Goal: Information Seeking & Learning: Learn about a topic

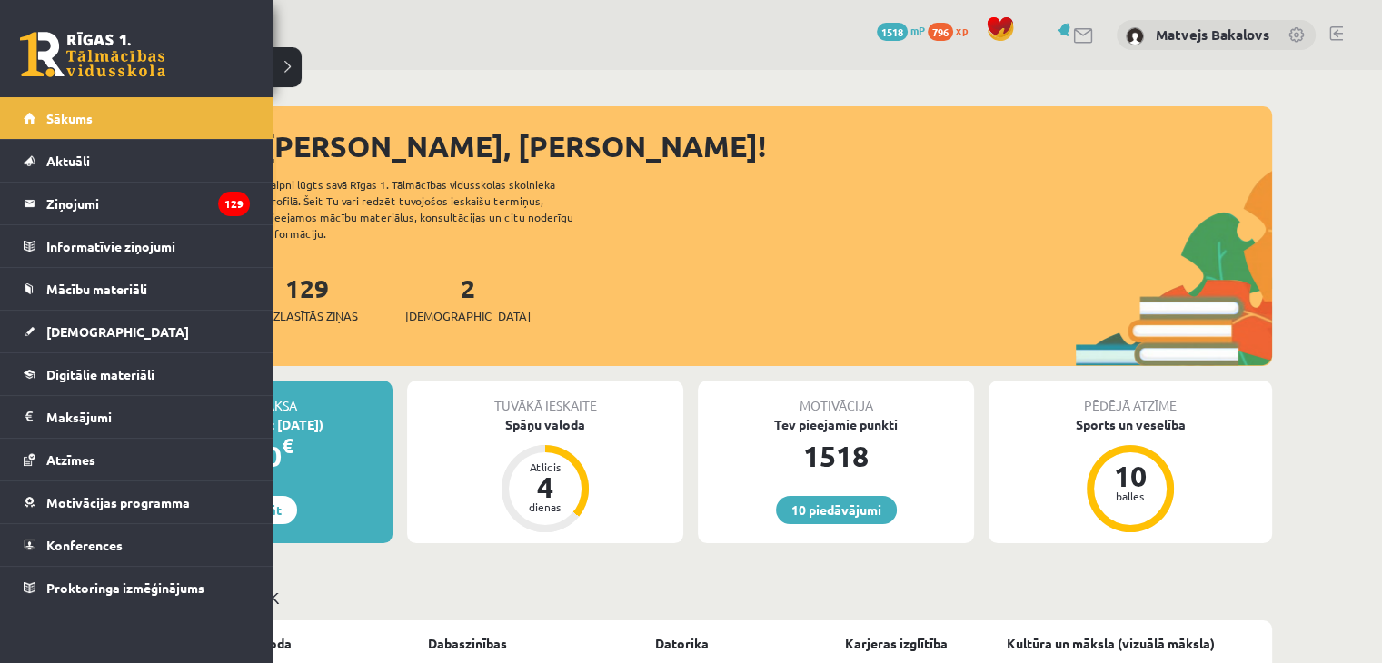
click at [34, 48] on link at bounding box center [92, 54] width 145 height 45
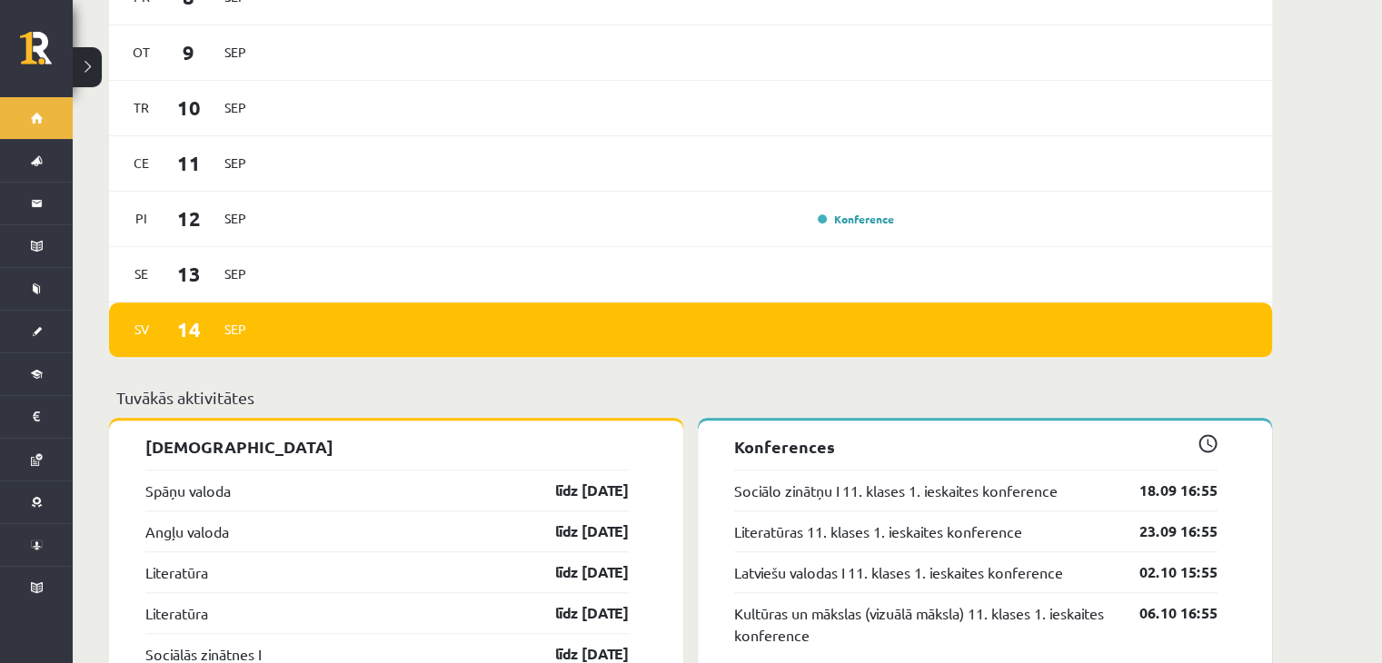
scroll to position [1454, 0]
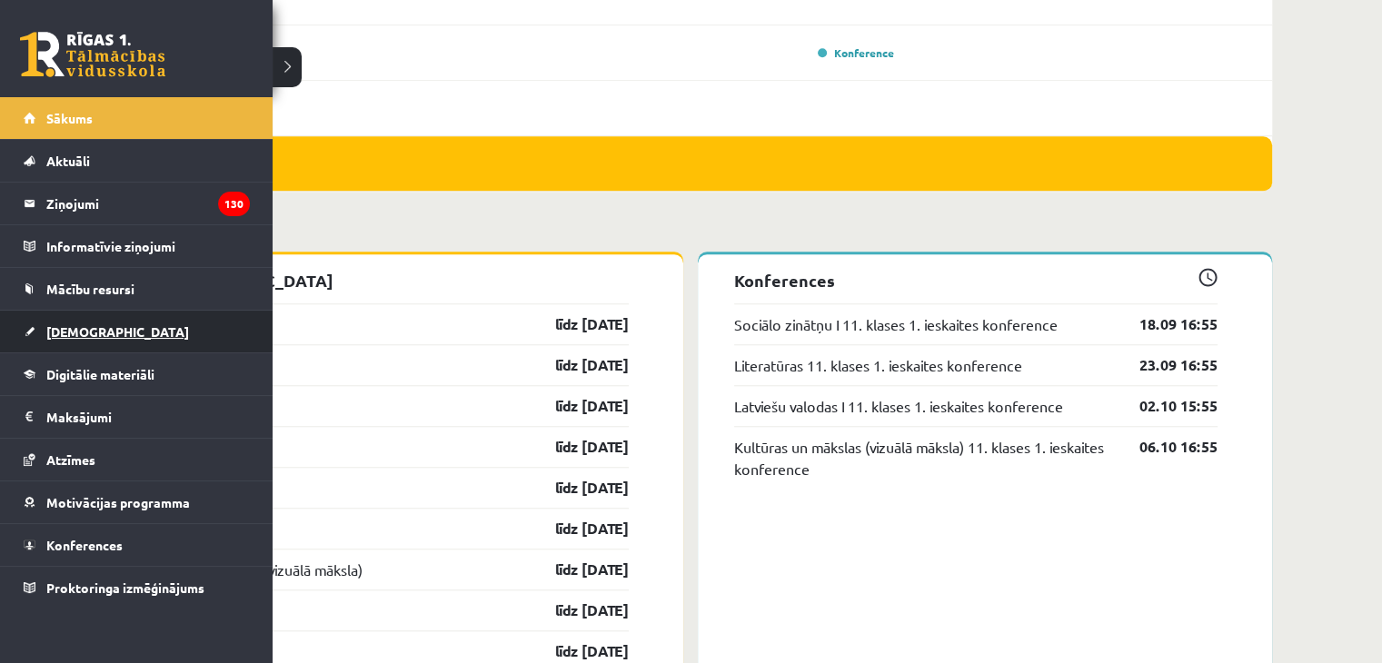
click at [107, 332] on link "[DEMOGRAPHIC_DATA]" at bounding box center [137, 332] width 226 height 42
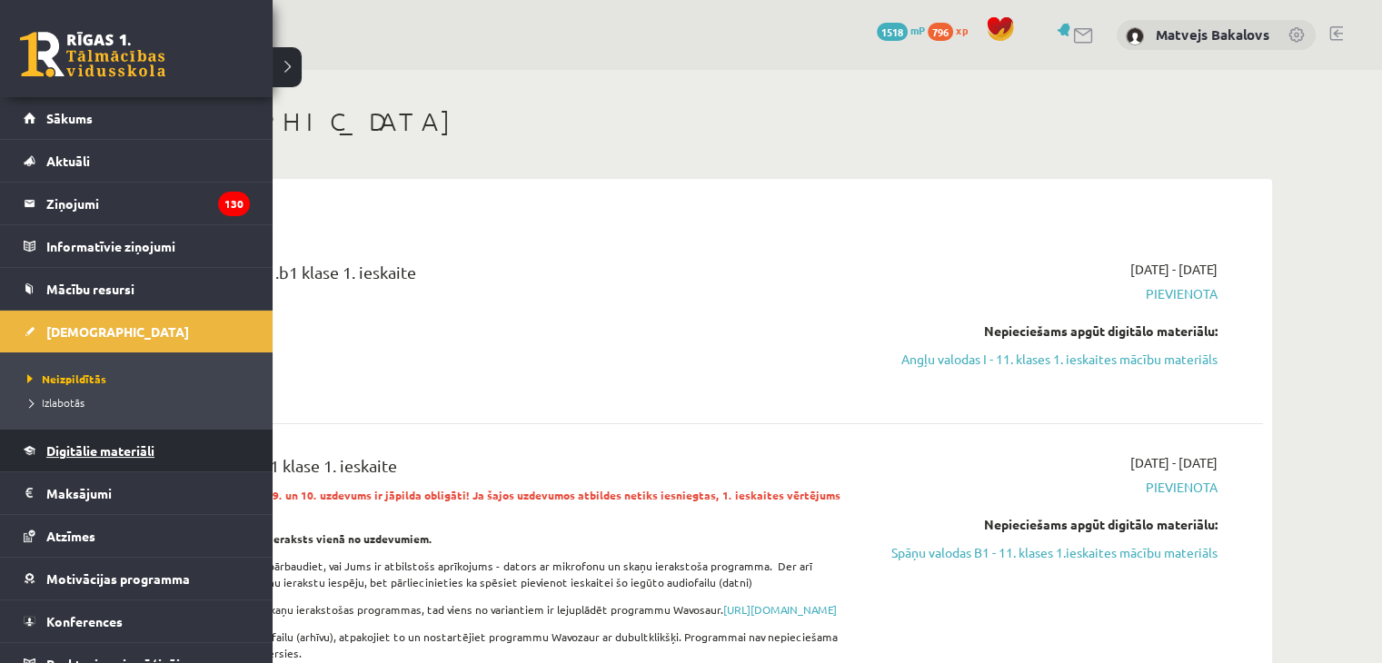
click at [62, 452] on span "Digitālie materiāli" at bounding box center [100, 450] width 108 height 16
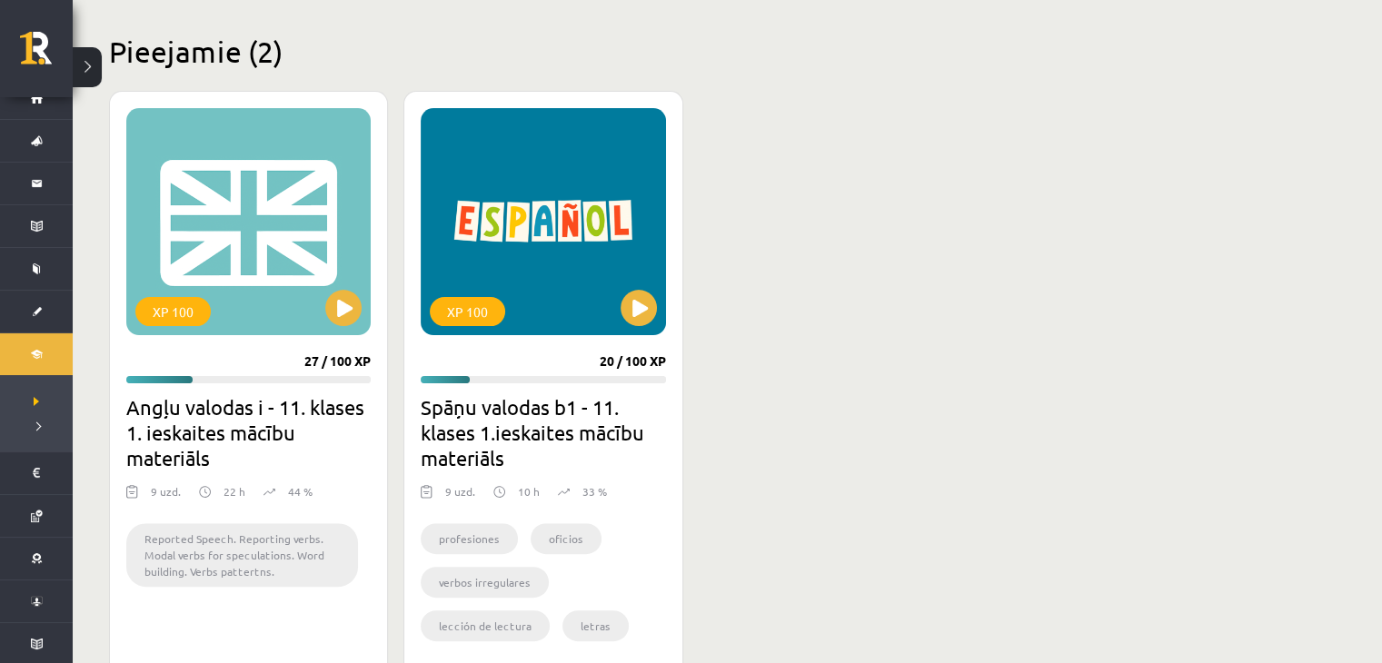
scroll to position [454, 0]
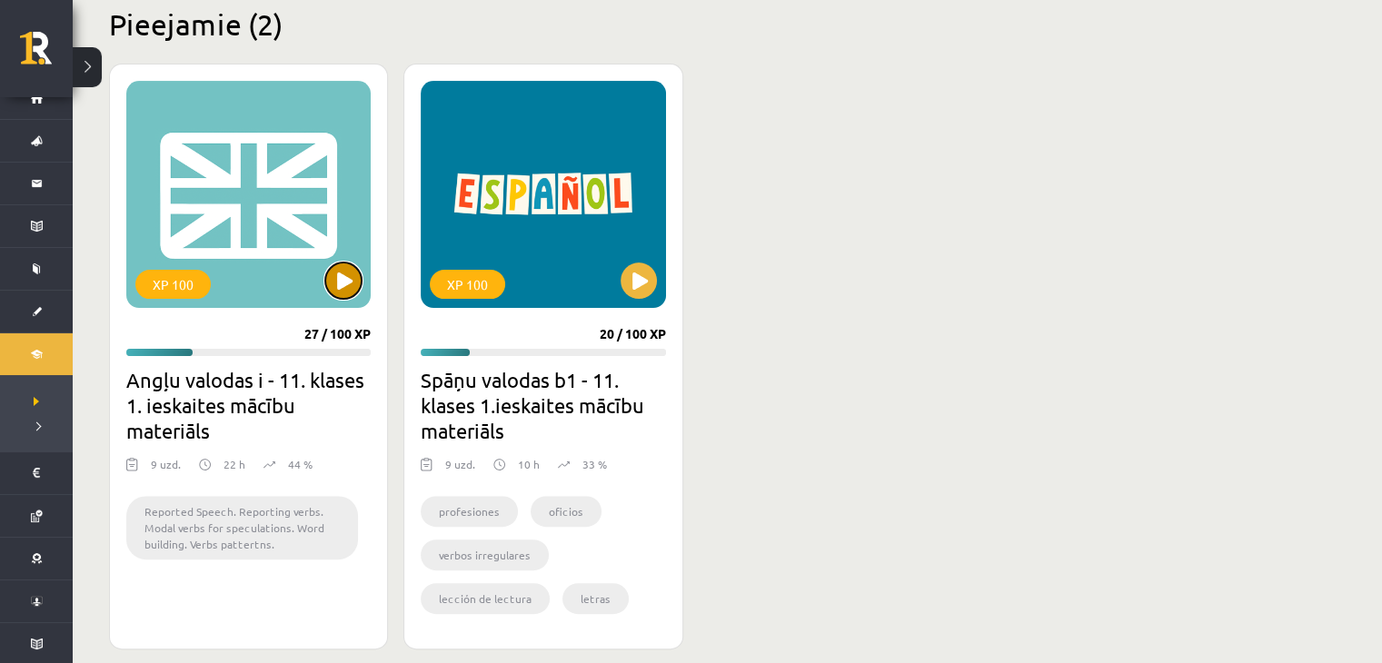
click at [346, 270] on button at bounding box center [343, 281] width 36 height 36
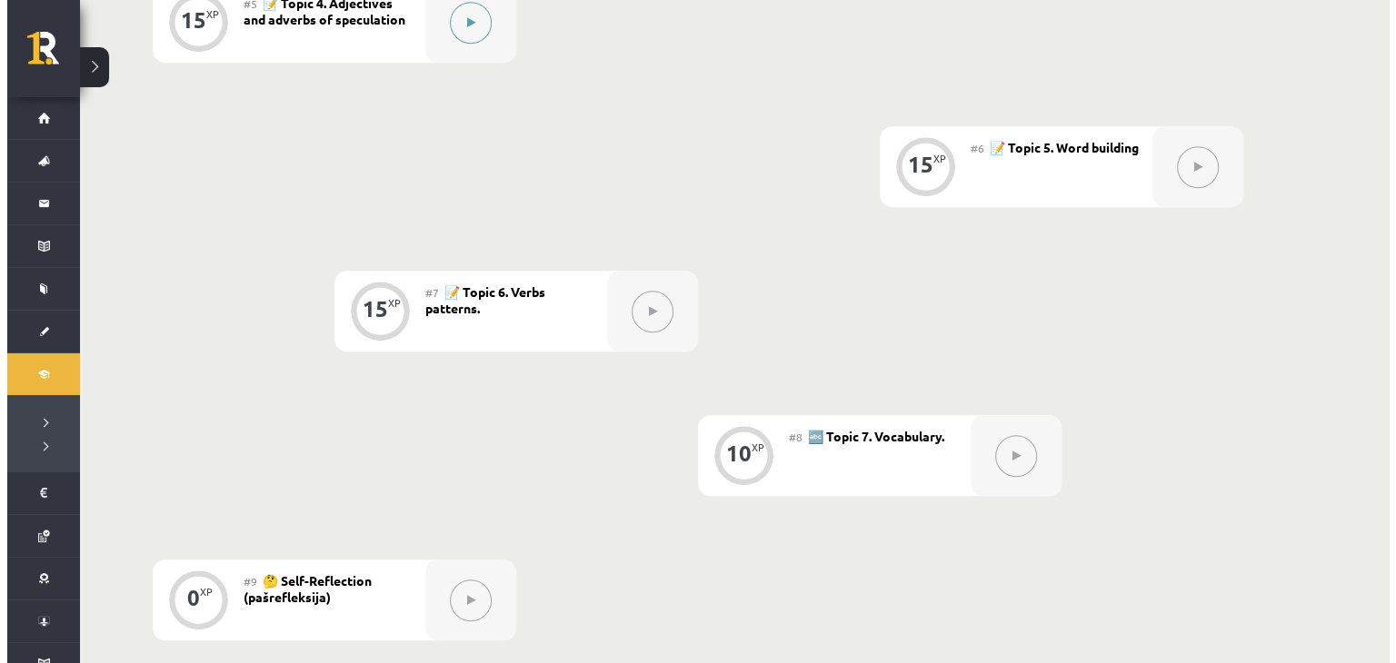
scroll to position [999, 0]
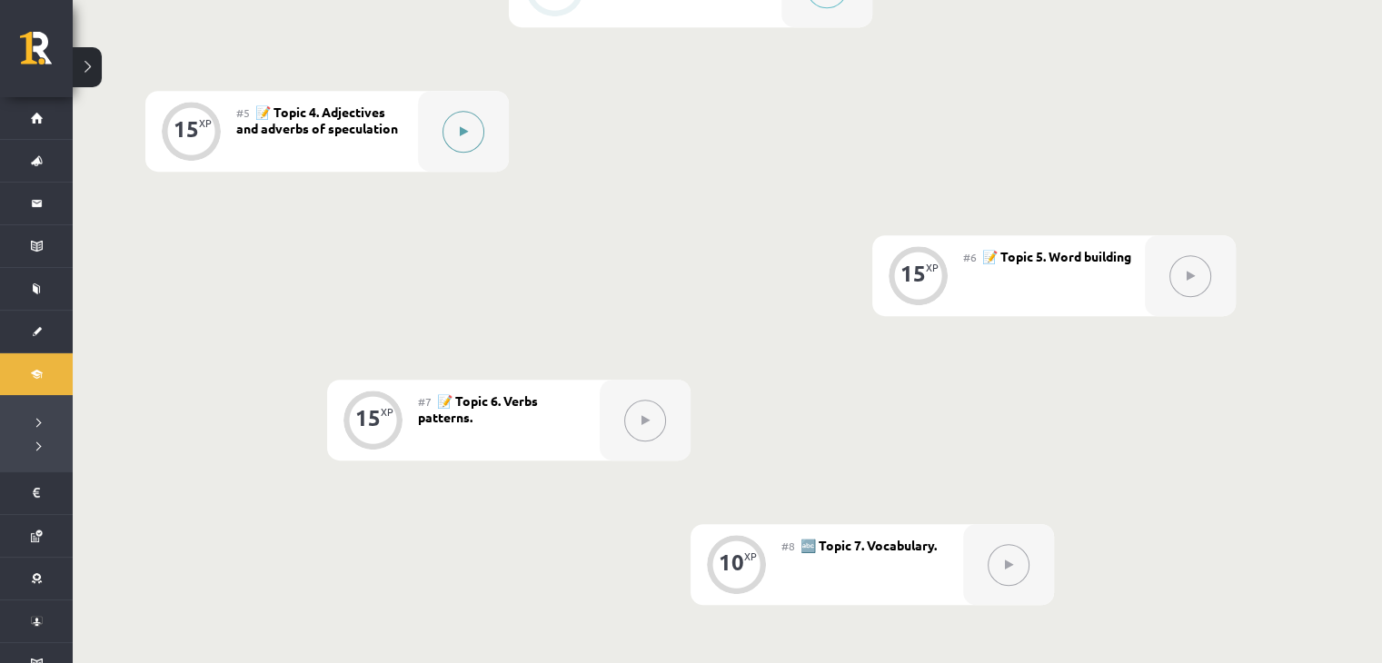
click at [460, 139] on button at bounding box center [463, 132] width 42 height 42
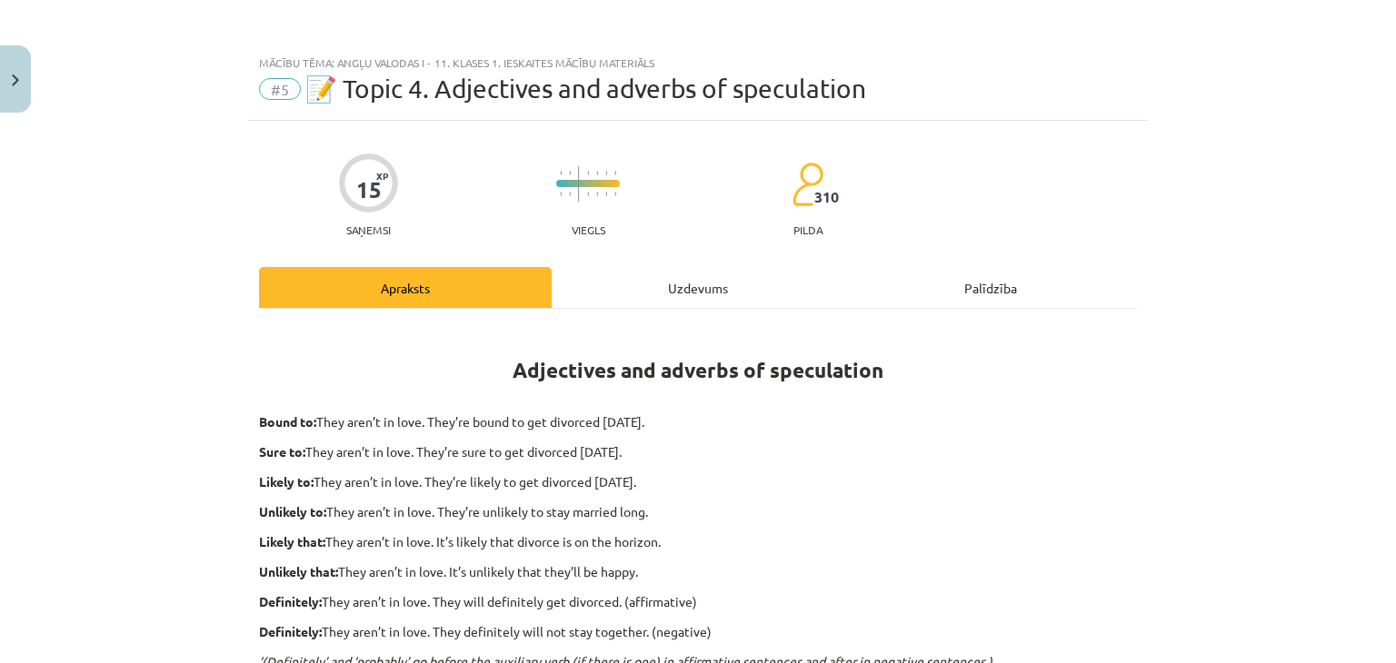
click at [658, 273] on div "Uzdevums" at bounding box center [698, 287] width 293 height 41
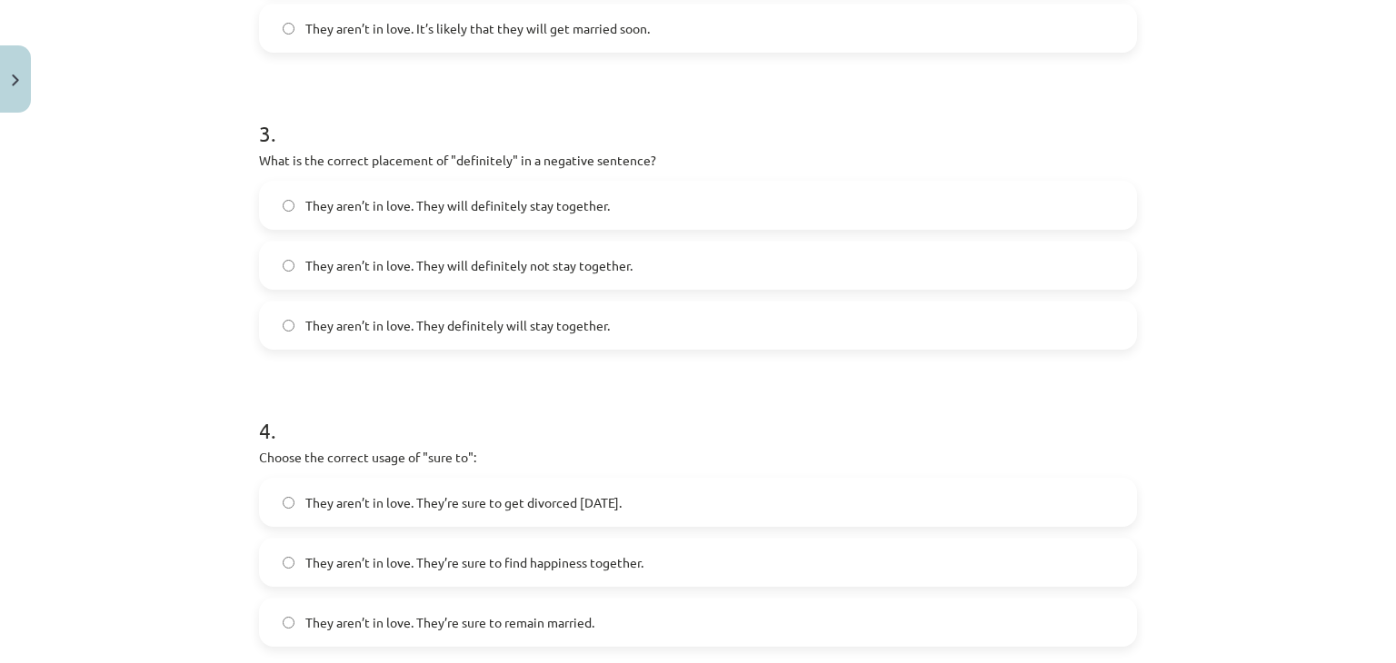
scroll to position [1388, 0]
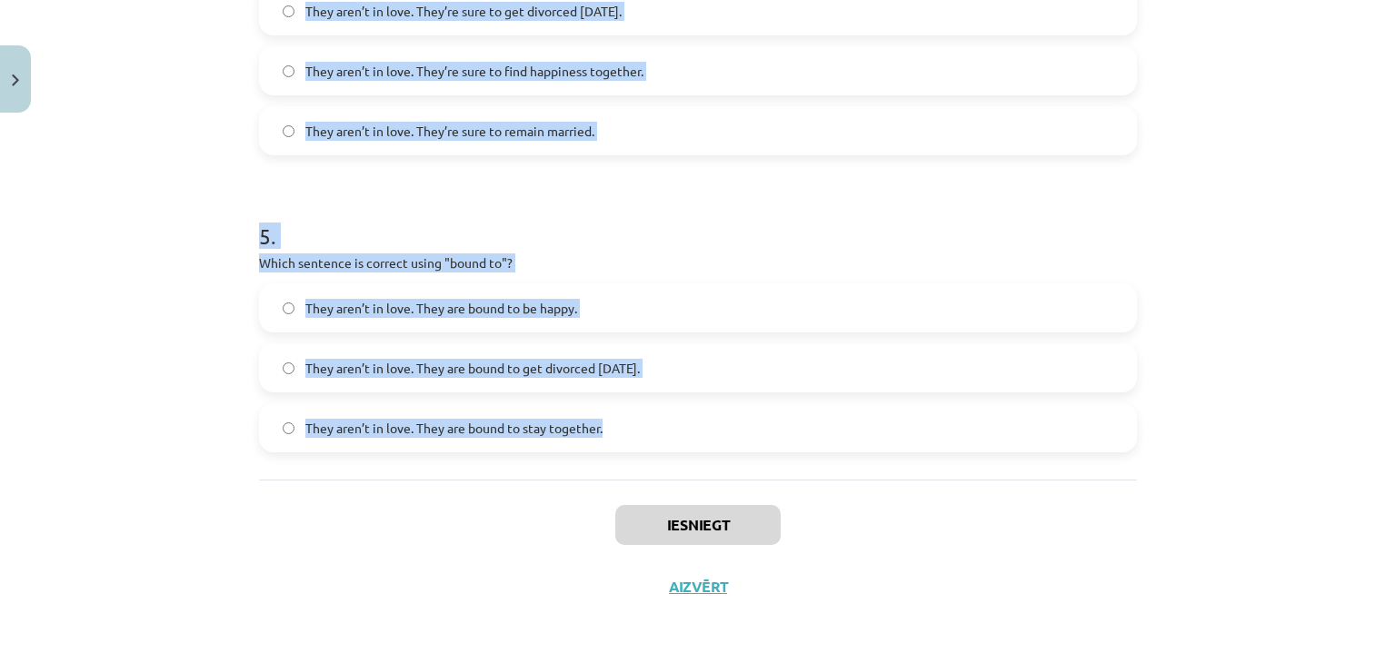
drag, startPoint x: 253, startPoint y: 65, endPoint x: 641, endPoint y: 397, distance: 511.0
copy form "2 . Loremi dol sitamet consecte adipi "elitsedd" ei te incididuntu laboree: Dol…"
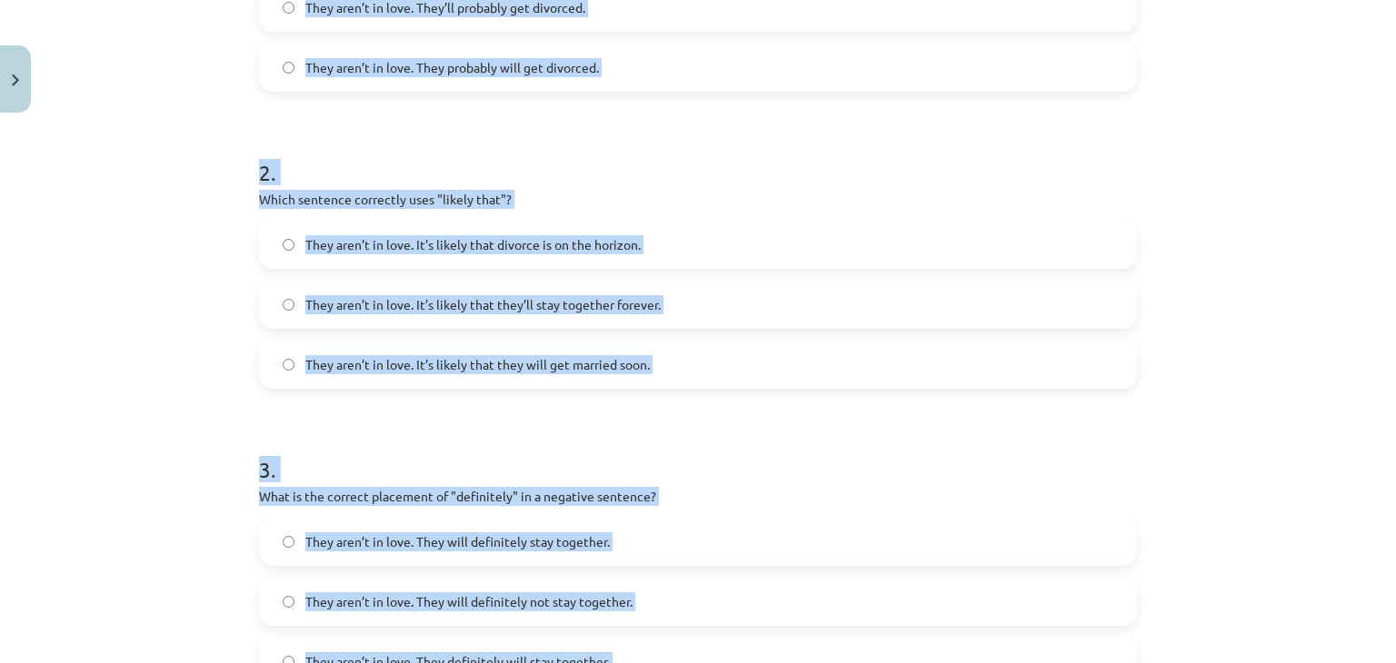
scroll to position [298, 0]
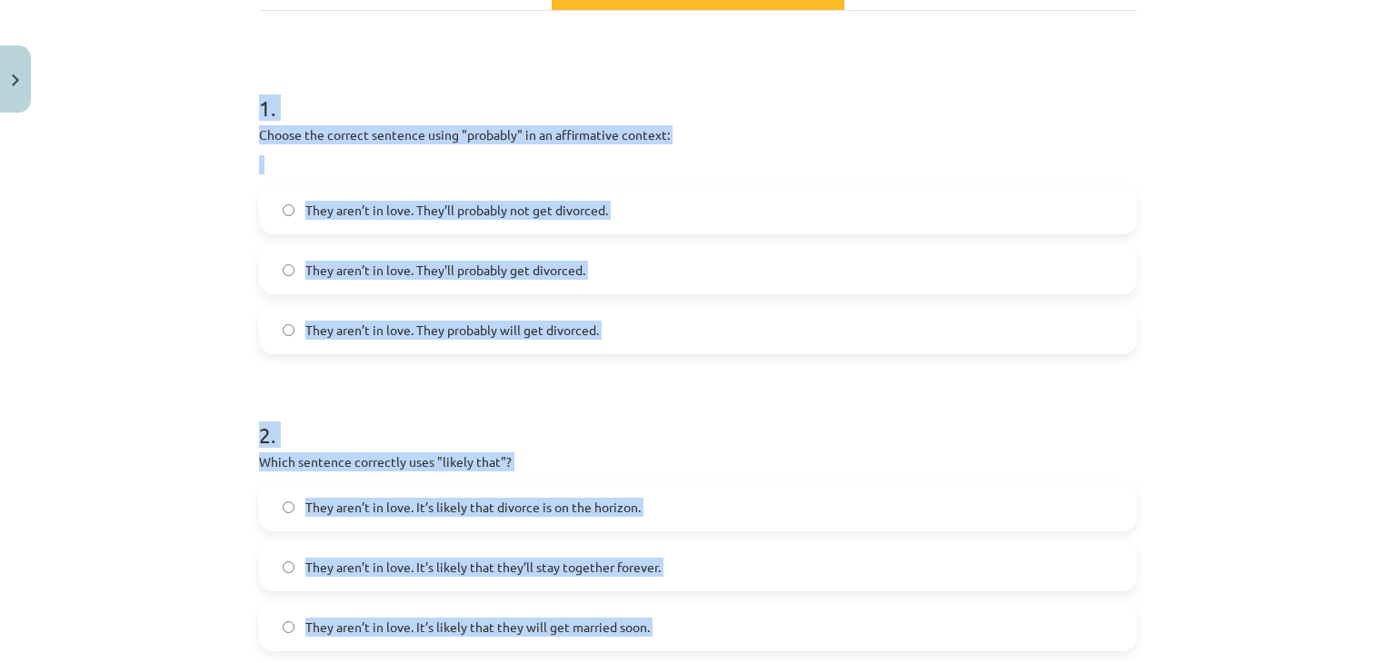
click at [113, 193] on div "Mācību tēma: Angļu valodas i - 11. klases 1. ieskaites mācību materiāls #5 📝 To…" at bounding box center [698, 331] width 1396 height 663
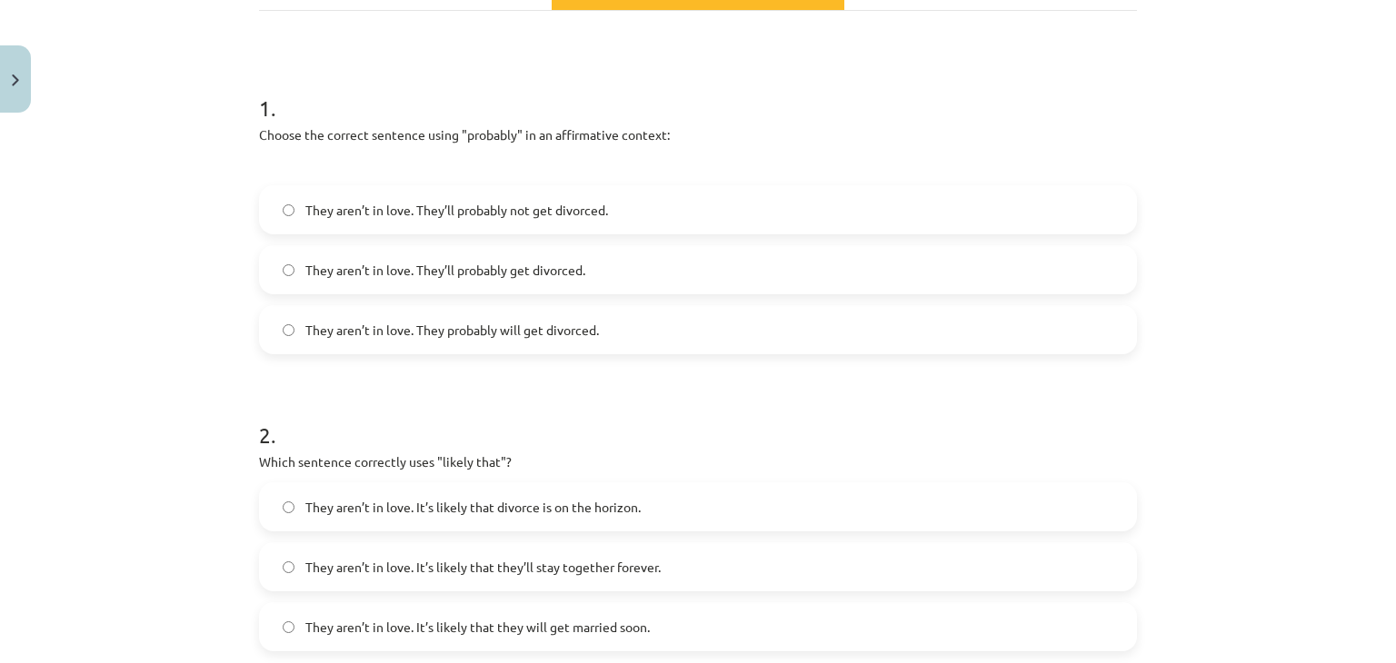
click at [451, 267] on span "They aren’t in love. They’ll probably get divorced." at bounding box center [445, 270] width 280 height 19
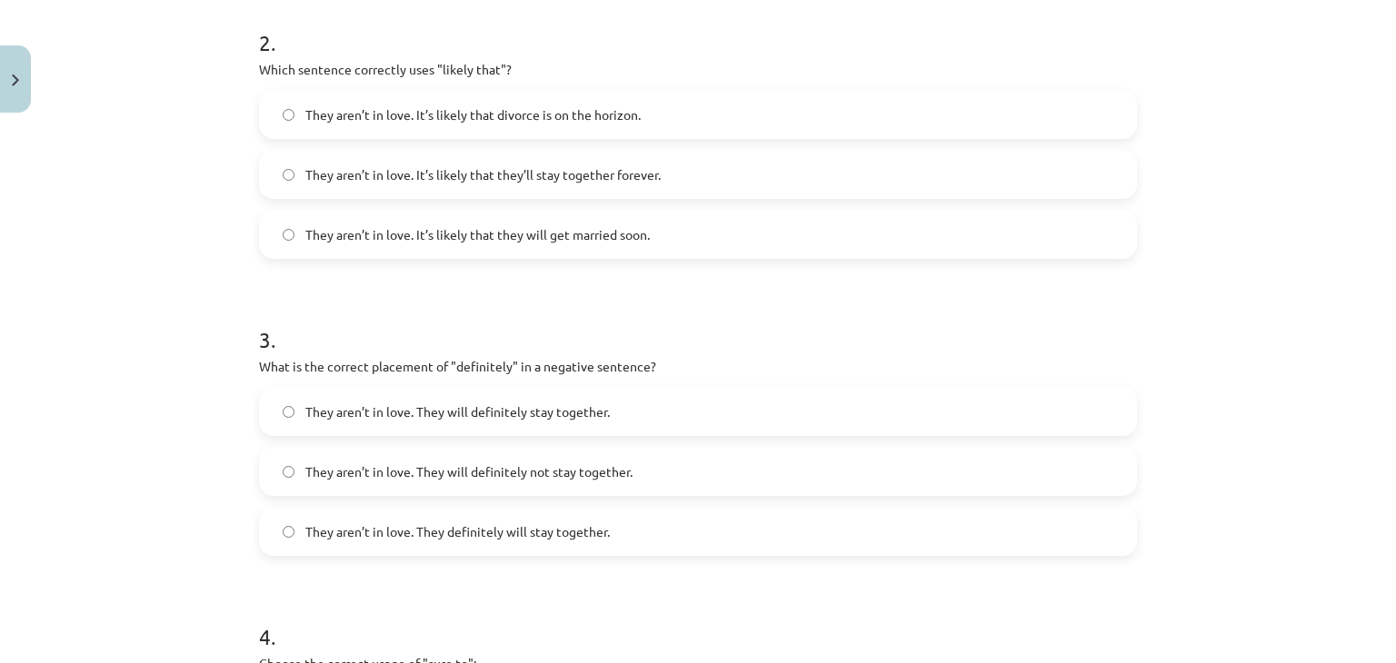
scroll to position [661, 0]
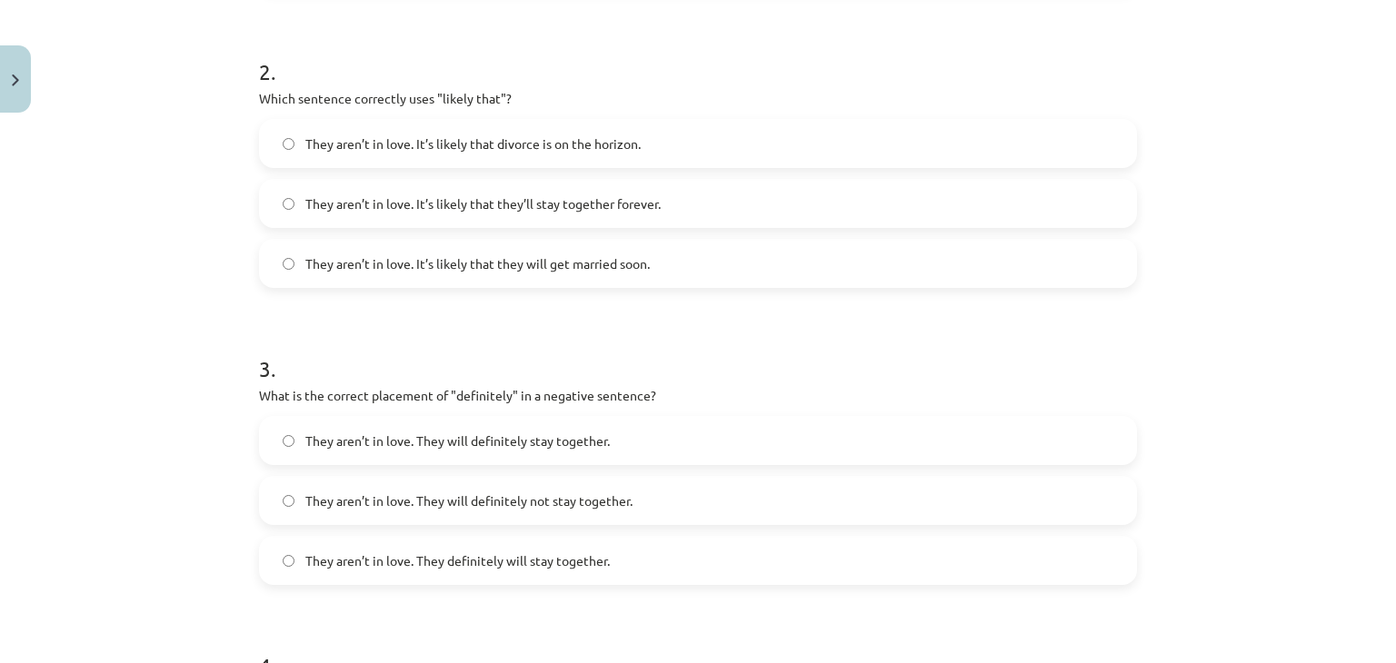
click at [388, 152] on span "They aren’t in love. It’s likely that divorce is on the horizon." at bounding box center [472, 143] width 335 height 19
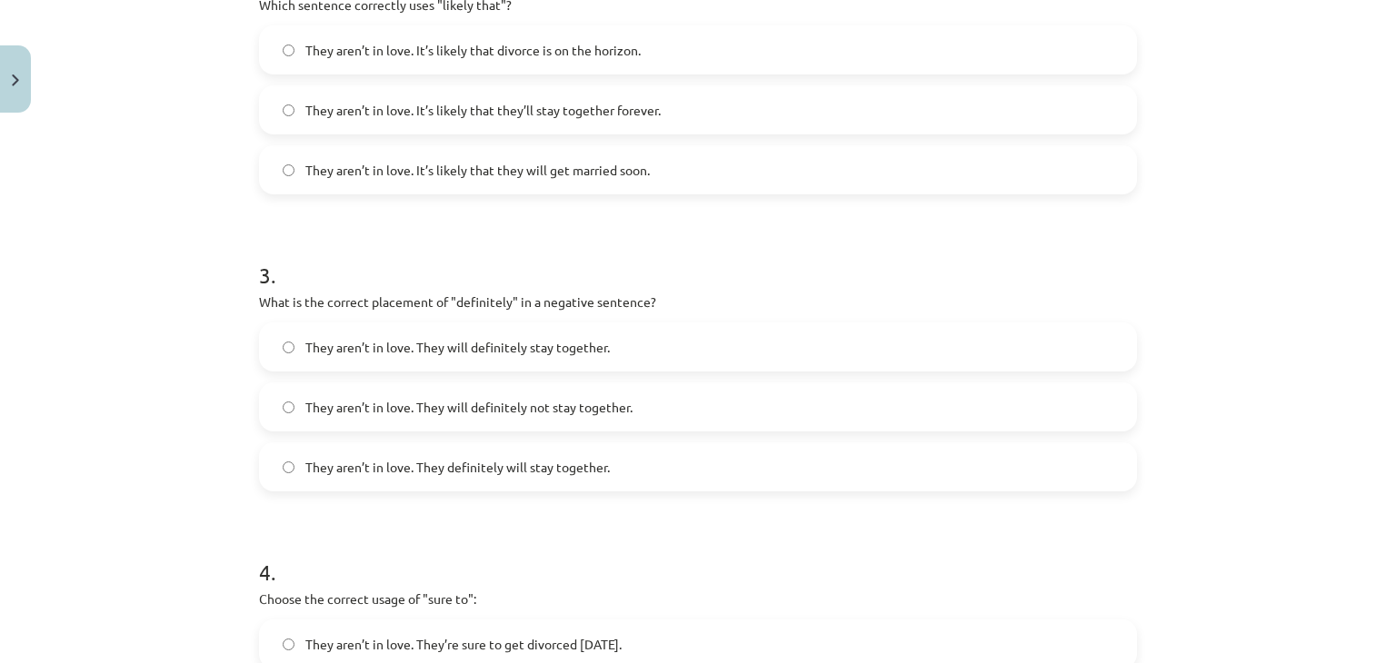
scroll to position [843, 0]
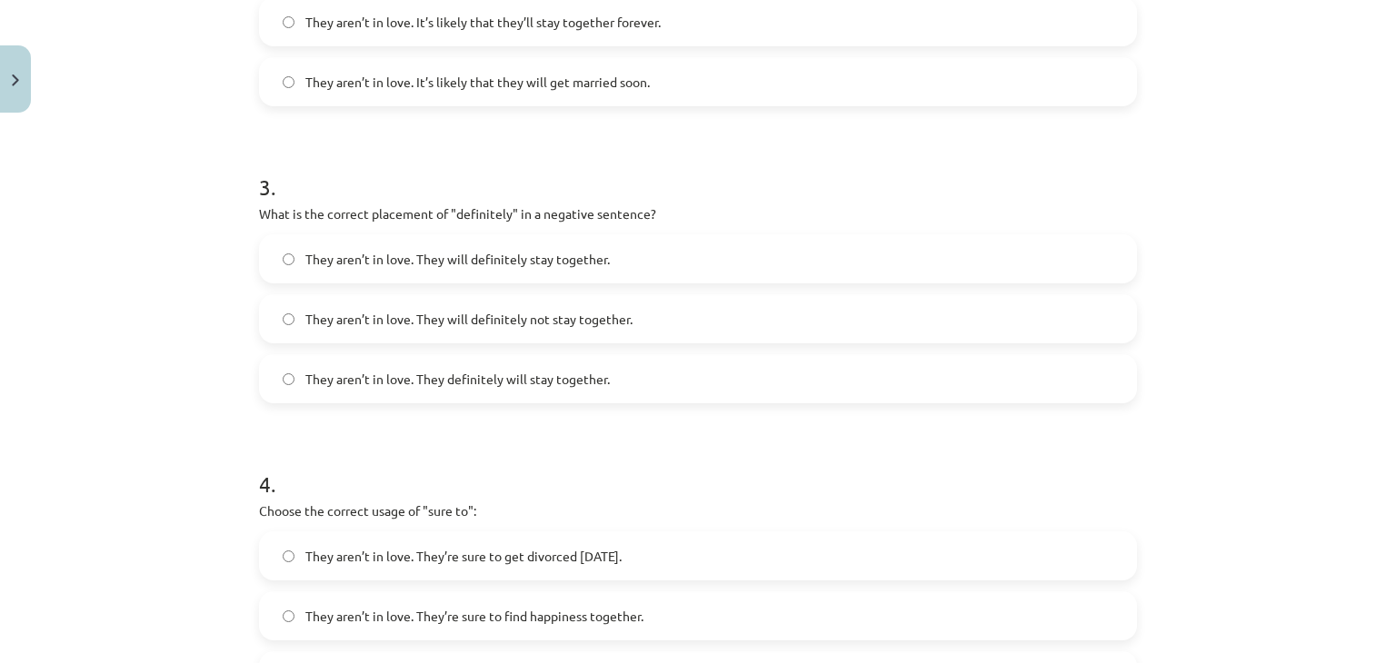
click at [480, 313] on span "They aren’t in love. They will definitely not stay together." at bounding box center [468, 319] width 327 height 19
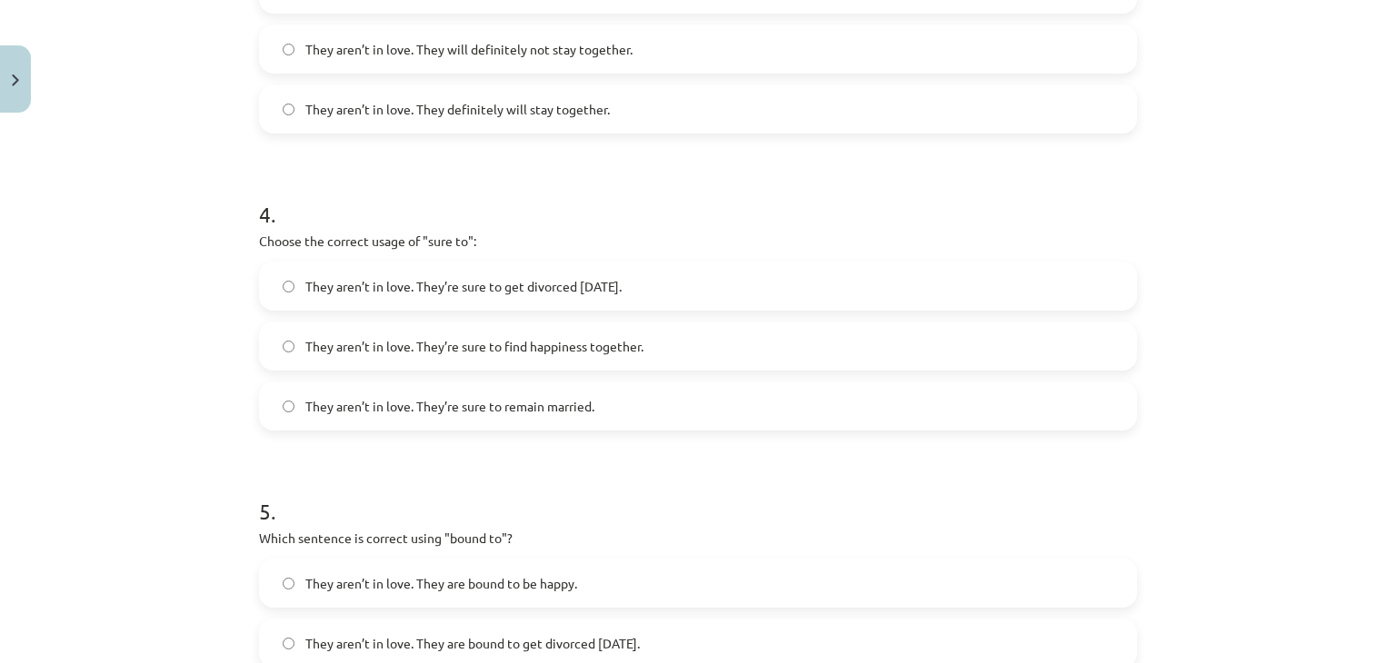
scroll to position [1116, 0]
click at [521, 288] on span "They aren’t in love. They’re sure to get divorced [DATE]." at bounding box center [463, 283] width 316 height 19
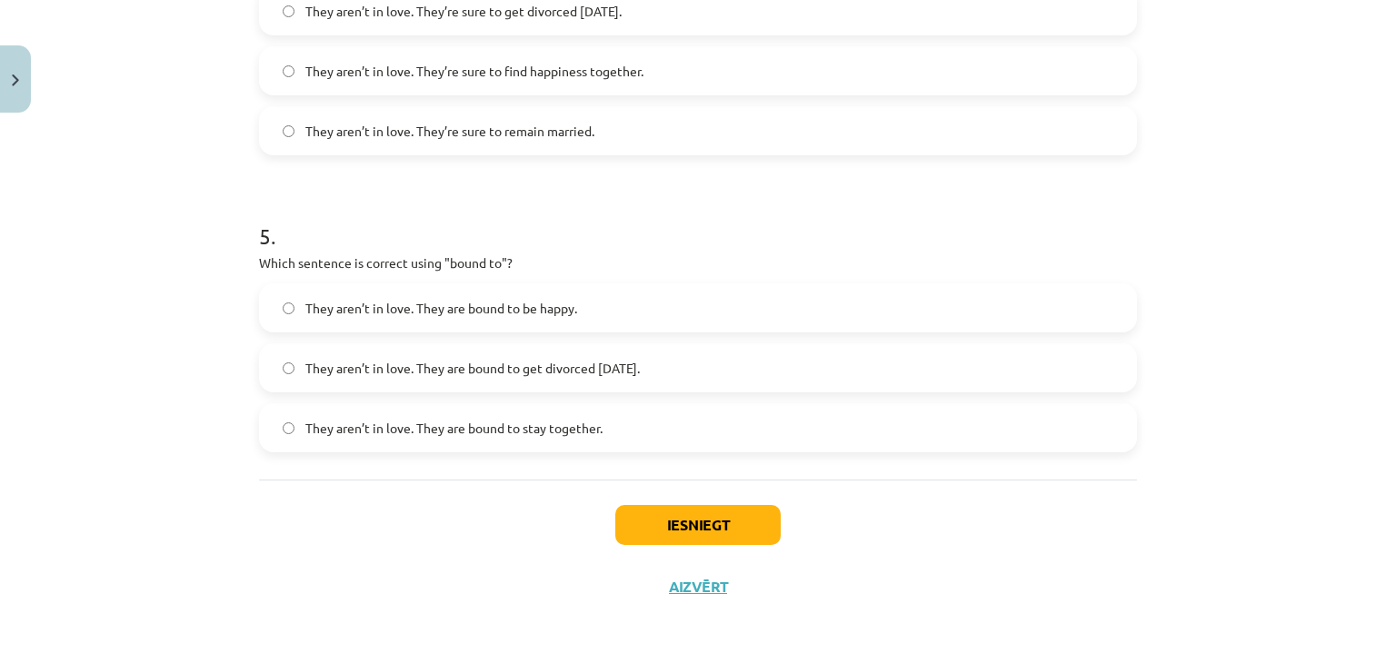
scroll to position [1297, 0]
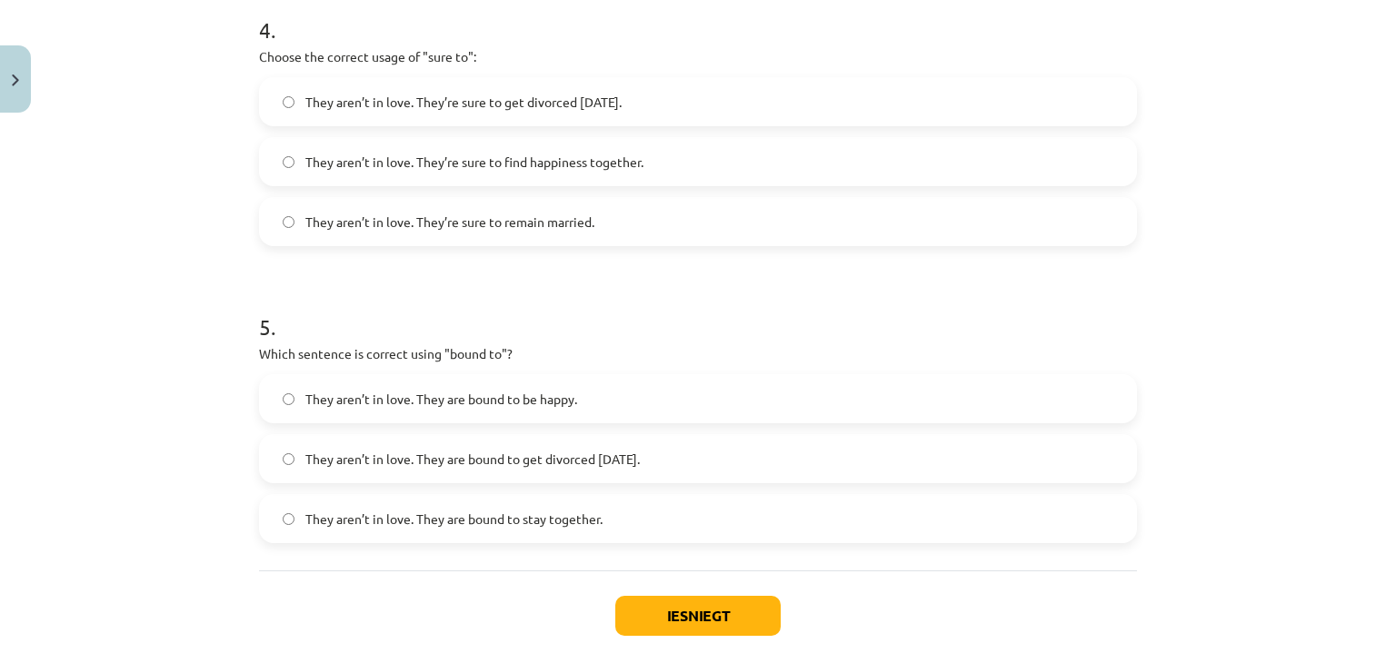
click at [492, 466] on span "They aren’t in love. They are bound to get divorced [DATE]." at bounding box center [472, 459] width 334 height 19
click at [678, 598] on button "Iesniegt" at bounding box center [697, 616] width 165 height 40
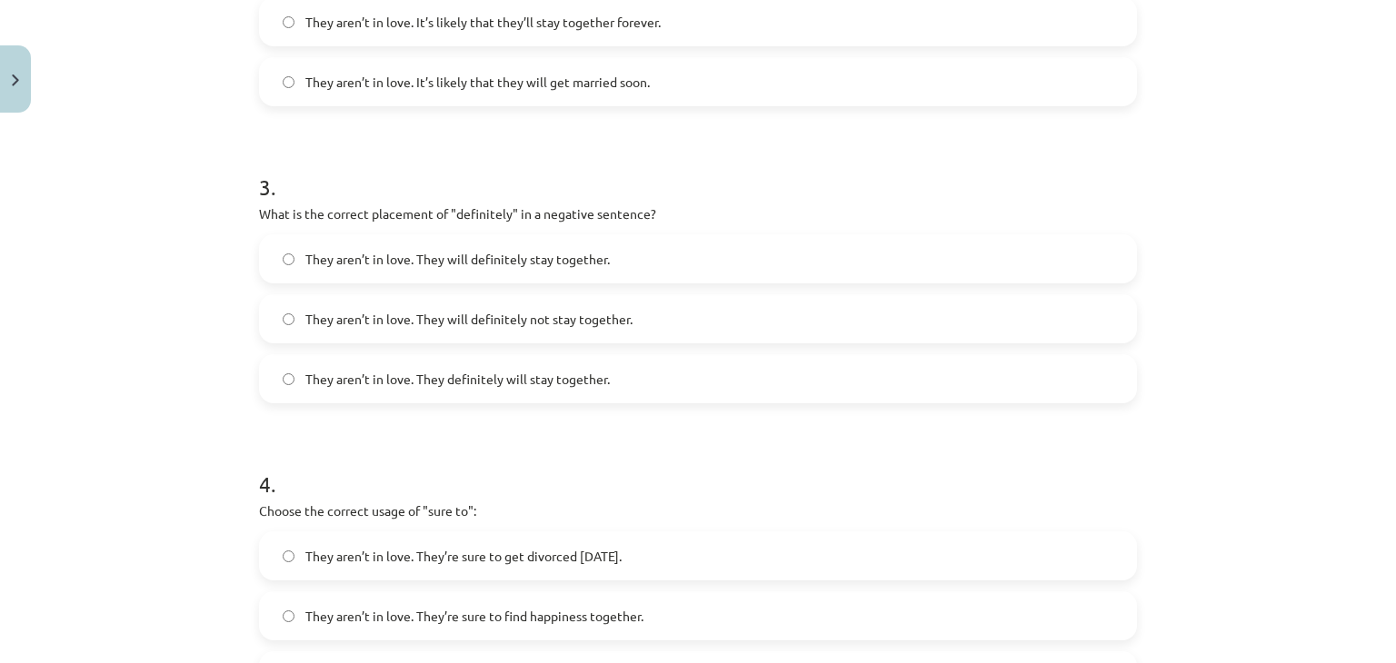
scroll to position [298, 0]
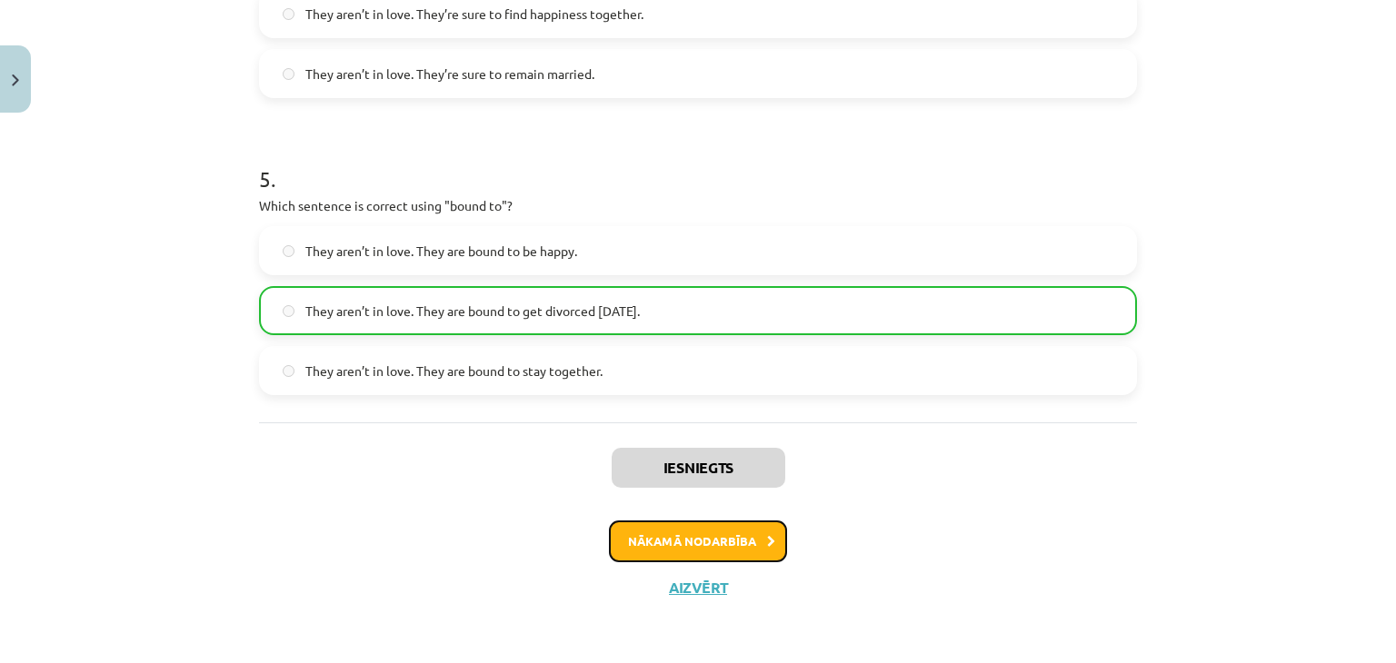
click at [645, 540] on button "Nākamā nodarbība" at bounding box center [698, 542] width 178 height 42
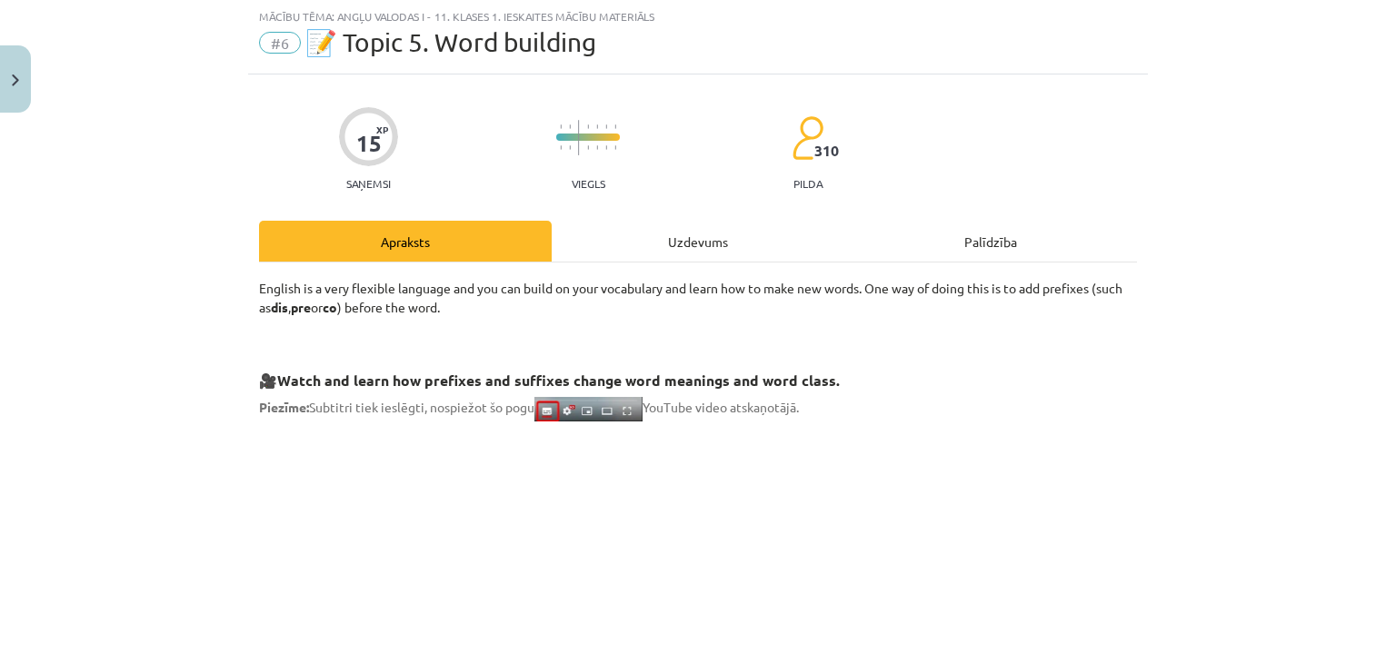
scroll to position [45, 0]
click at [618, 246] on div "Uzdevums" at bounding box center [698, 242] width 293 height 41
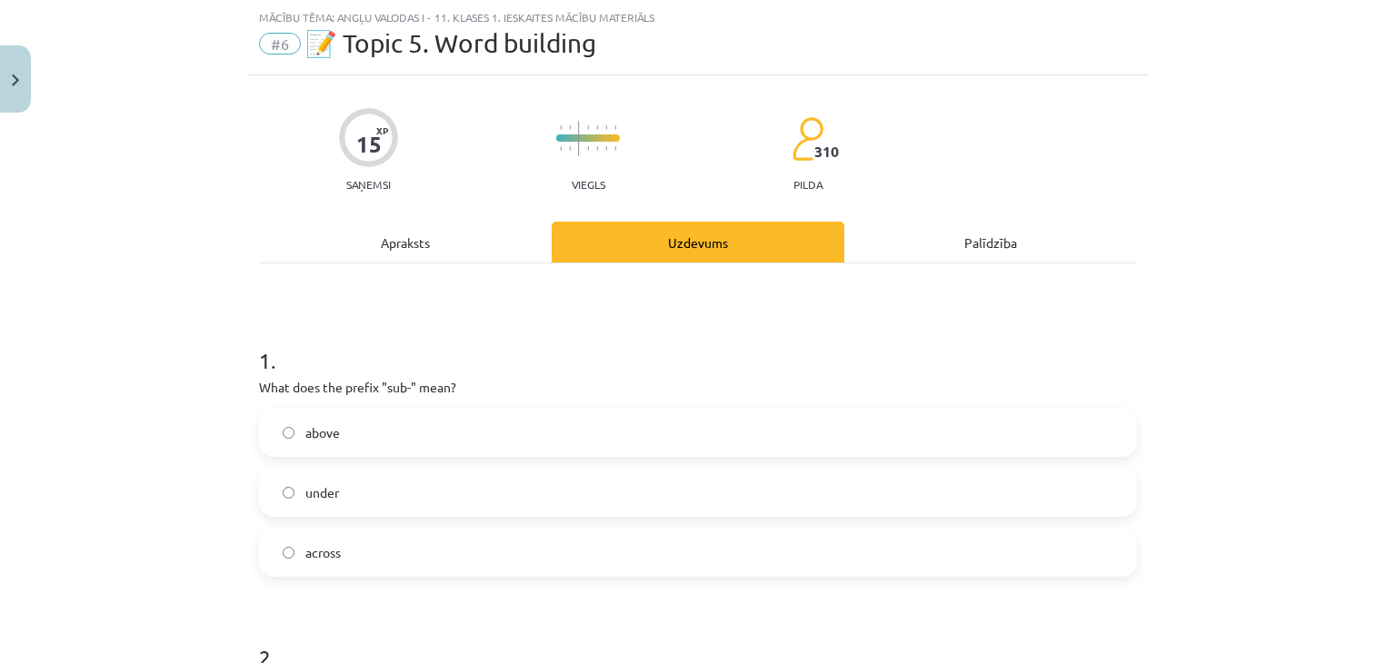
drag, startPoint x: 323, startPoint y: 375, endPoint x: 229, endPoint y: 349, distance: 97.2
click at [229, 349] on div "Mācību tēma: Angļu valodas i - 11. klases 1. ieskaites mācību materiāls #6 📝 To…" at bounding box center [698, 331] width 1396 height 663
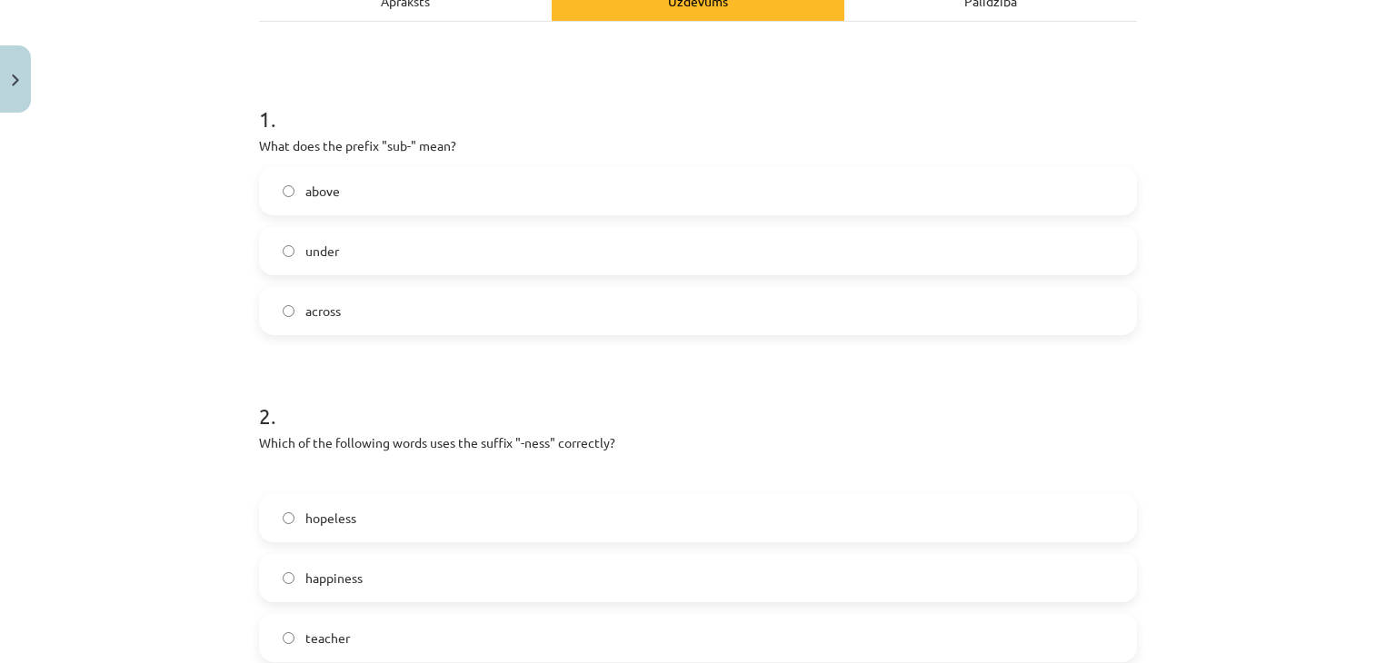
scroll to position [318, 0]
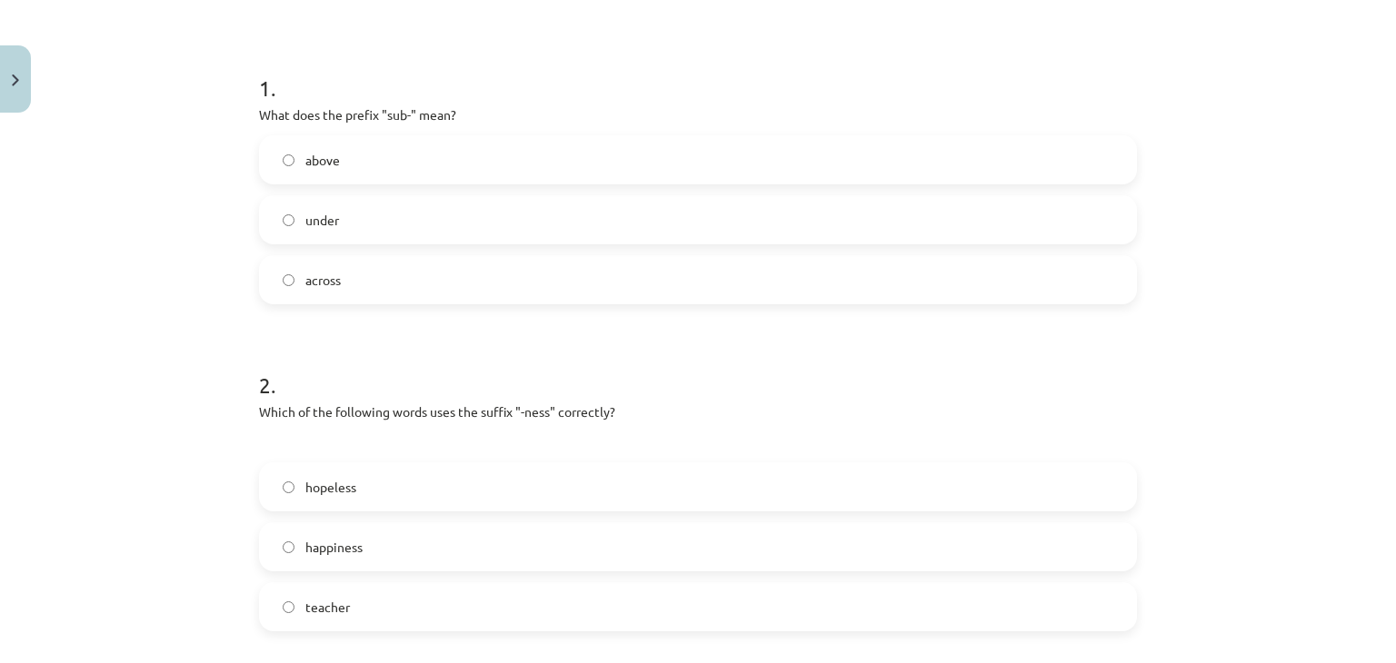
drag, startPoint x: 421, startPoint y: 456, endPoint x: 64, endPoint y: 444, distance: 357.3
drag, startPoint x: 64, startPoint y: 444, endPoint x: 80, endPoint y: 502, distance: 59.5
click at [80, 502] on div "Mācību tēma: Angļu valodas i - 11. klases 1. ieskaites mācību materiāls #6 📝 To…" at bounding box center [698, 331] width 1396 height 663
click at [363, 553] on label "happiness" at bounding box center [698, 546] width 874 height 45
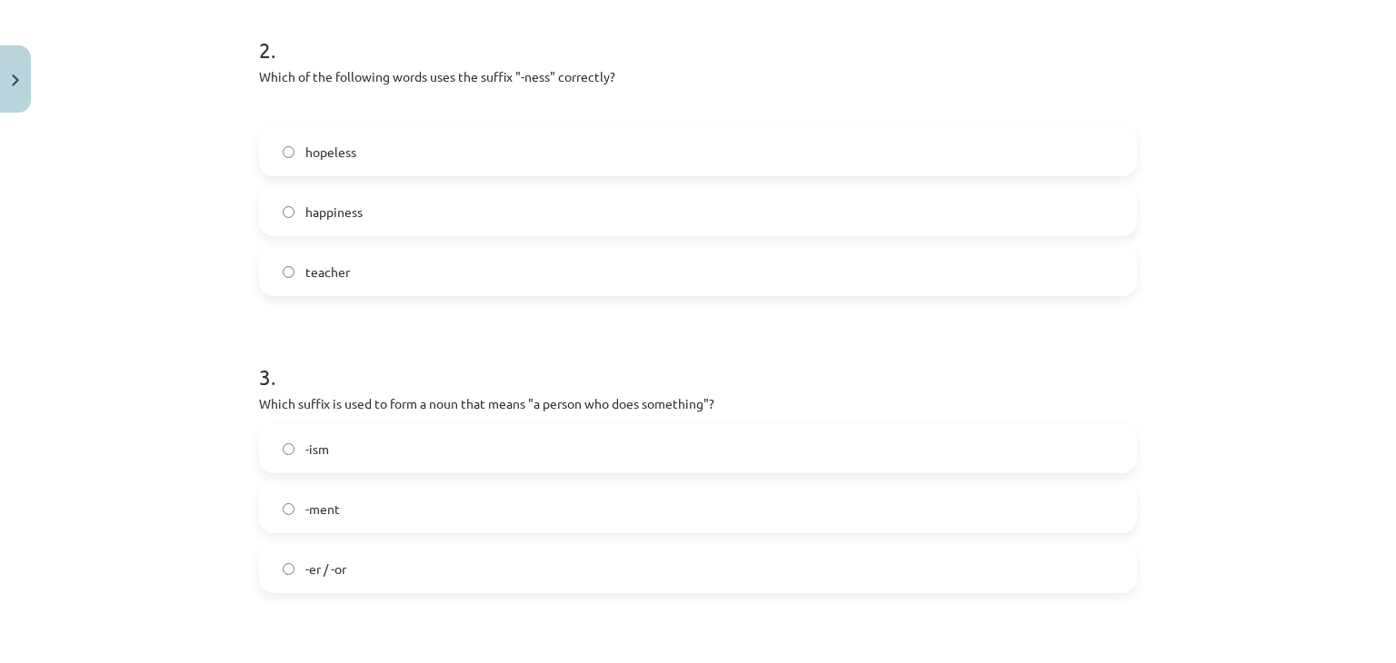
scroll to position [681, 0]
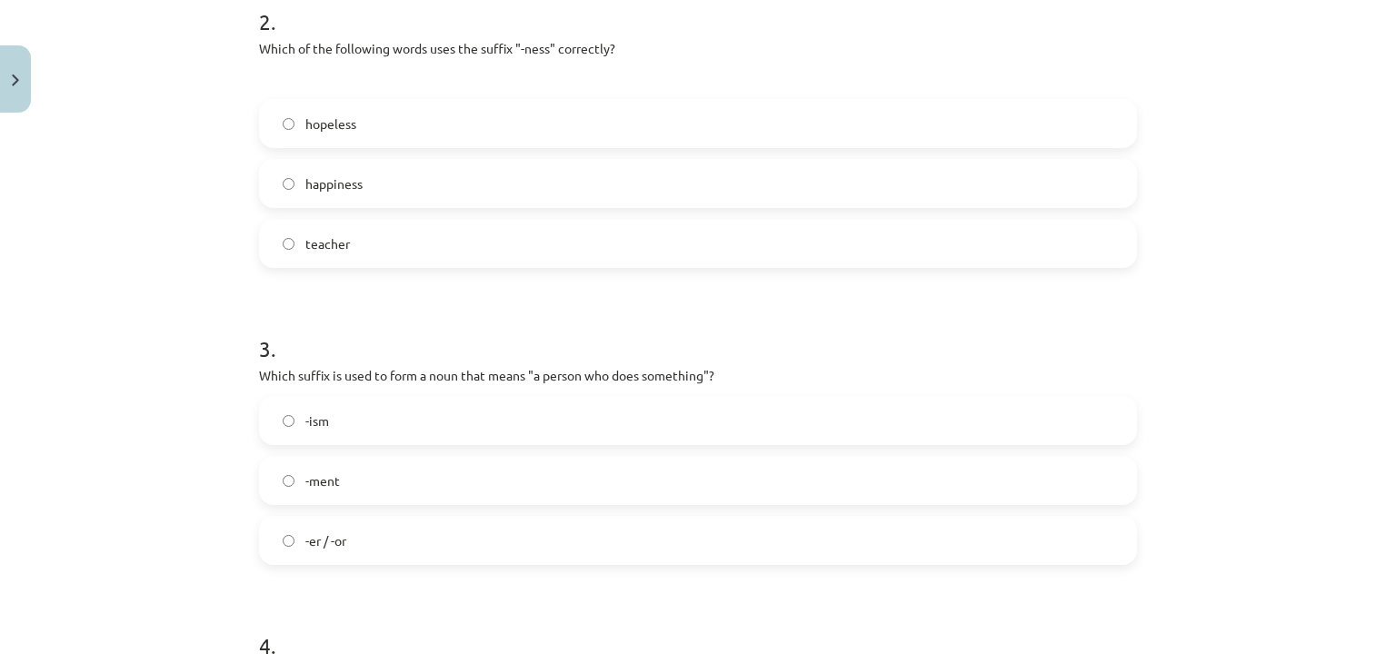
drag, startPoint x: 370, startPoint y: 401, endPoint x: 194, endPoint y: 323, distance: 191.6
click at [194, 323] on div "Mācību tēma: Angļu valodas i - 11. klases 1. ieskaites mācību materiāls #6 📝 To…" at bounding box center [698, 331] width 1396 height 663
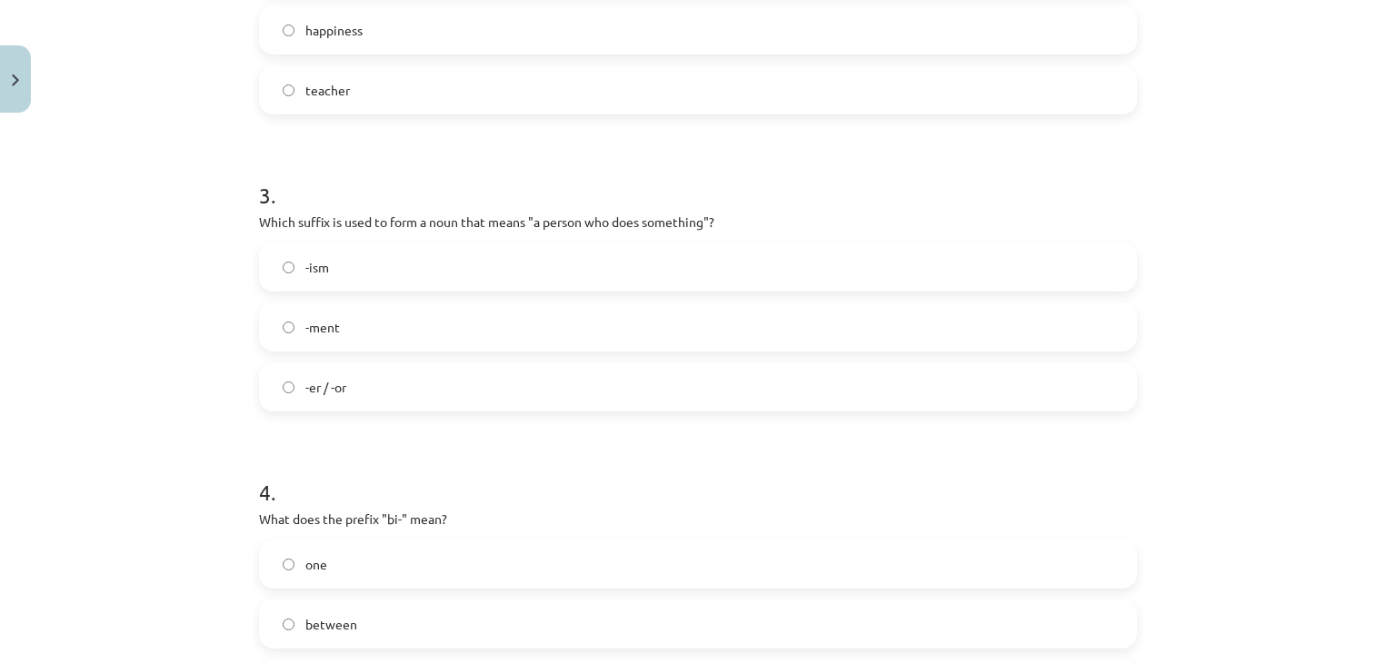
scroll to position [1227, 0]
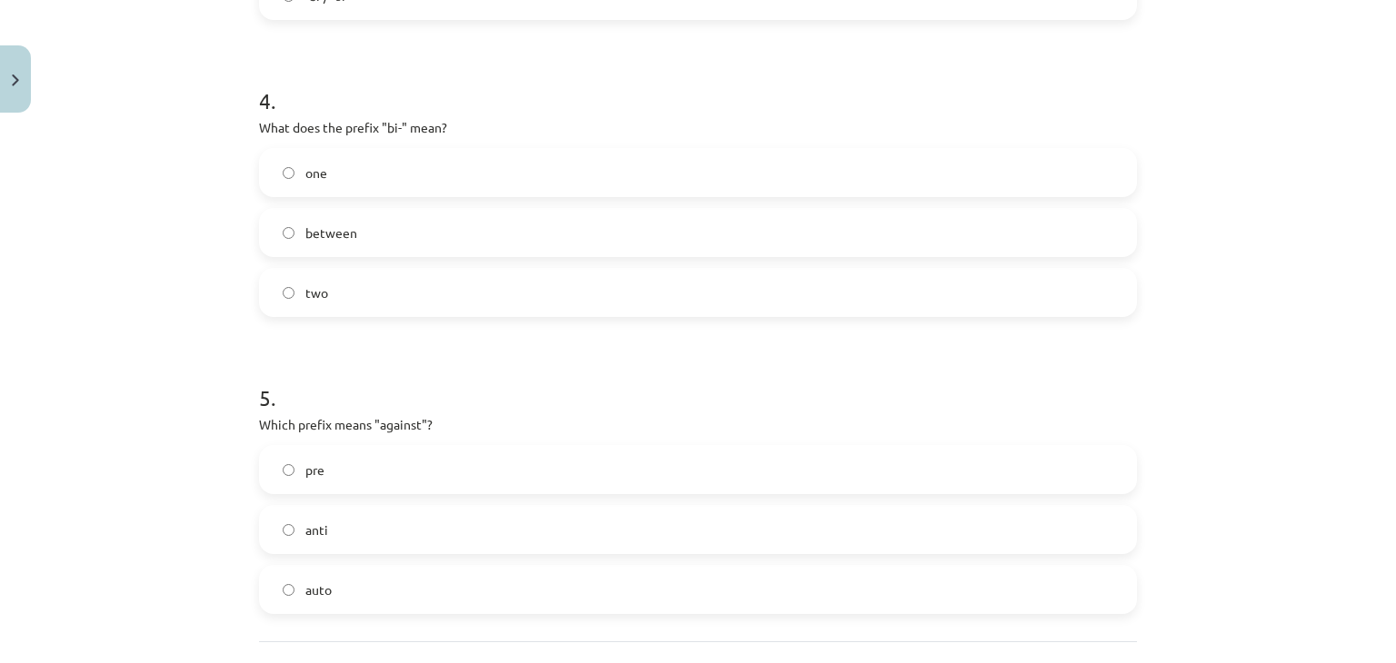
drag, startPoint x: 378, startPoint y: 162, endPoint x: 177, endPoint y: 261, distance: 223.9
drag, startPoint x: 177, startPoint y: 261, endPoint x: 100, endPoint y: 237, distance: 80.8
click at [100, 237] on div "Mācību tēma: Angļu valodas i - 11. klases 1. ieskaites mācību materiāls #6 📝 To…" at bounding box center [698, 331] width 1396 height 663
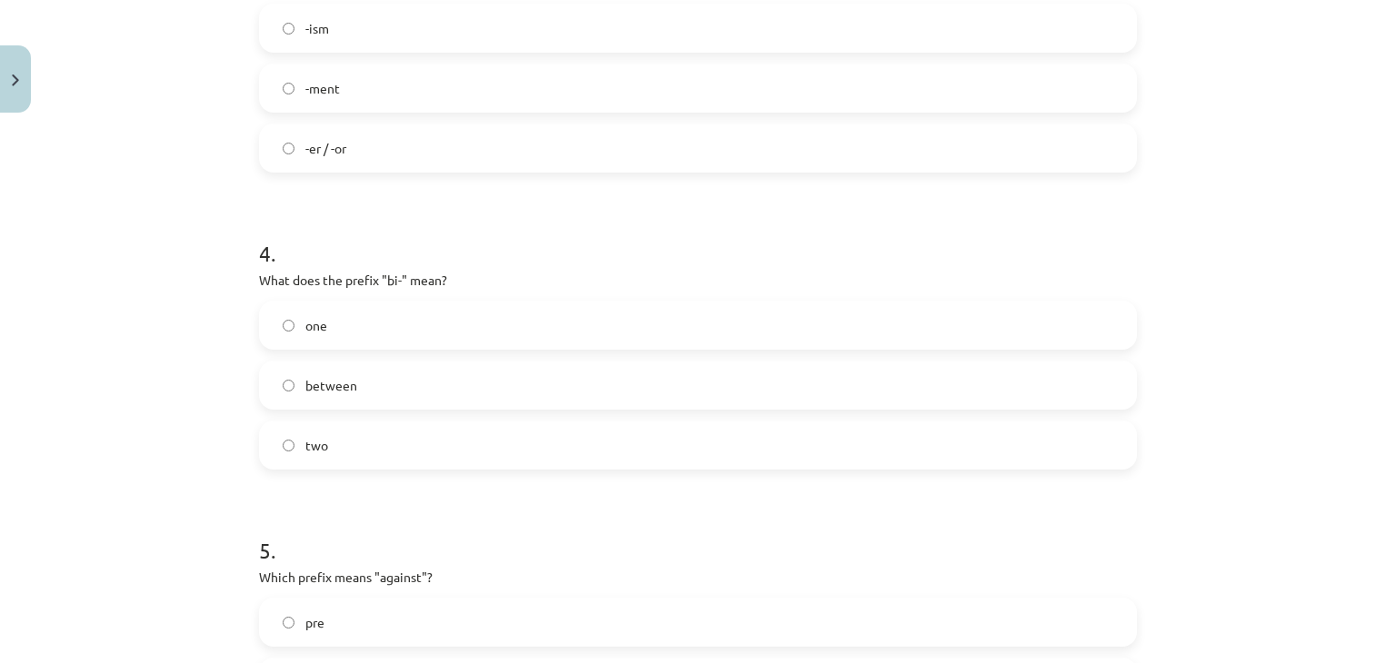
scroll to position [1388, 0]
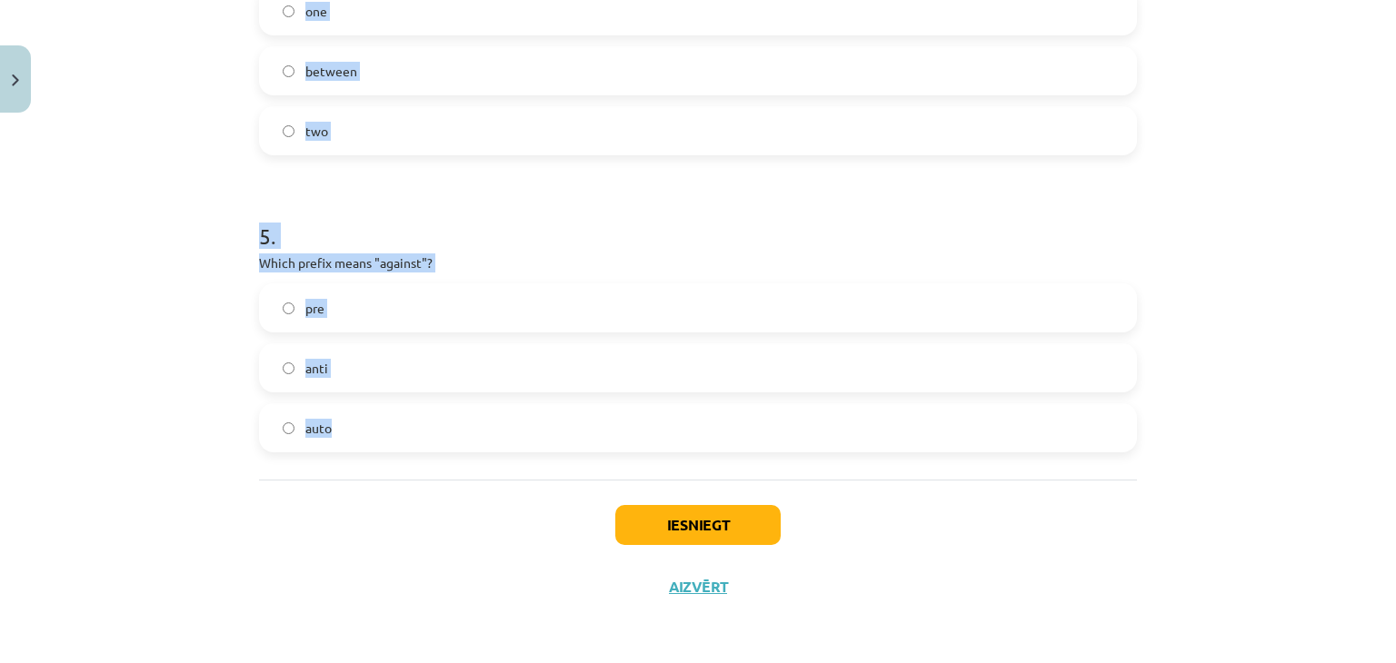
drag, startPoint x: 205, startPoint y: 277, endPoint x: 343, endPoint y: 422, distance: 199.9
click at [340, 429] on div "Mācību tēma: Angļu valodas i - 11. klases 1. ieskaites mācību materiāls #6 📝 To…" at bounding box center [698, 331] width 1396 height 663
copy form "1 . What does the prefix "sub-" mean? above under across 2 . Which of the follo…"
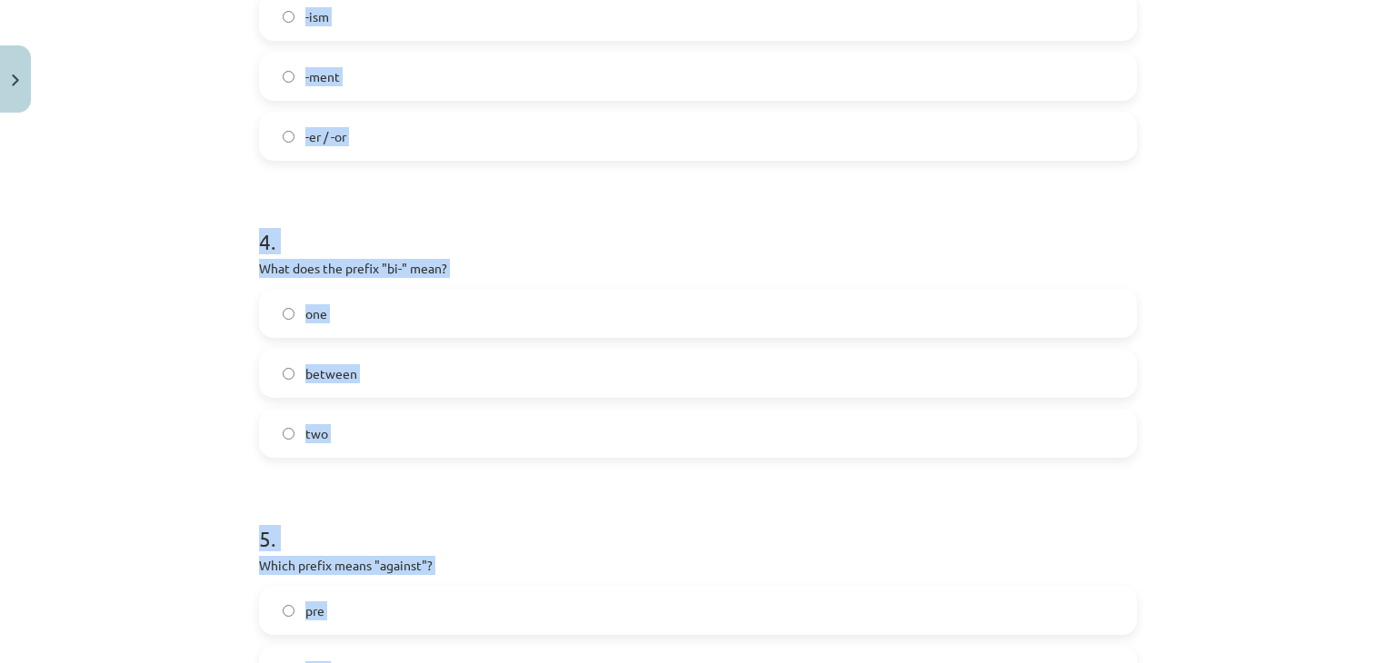
scroll to position [752, 0]
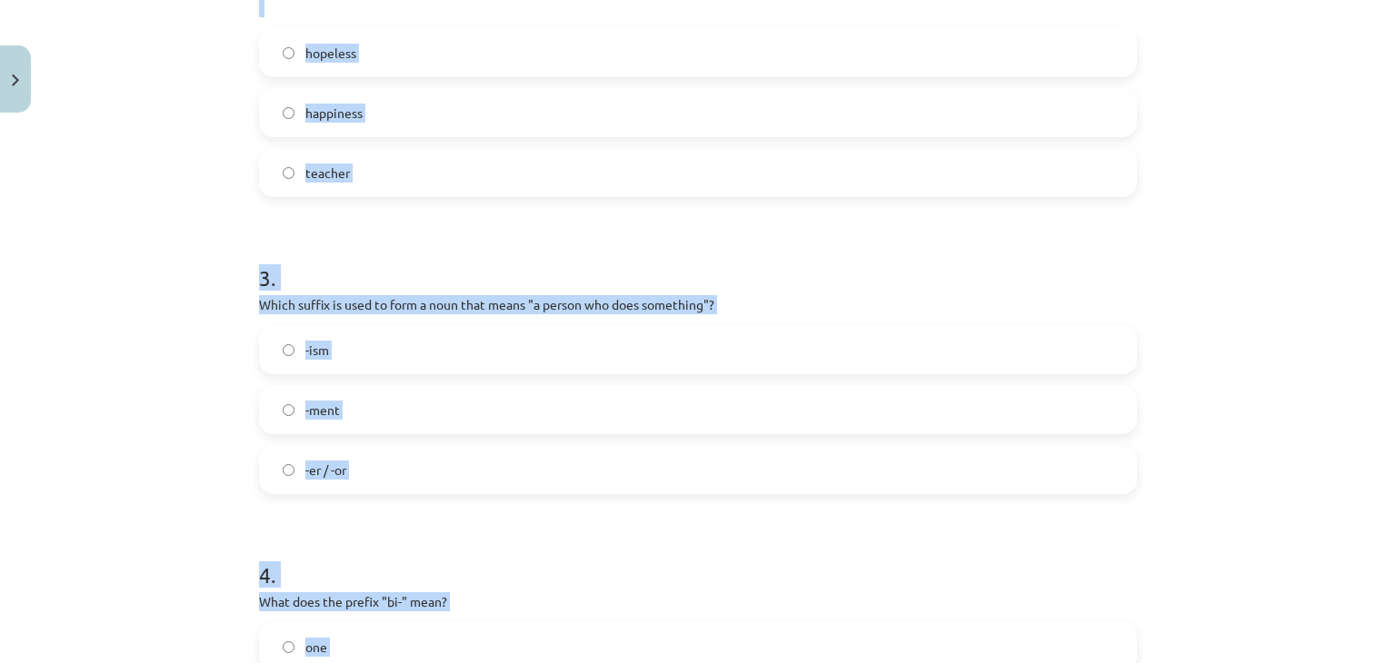
click at [229, 293] on div "Mācību tēma: Angļu valodas i - 11. klases 1. ieskaites mācību materiāls #6 📝 To…" at bounding box center [698, 331] width 1396 height 663
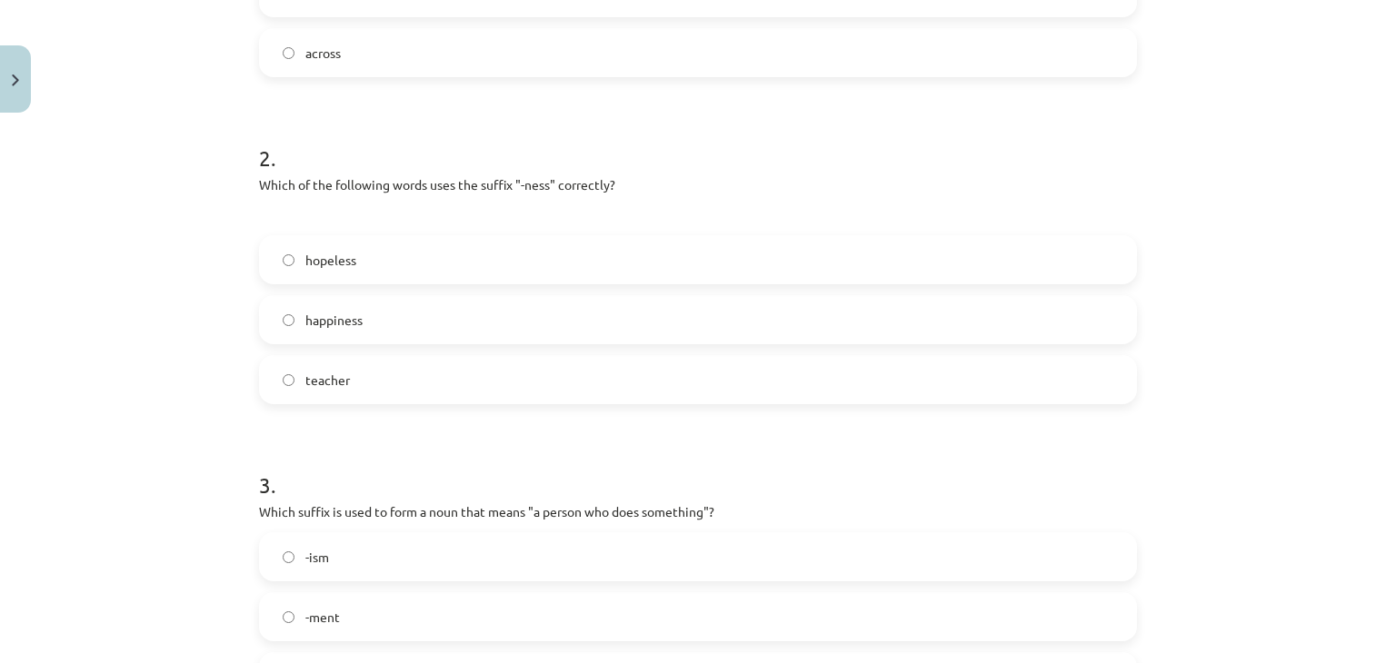
scroll to position [207, 0]
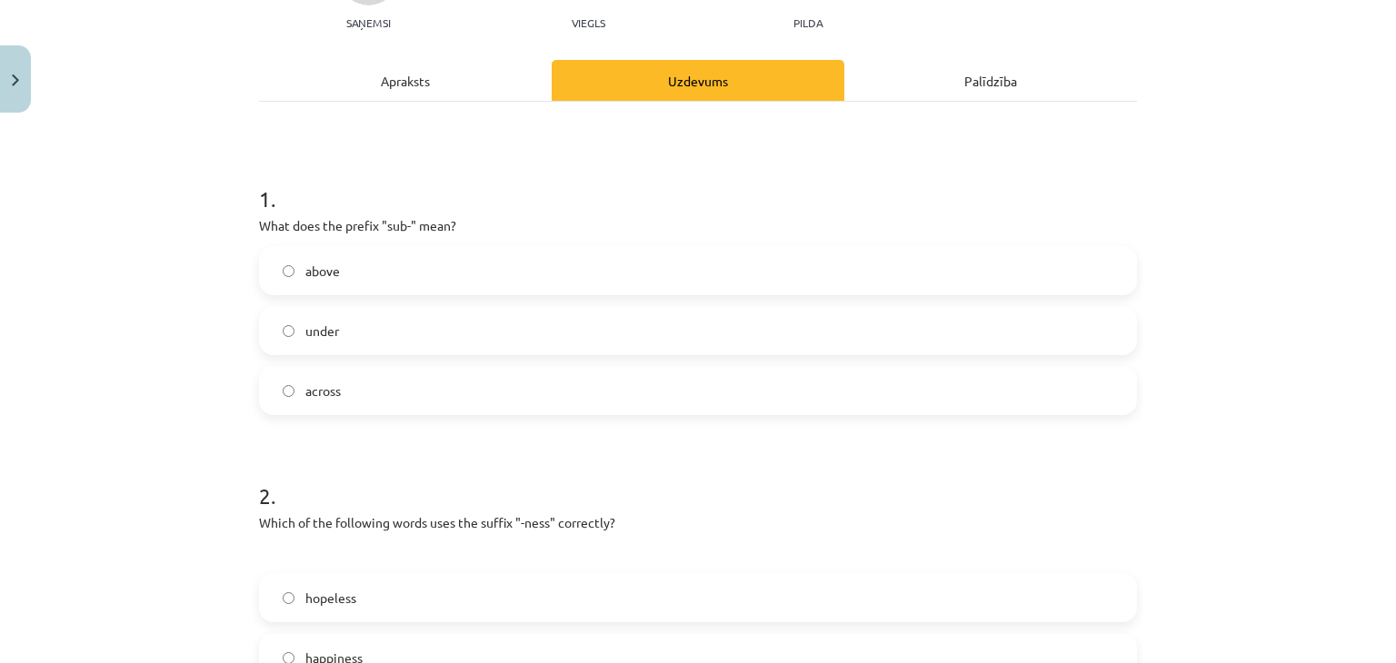
click at [316, 343] on label "under" at bounding box center [698, 330] width 874 height 45
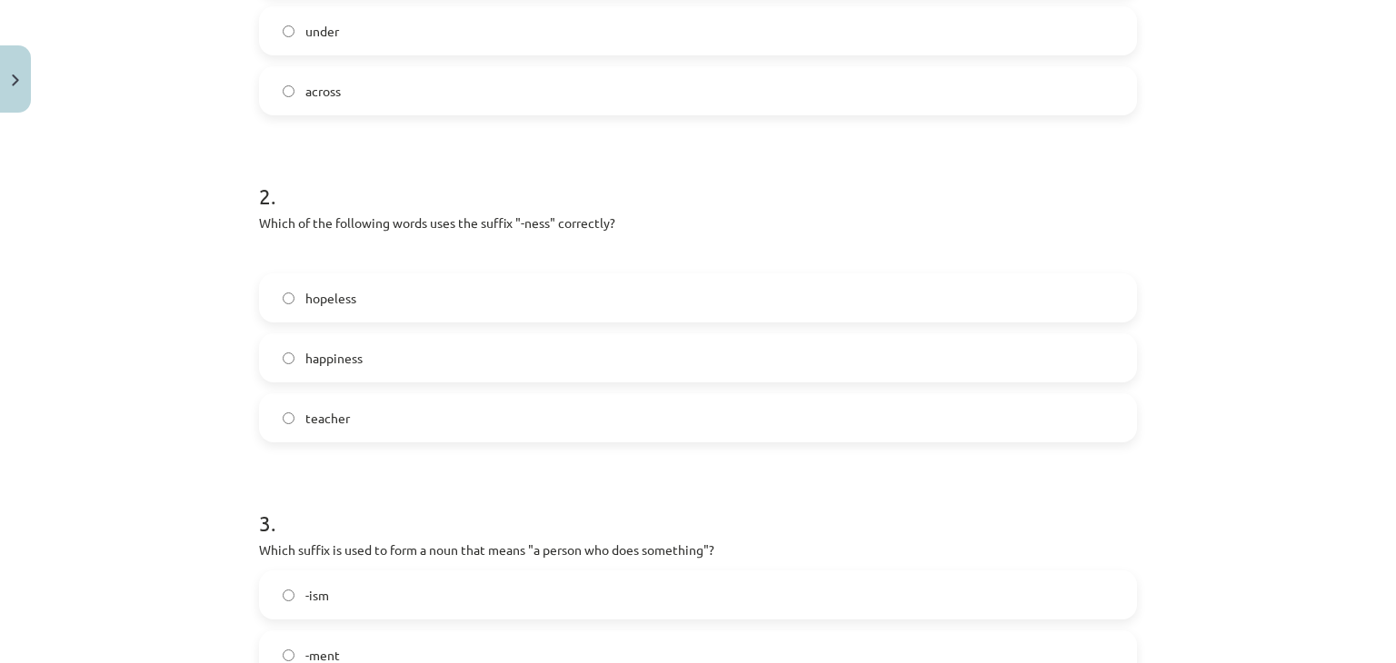
scroll to position [752, 0]
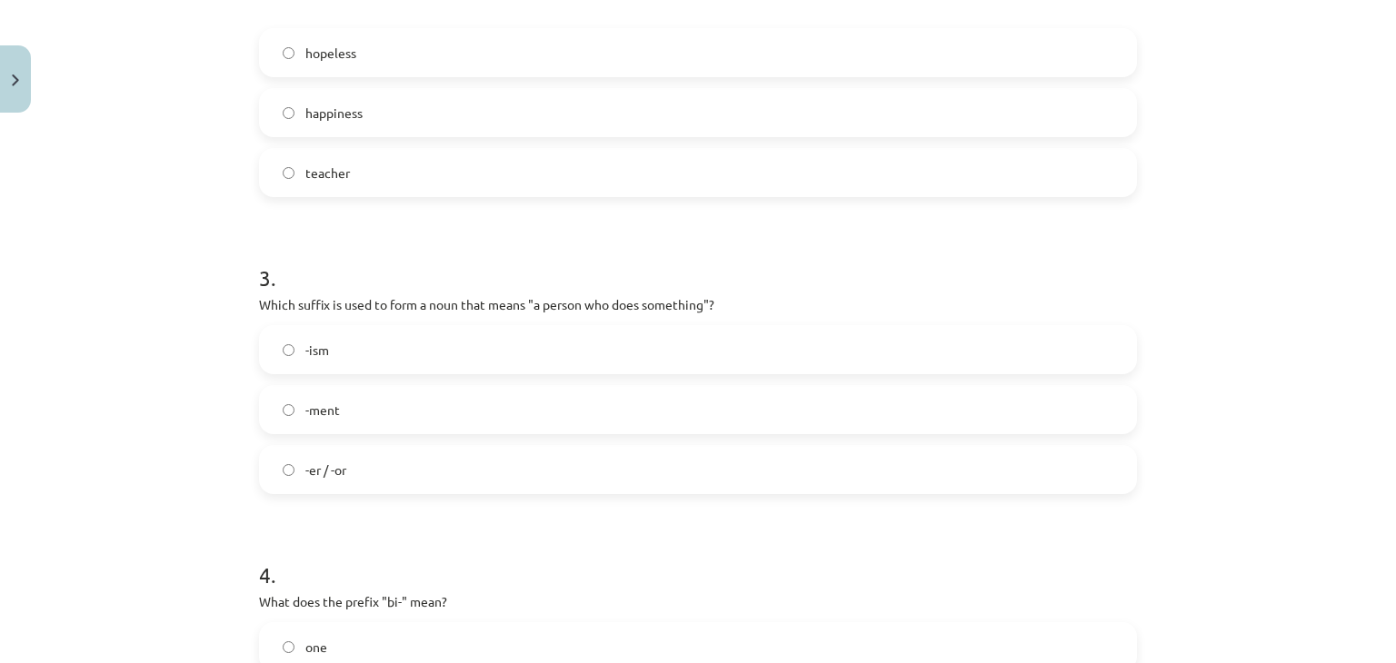
click at [418, 477] on label "-er / -or" at bounding box center [698, 469] width 874 height 45
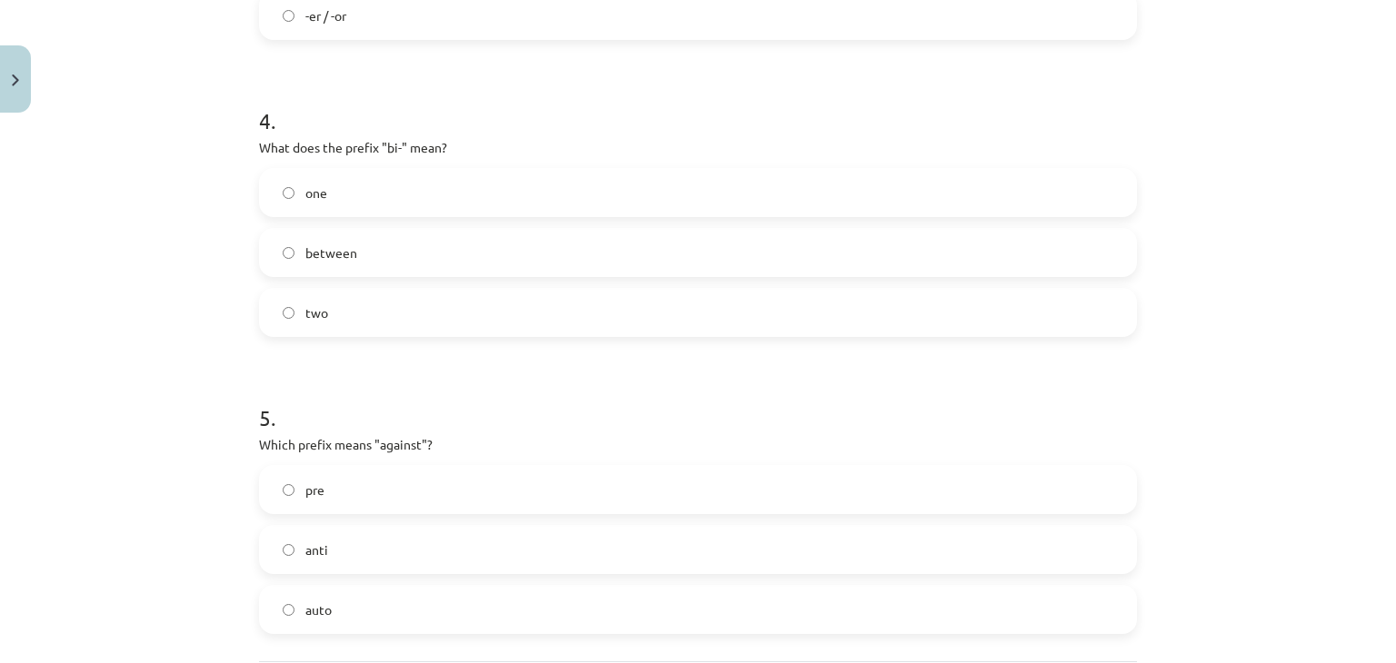
scroll to position [1388, 0]
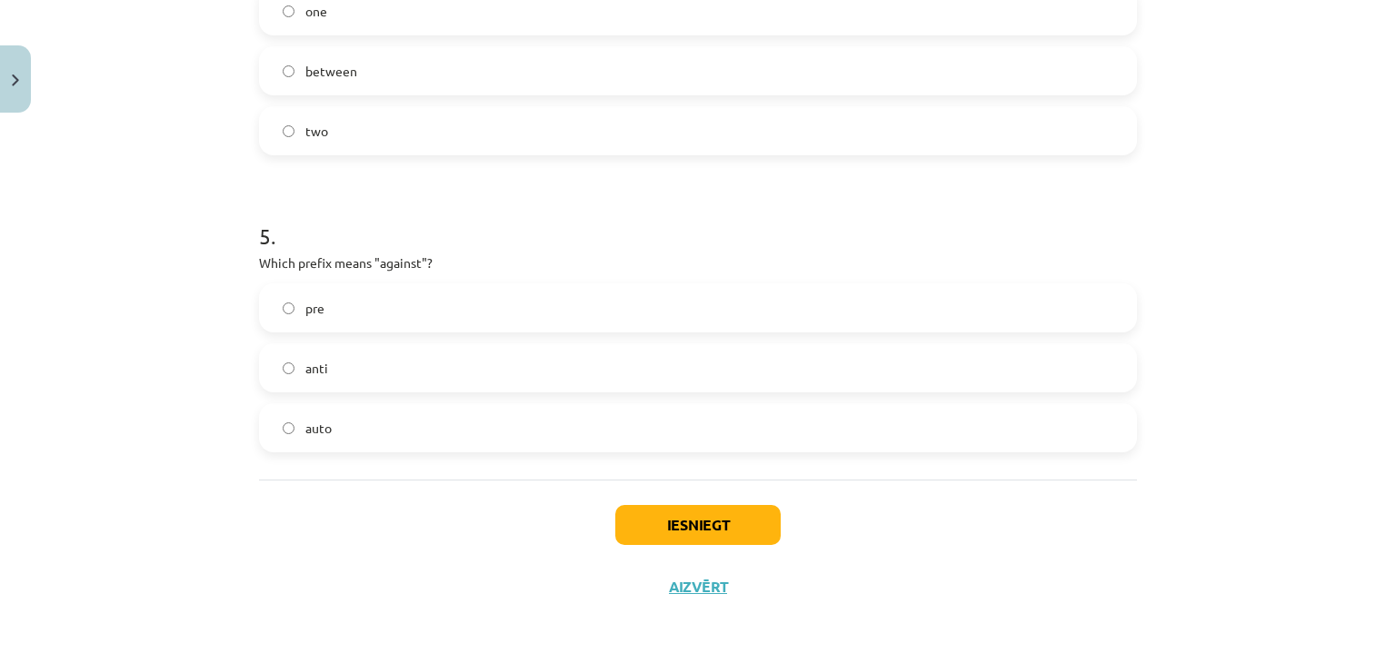
click at [341, 370] on label "anti" at bounding box center [698, 367] width 874 height 45
click at [677, 526] on button "Iesniegt" at bounding box center [697, 525] width 165 height 40
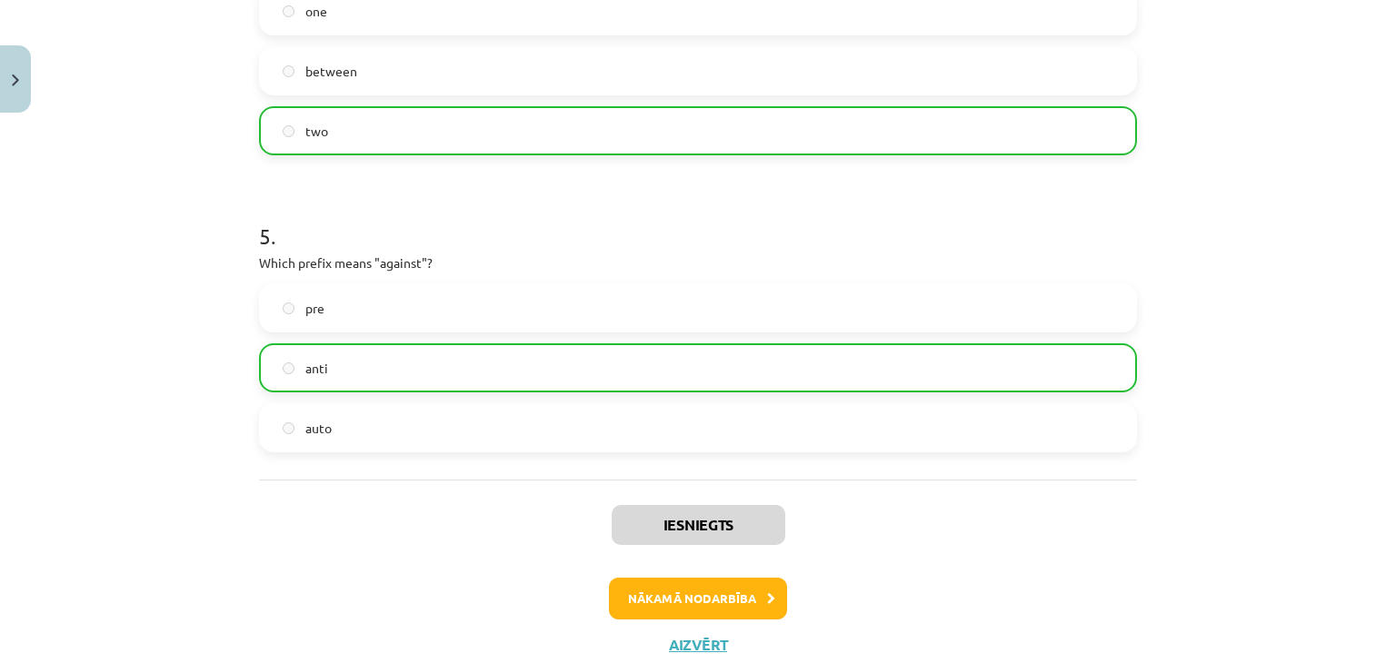
drag, startPoint x: 131, startPoint y: 487, endPoint x: 652, endPoint y: 255, distance: 570.7
click at [652, 255] on p "Which prefix means "against"?" at bounding box center [698, 262] width 878 height 19
click at [645, 600] on button "Nākamā nodarbība" at bounding box center [698, 599] width 178 height 42
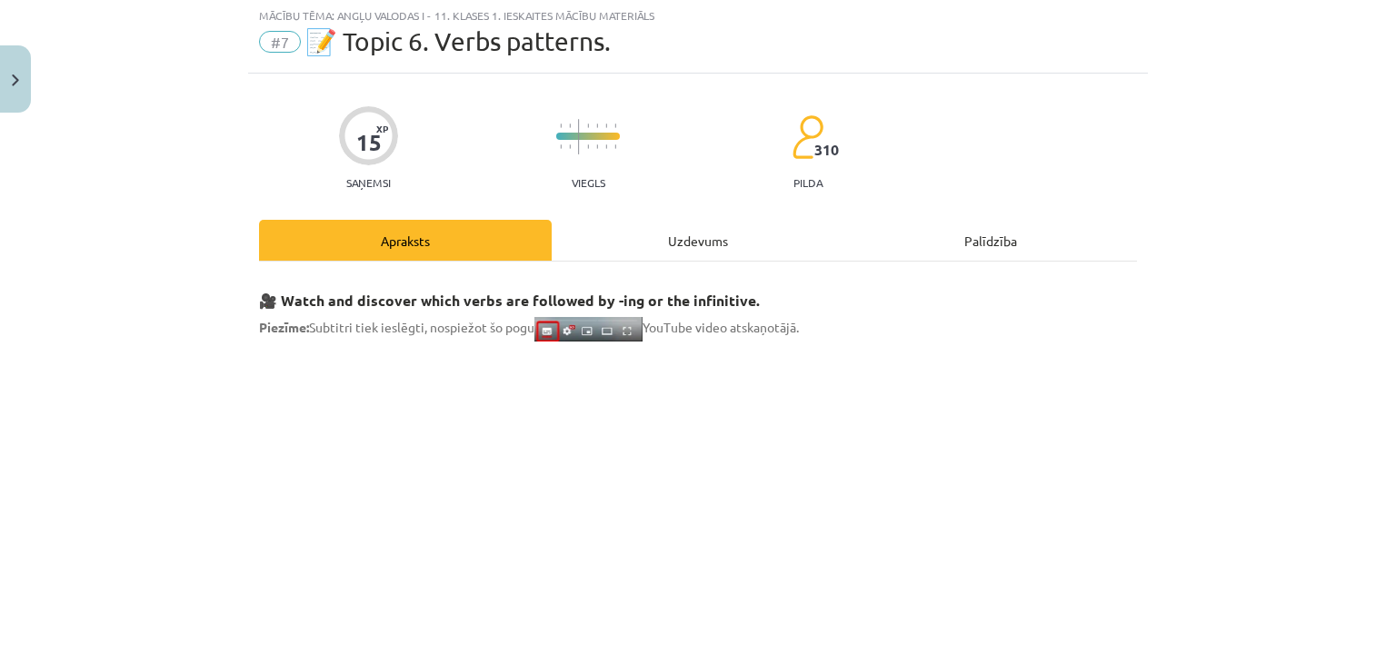
scroll to position [45, 0]
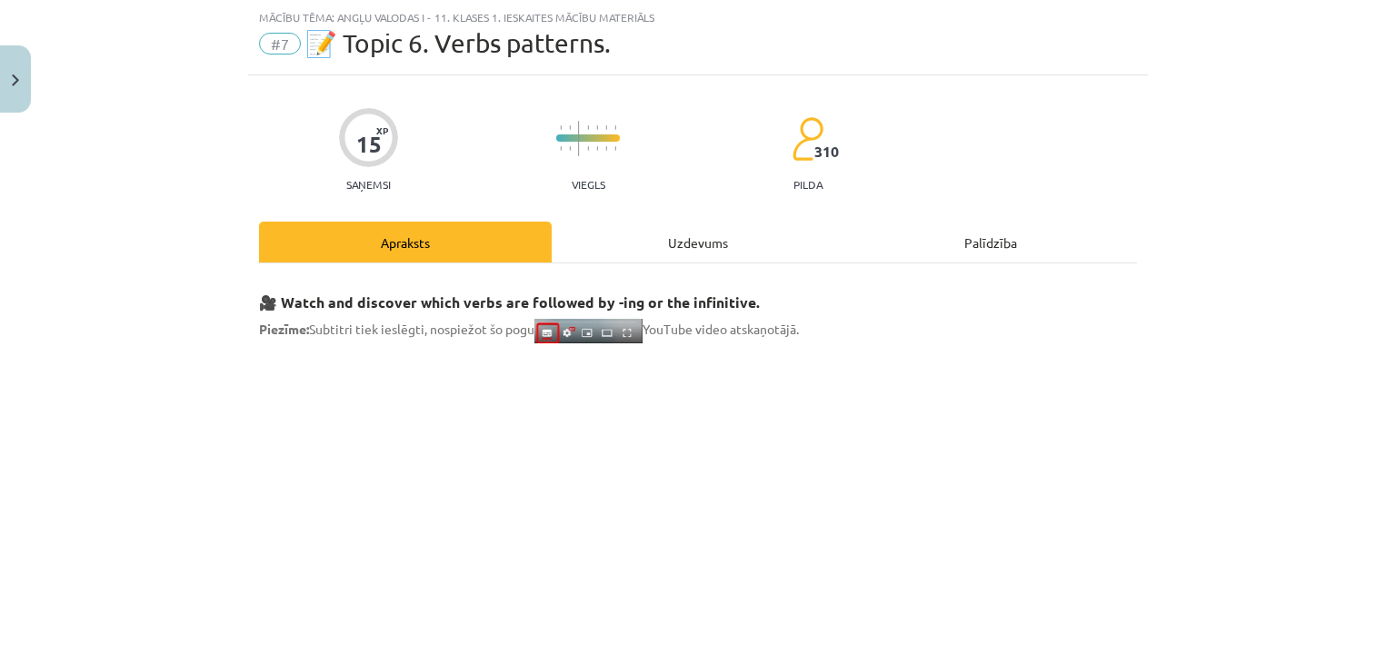
click at [677, 248] on div "Uzdevums" at bounding box center [698, 242] width 293 height 41
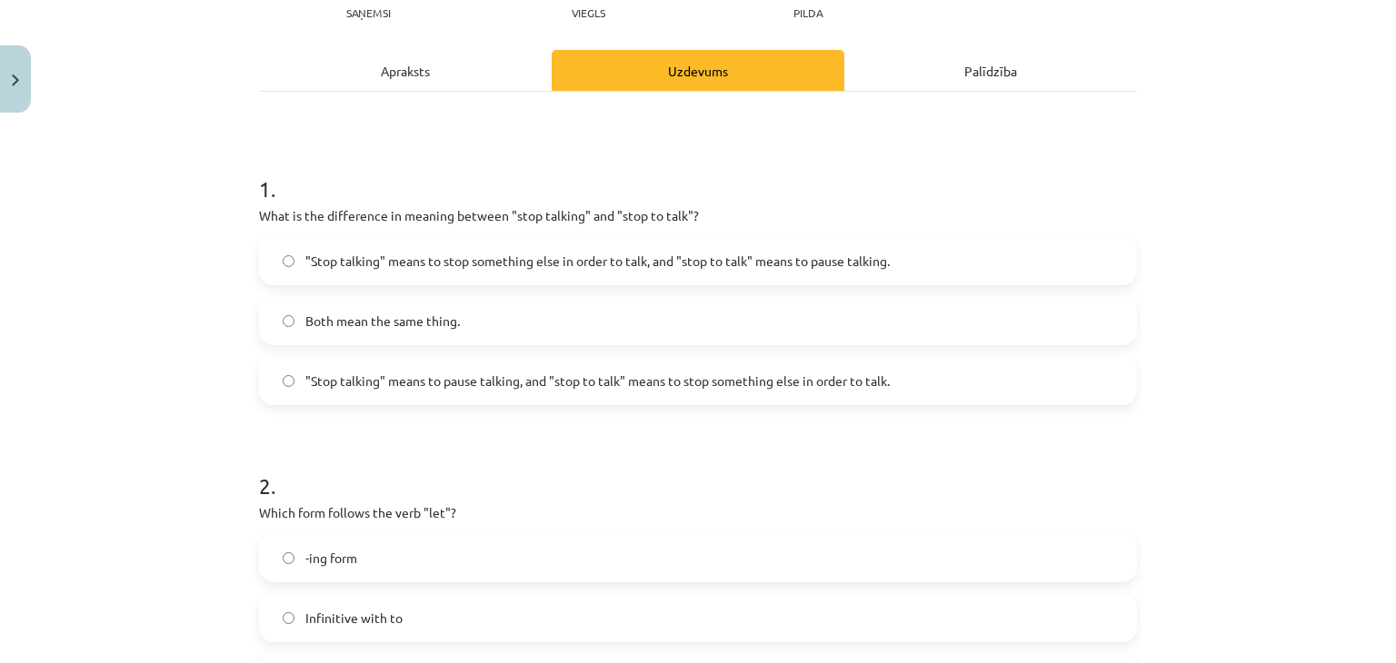
scroll to position [318, 0]
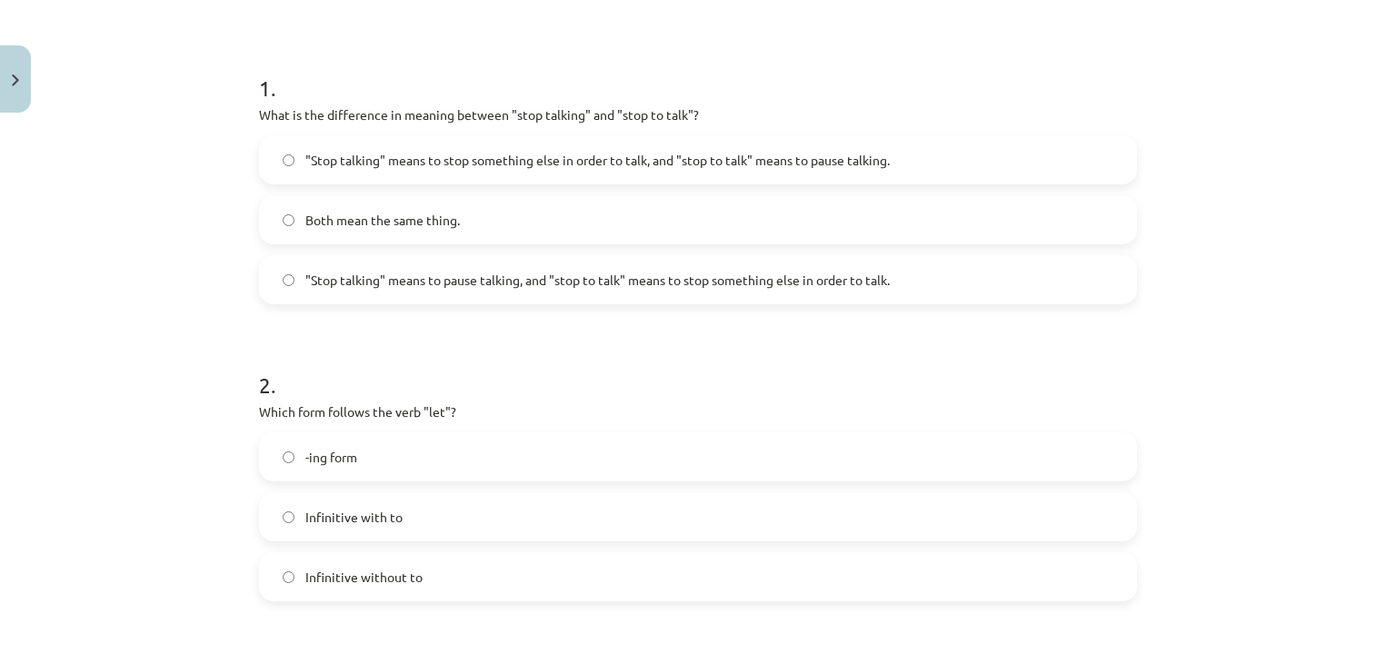
drag, startPoint x: 383, startPoint y: 18, endPoint x: 189, endPoint y: 267, distance: 315.3
click at [201, 279] on div "Mācību tēma: Angļu valodas i - 11. klases 1. ieskaites mācību materiāls #7 📝 To…" at bounding box center [698, 331] width 1396 height 663
drag, startPoint x: 167, startPoint y: 254, endPoint x: 773, endPoint y: 415, distance: 627.0
click at [775, 394] on h1 "2 ." at bounding box center [698, 369] width 878 height 56
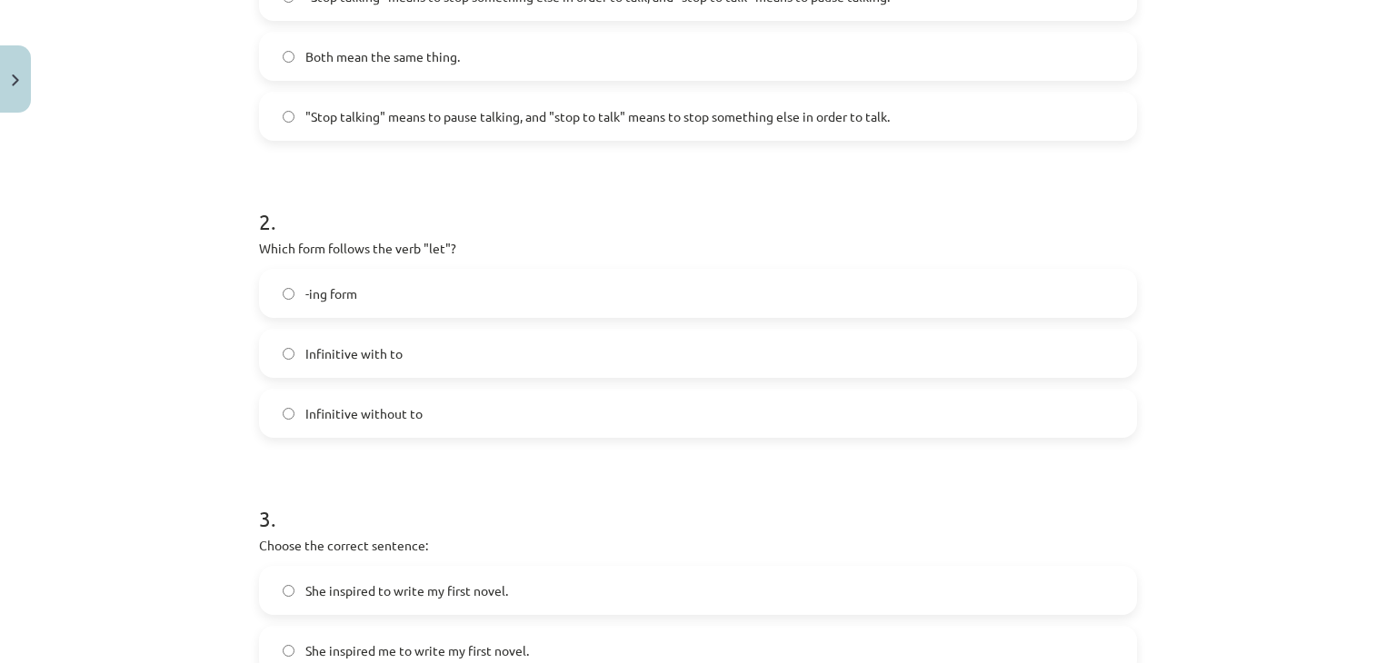
scroll to position [500, 0]
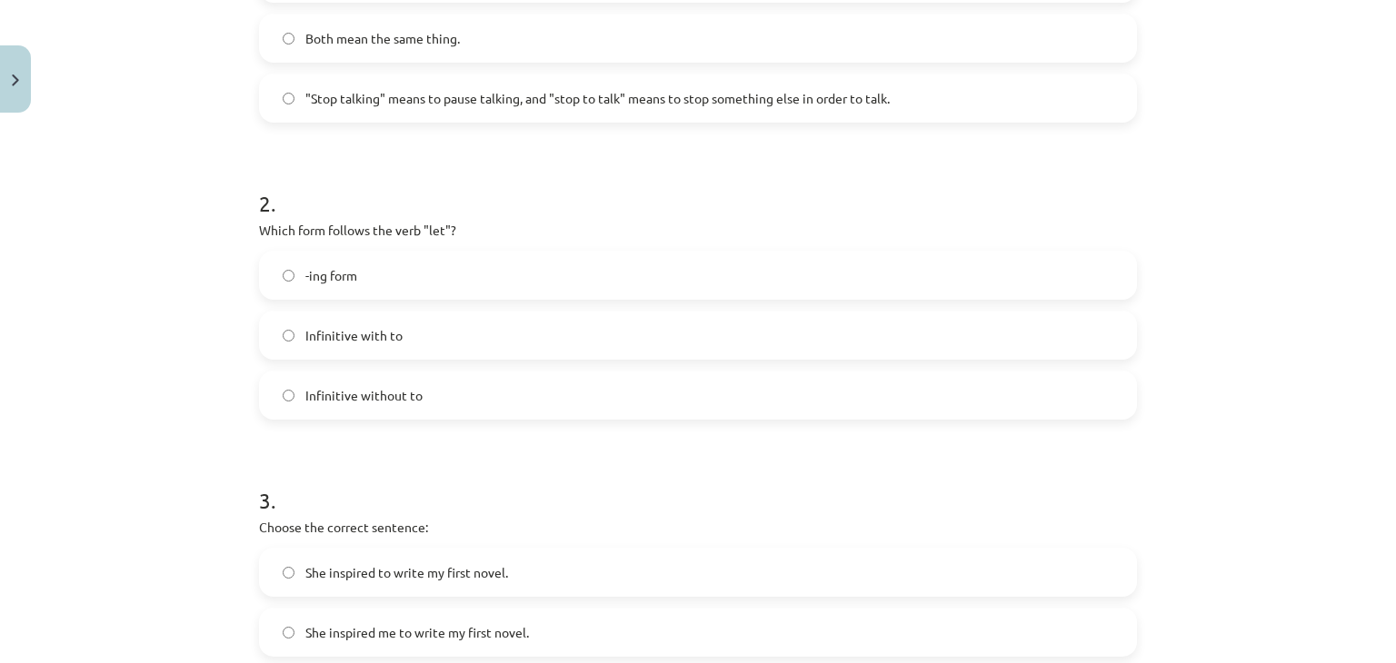
drag, startPoint x: 375, startPoint y: 243, endPoint x: 447, endPoint y: 158, distance: 111.6
click at [447, 159] on h1 "2 ." at bounding box center [698, 187] width 878 height 56
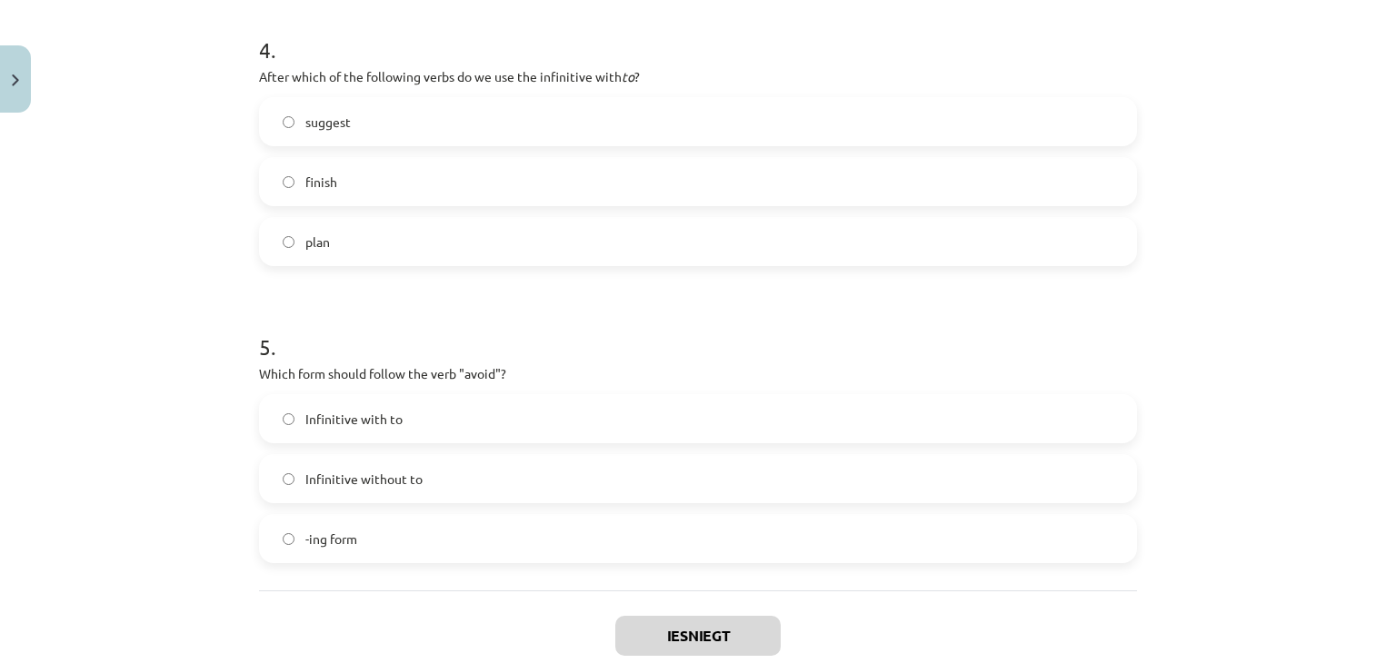
scroll to position [1358, 0]
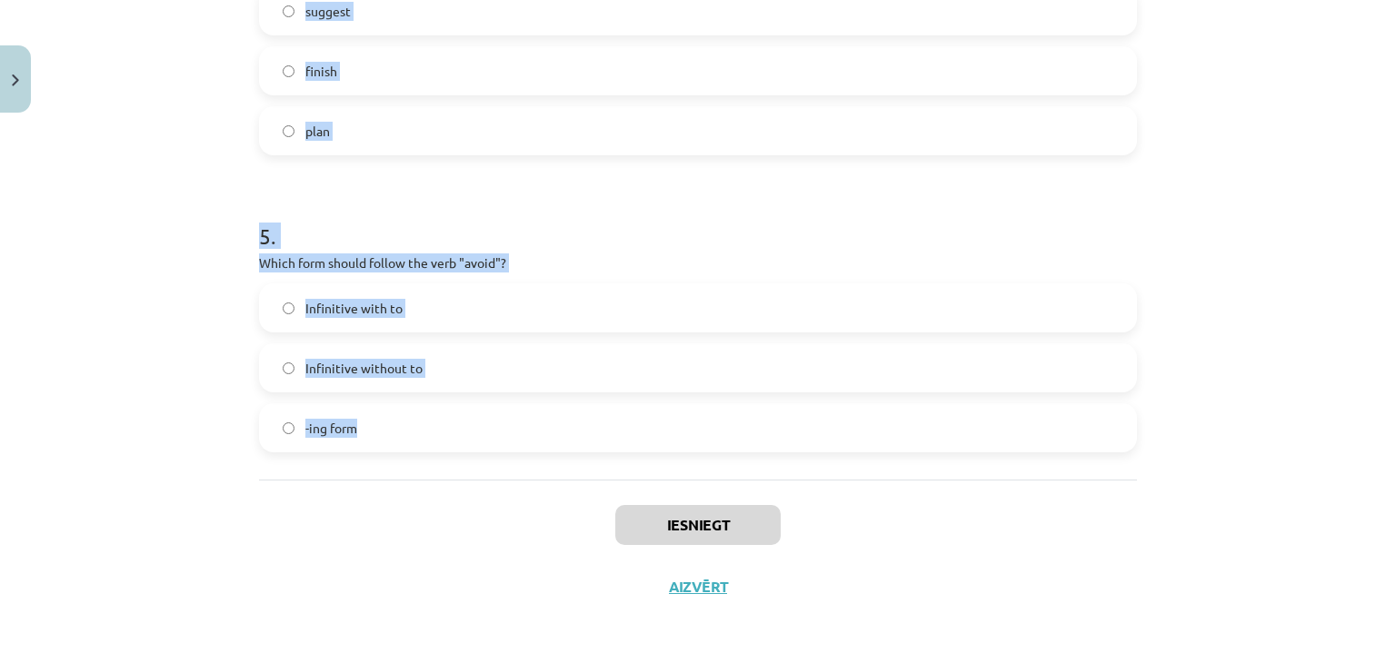
drag, startPoint x: 531, startPoint y: 500, endPoint x: 349, endPoint y: 432, distance: 193.8
copy form "s the difference in meaning between "stop talking" and "stop to talk"? "Stop ta…"
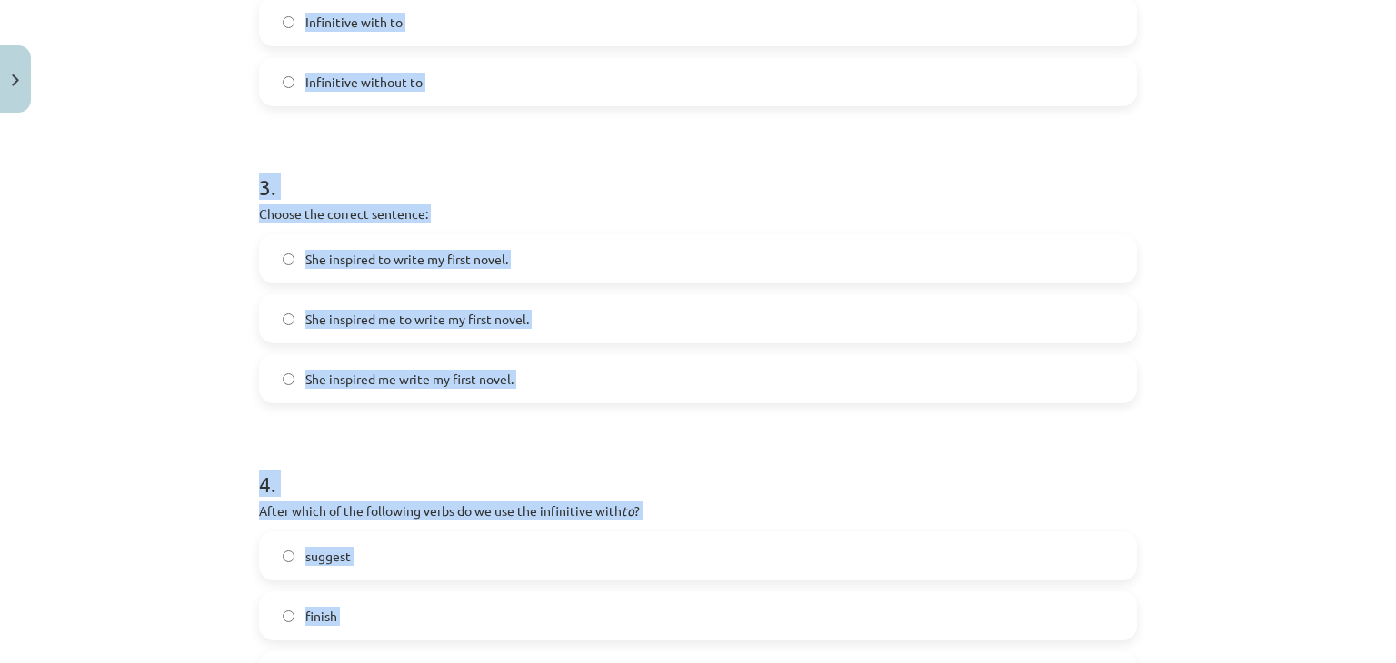
scroll to position [359, 0]
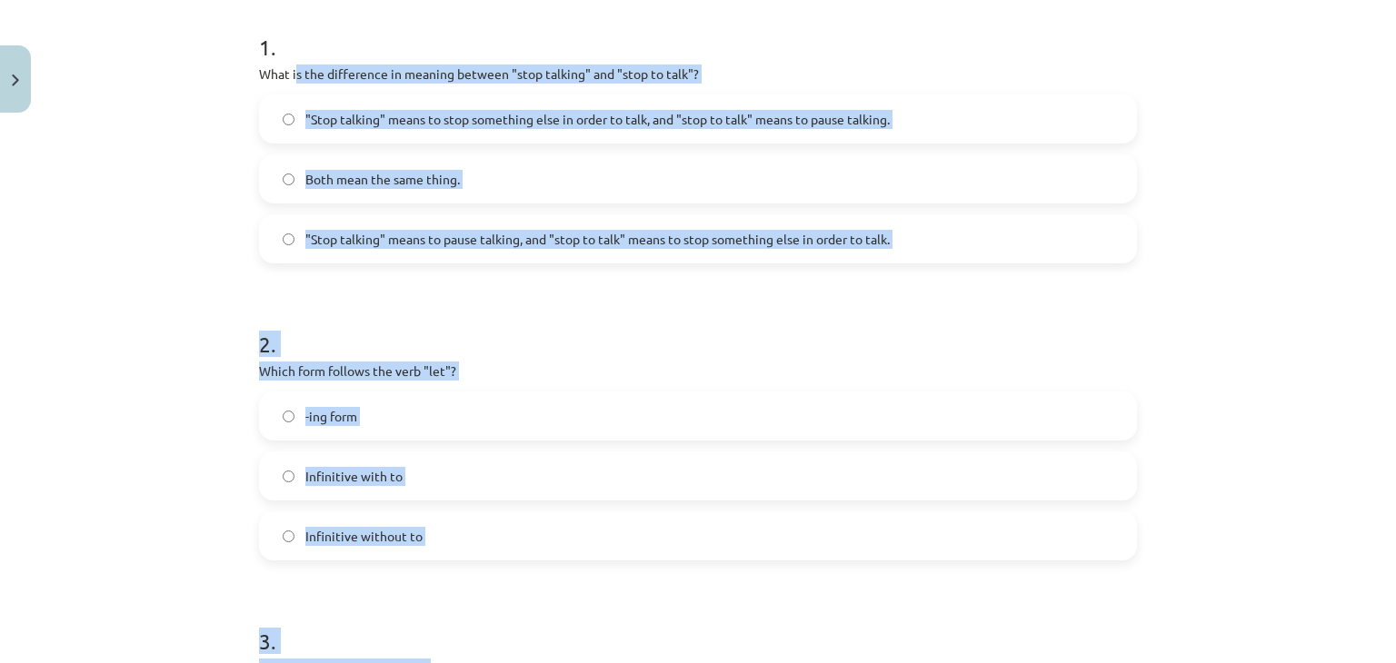
click at [538, 244] on span ""Stop talking" means to pause talking, and "stop to talk" means to stop somethi…" at bounding box center [597, 239] width 584 height 19
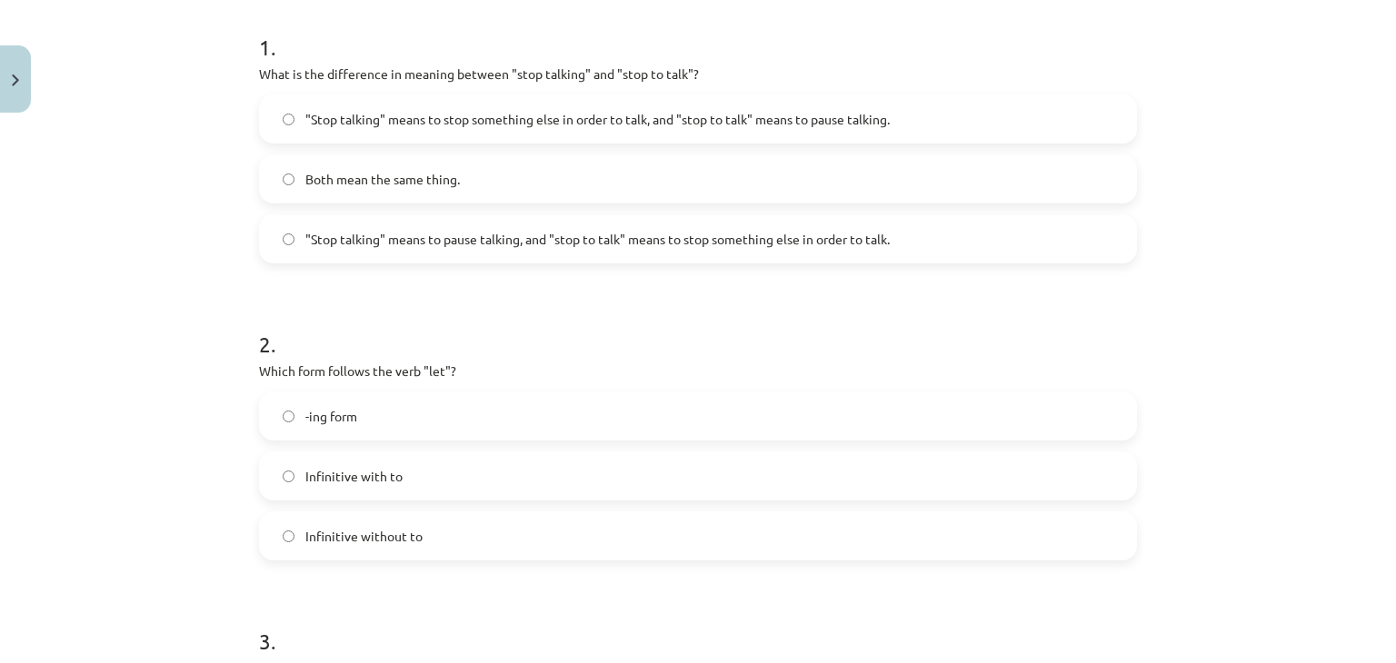
click at [425, 517] on label "Infinitive without to" at bounding box center [698, 535] width 874 height 45
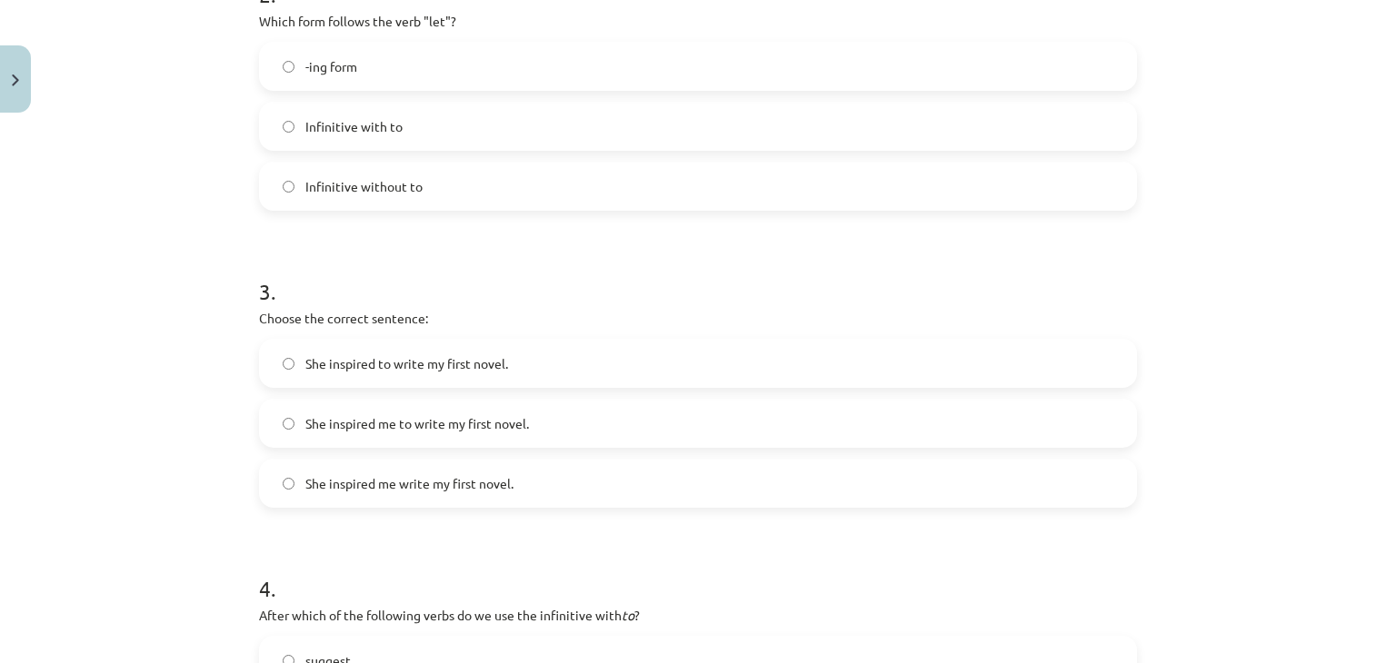
scroll to position [722, 0]
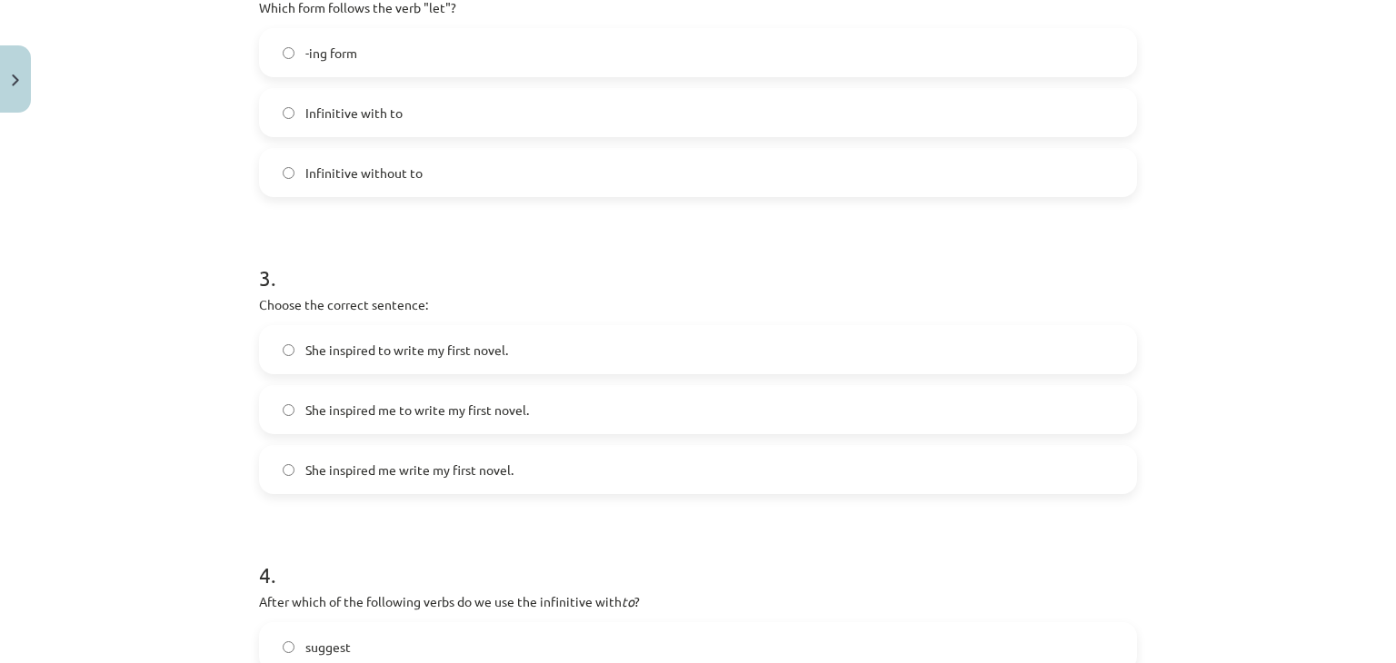
click at [483, 404] on span "She inspired me to write my first novel." at bounding box center [417, 410] width 224 height 19
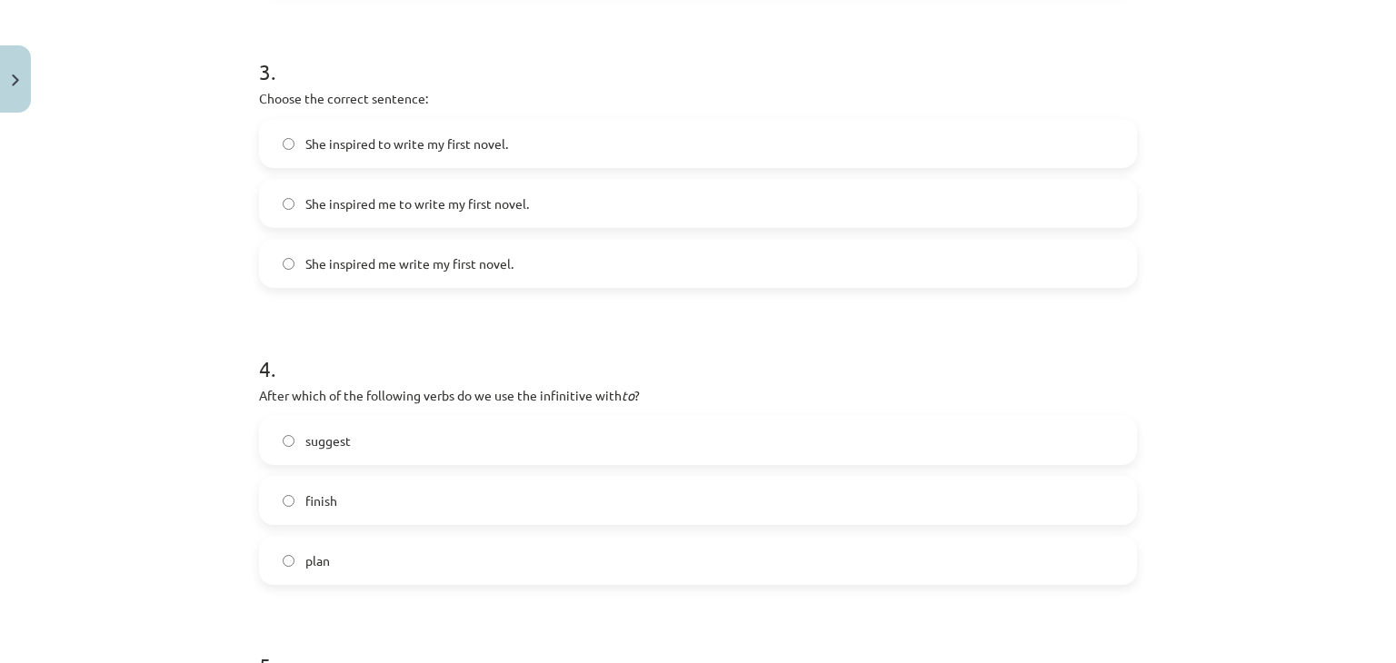
scroll to position [1177, 0]
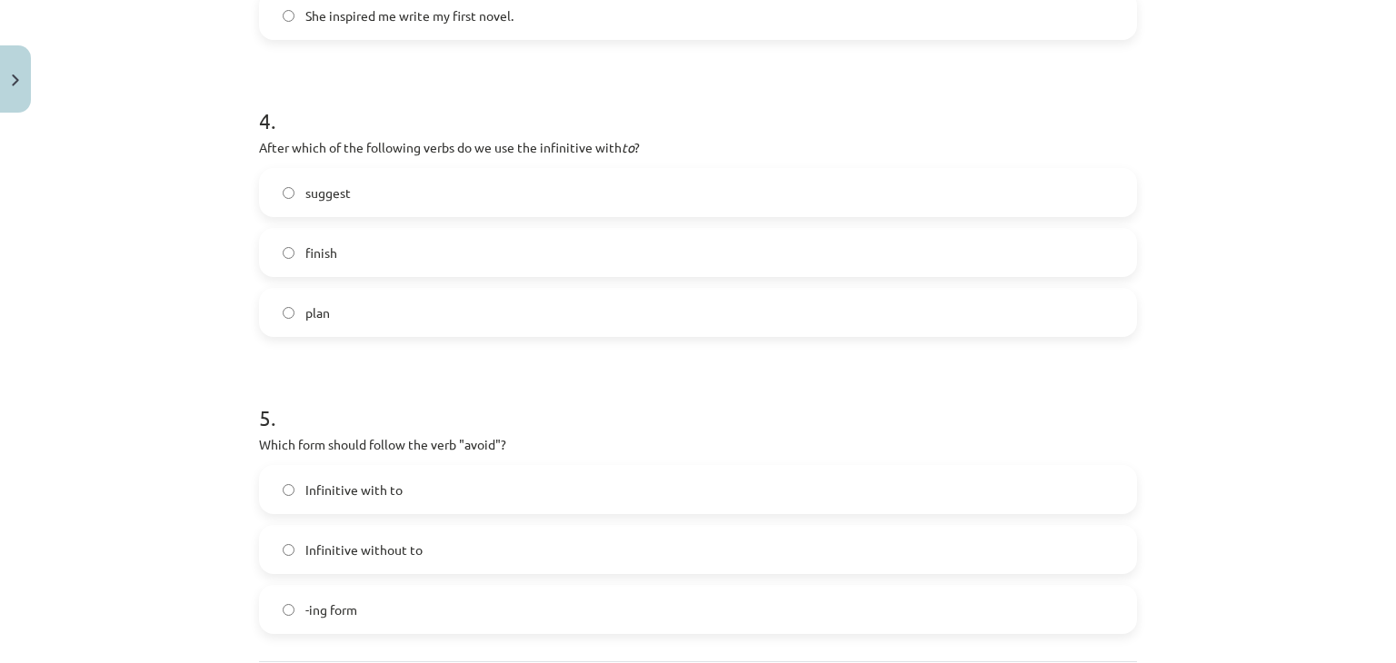
click at [358, 324] on label "plan" at bounding box center [698, 312] width 874 height 45
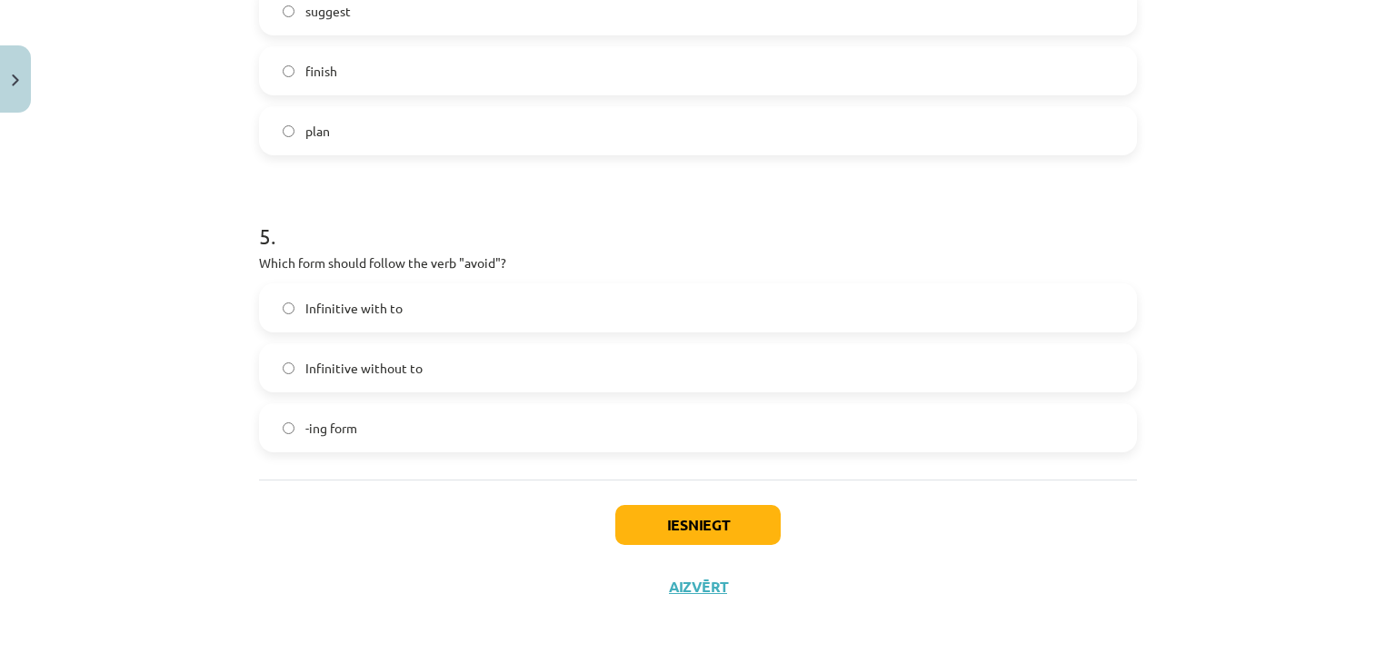
click at [330, 419] on span "-ing form" at bounding box center [331, 428] width 52 height 19
click at [683, 534] on button "Iesniegt" at bounding box center [697, 525] width 165 height 40
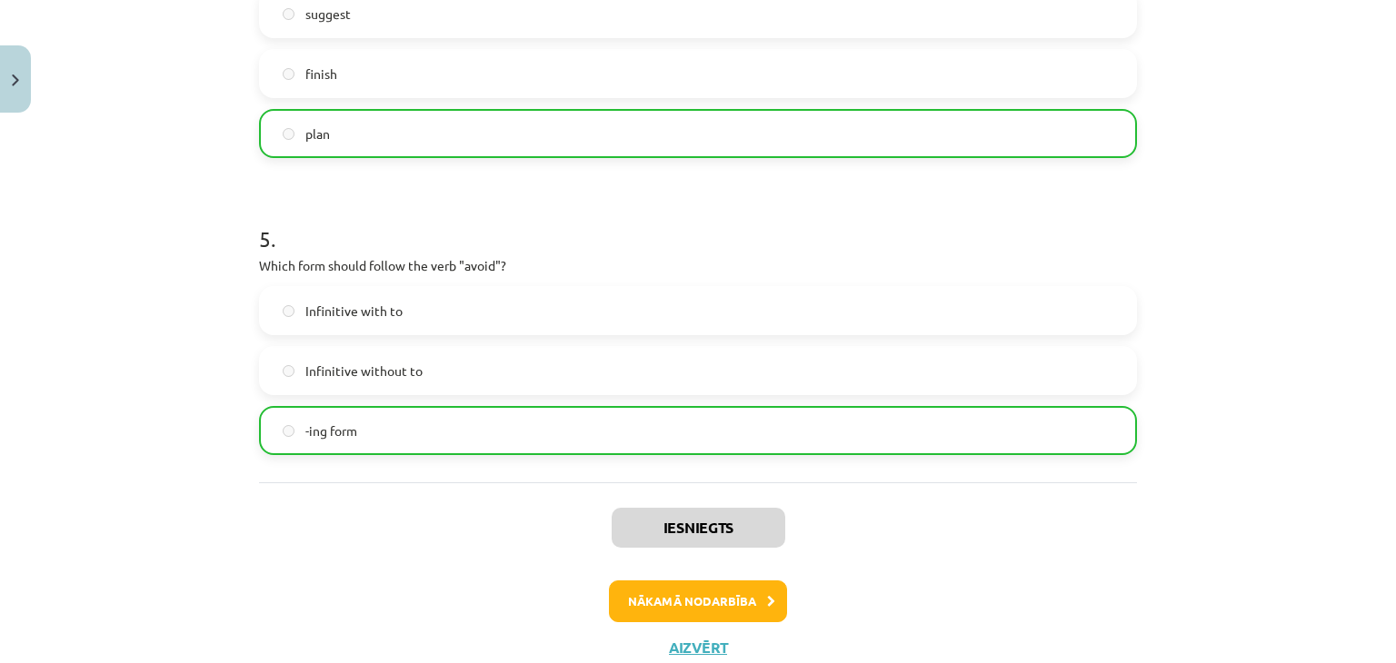
scroll to position [1415, 0]
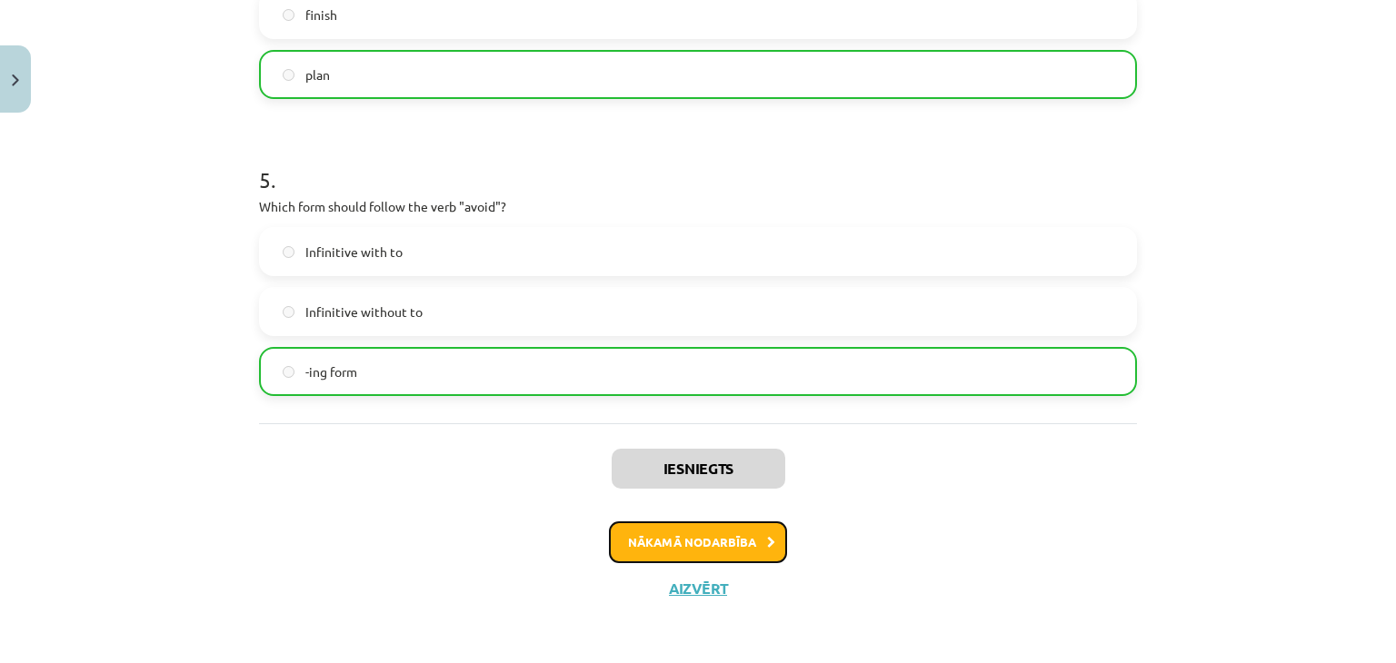
click at [661, 533] on button "Nākamā nodarbība" at bounding box center [698, 543] width 178 height 42
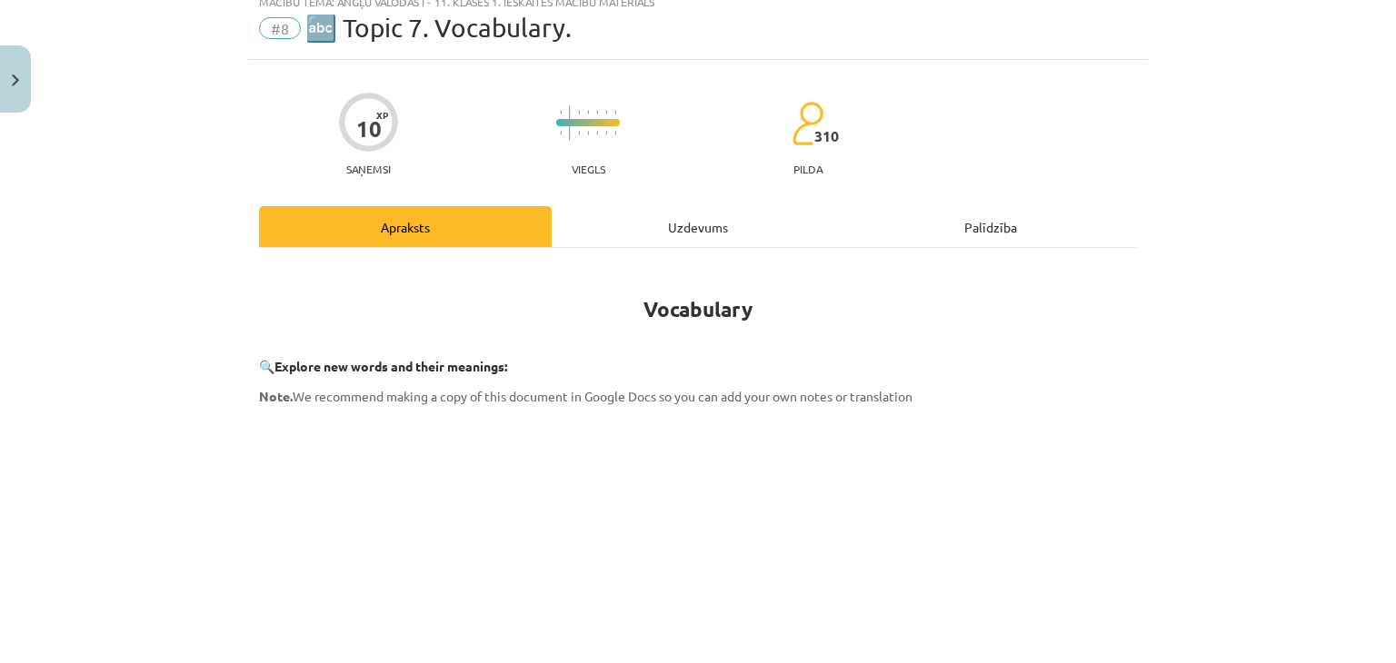
scroll to position [45, 0]
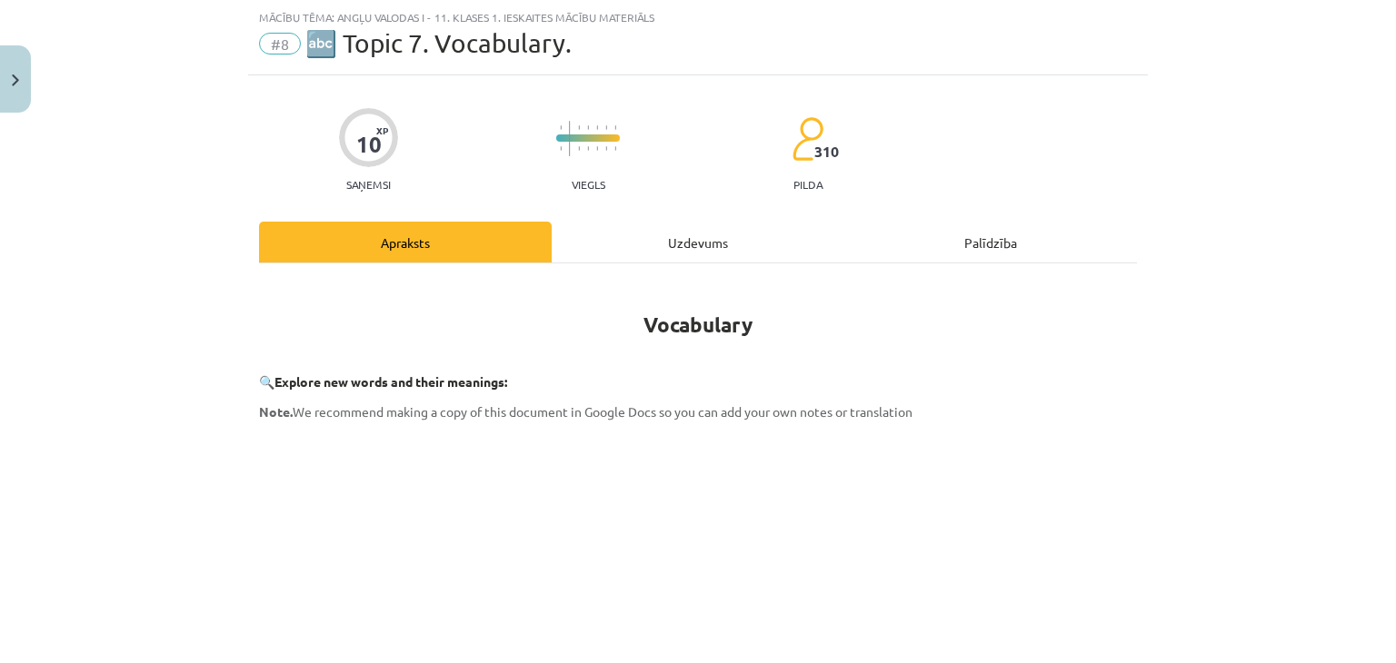
click at [672, 235] on div "Uzdevums" at bounding box center [698, 242] width 293 height 41
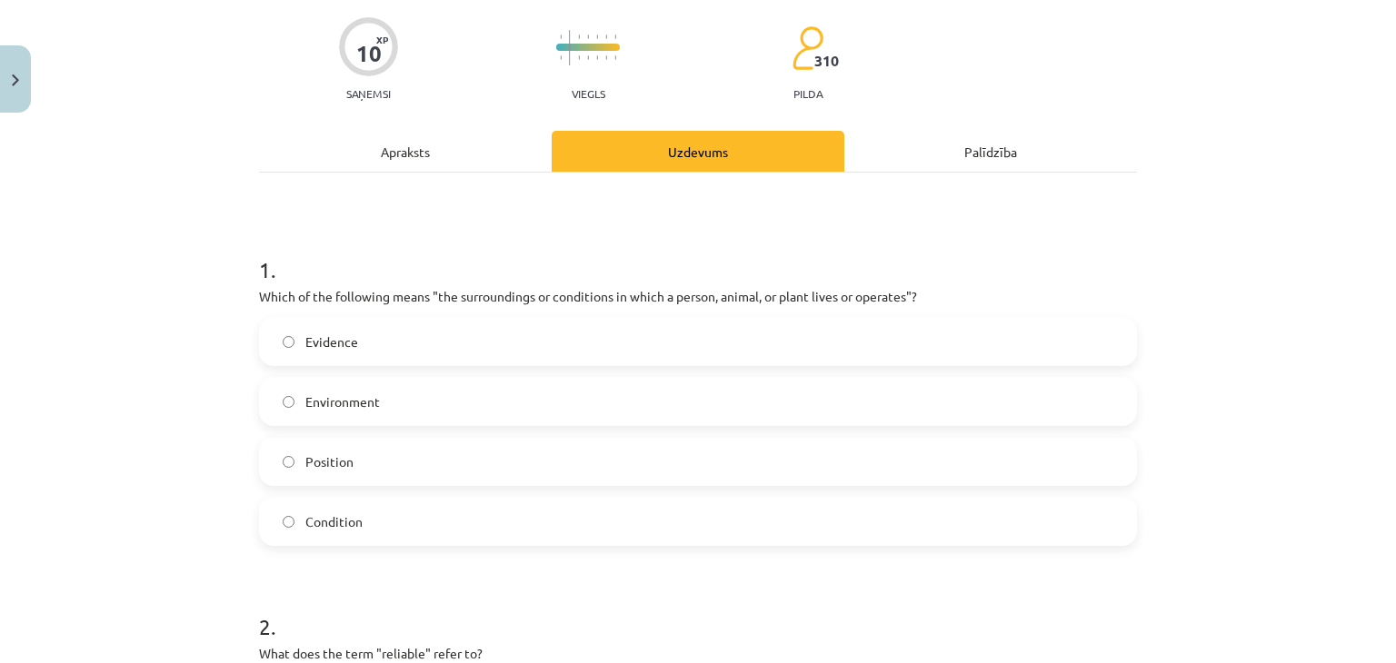
scroll to position [227, 0]
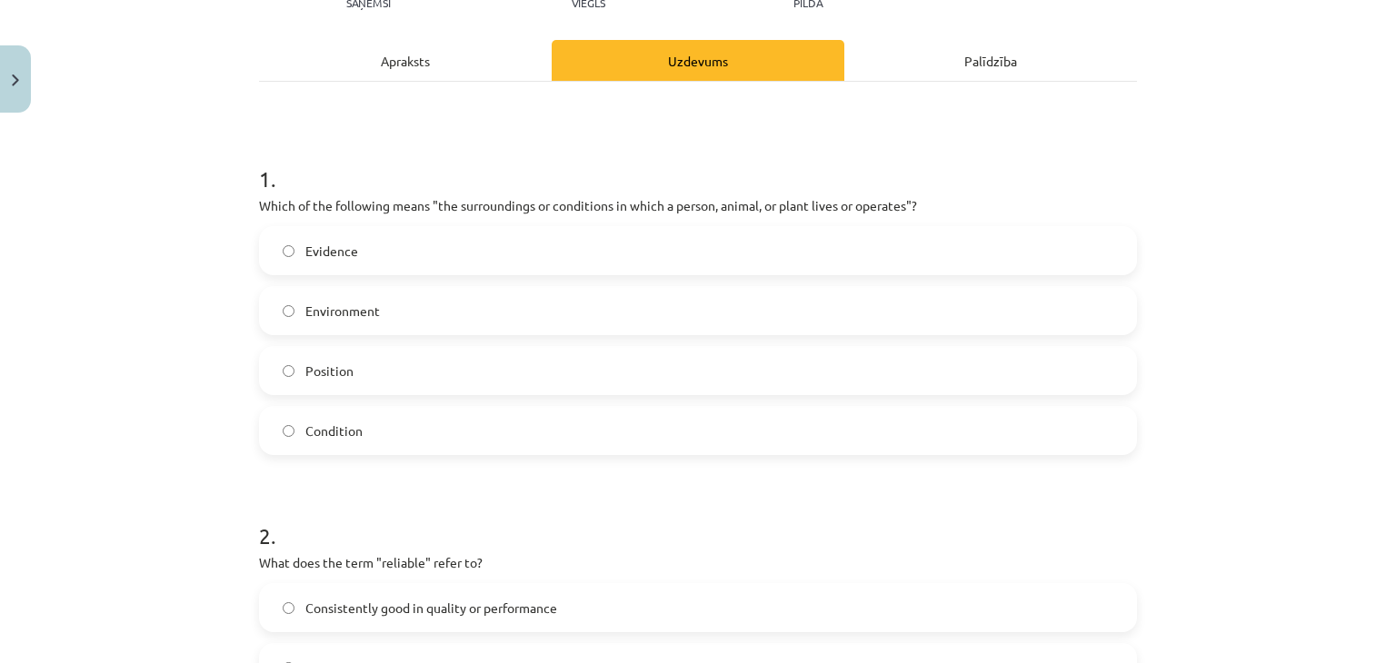
click at [380, 45] on div "Apraksts" at bounding box center [405, 60] width 293 height 41
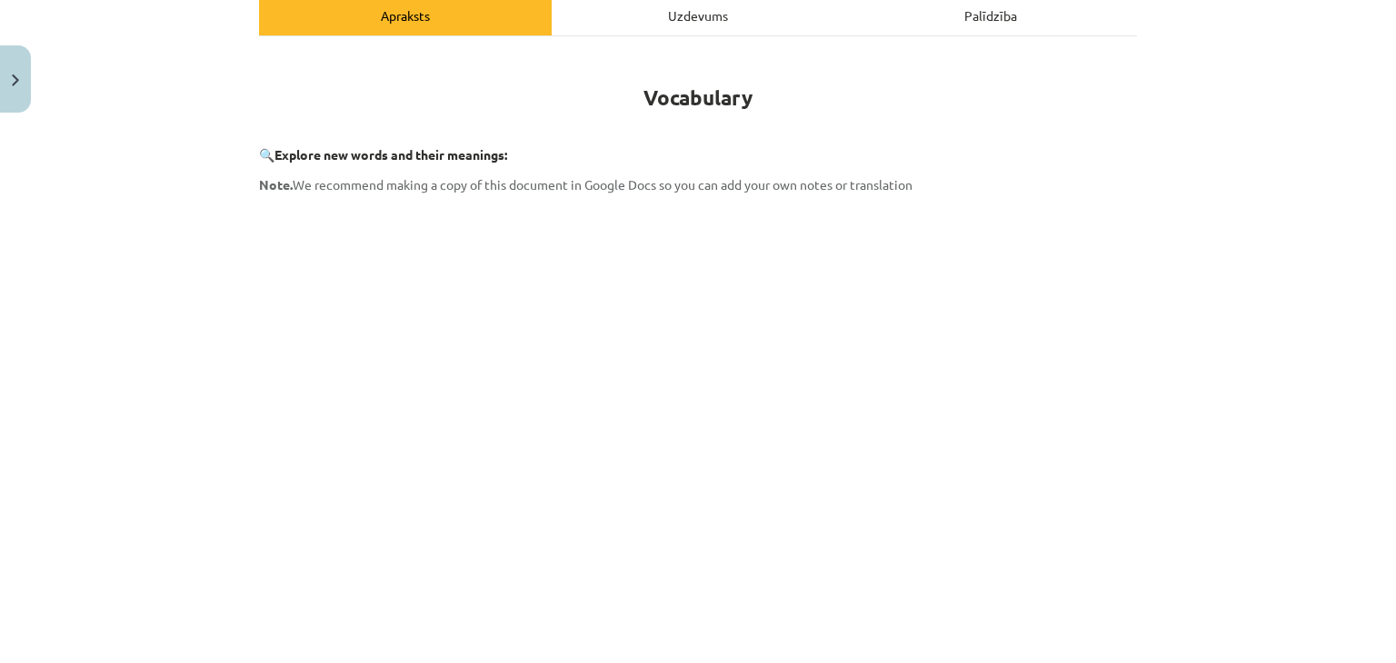
scroll to position [636, 0]
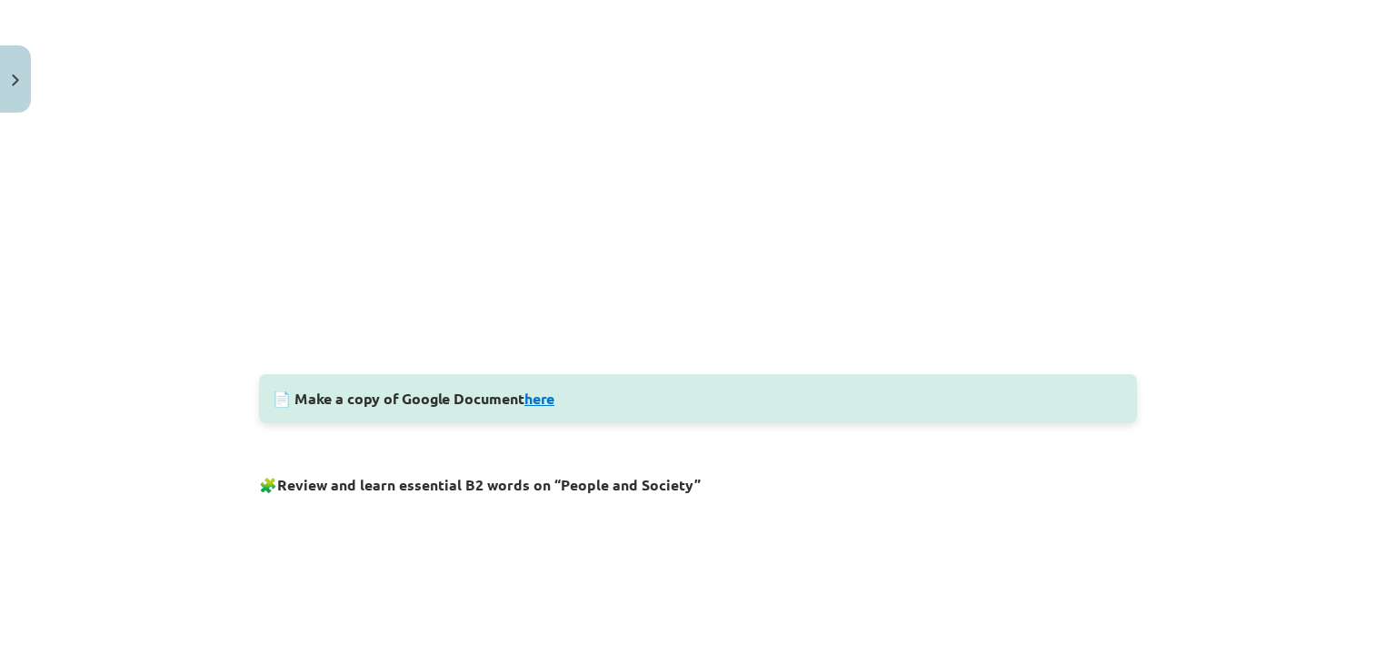
click at [542, 398] on link "here" at bounding box center [539, 398] width 30 height 19
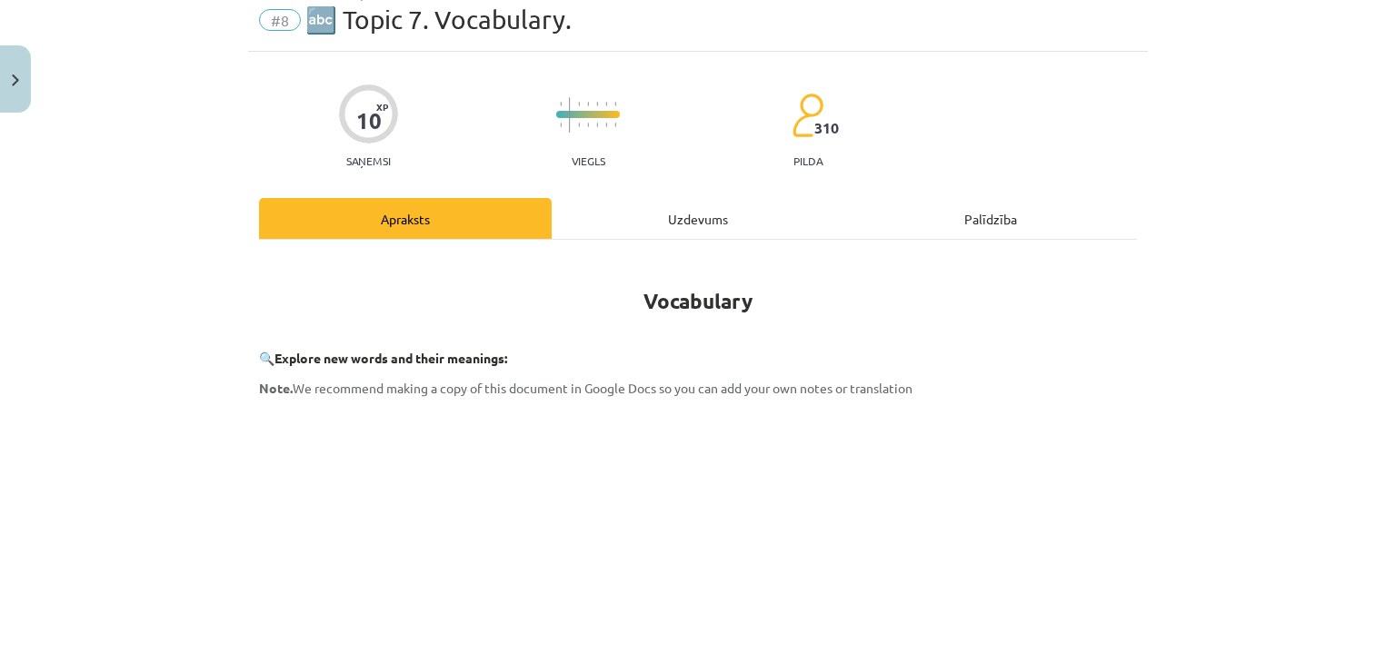
scroll to position [0, 0]
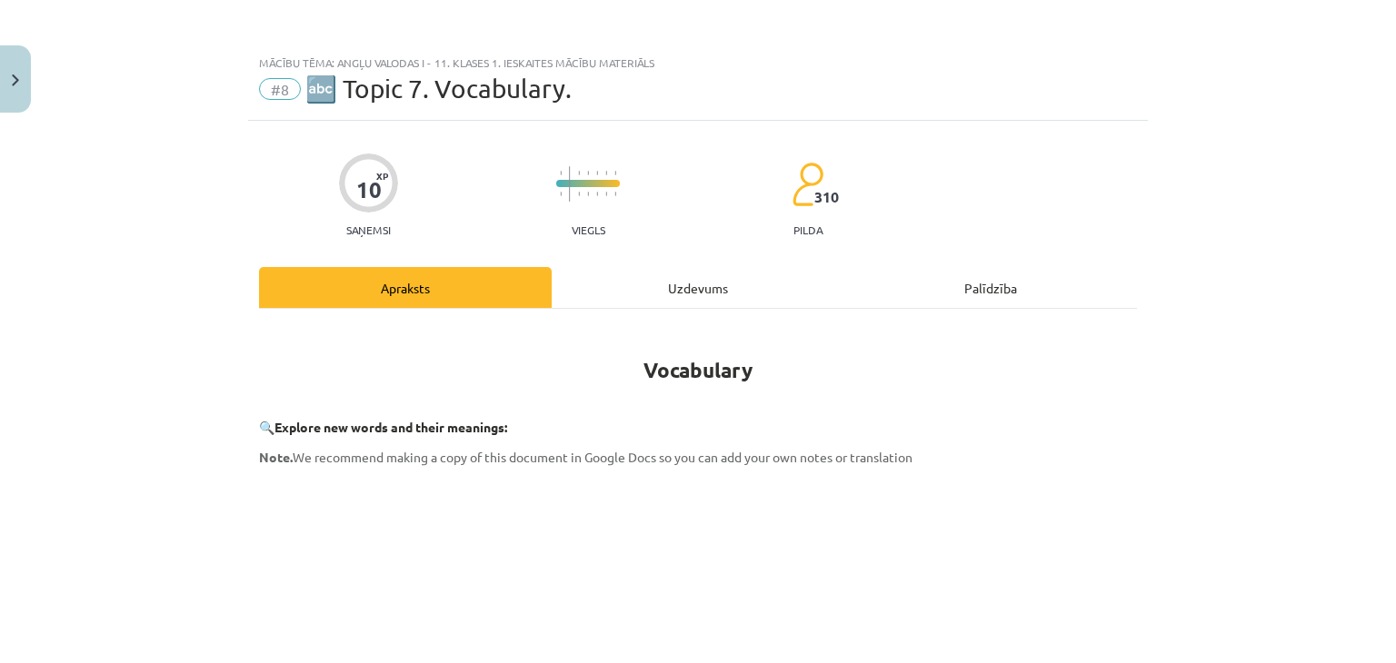
click at [638, 292] on div "Uzdevums" at bounding box center [698, 287] width 293 height 41
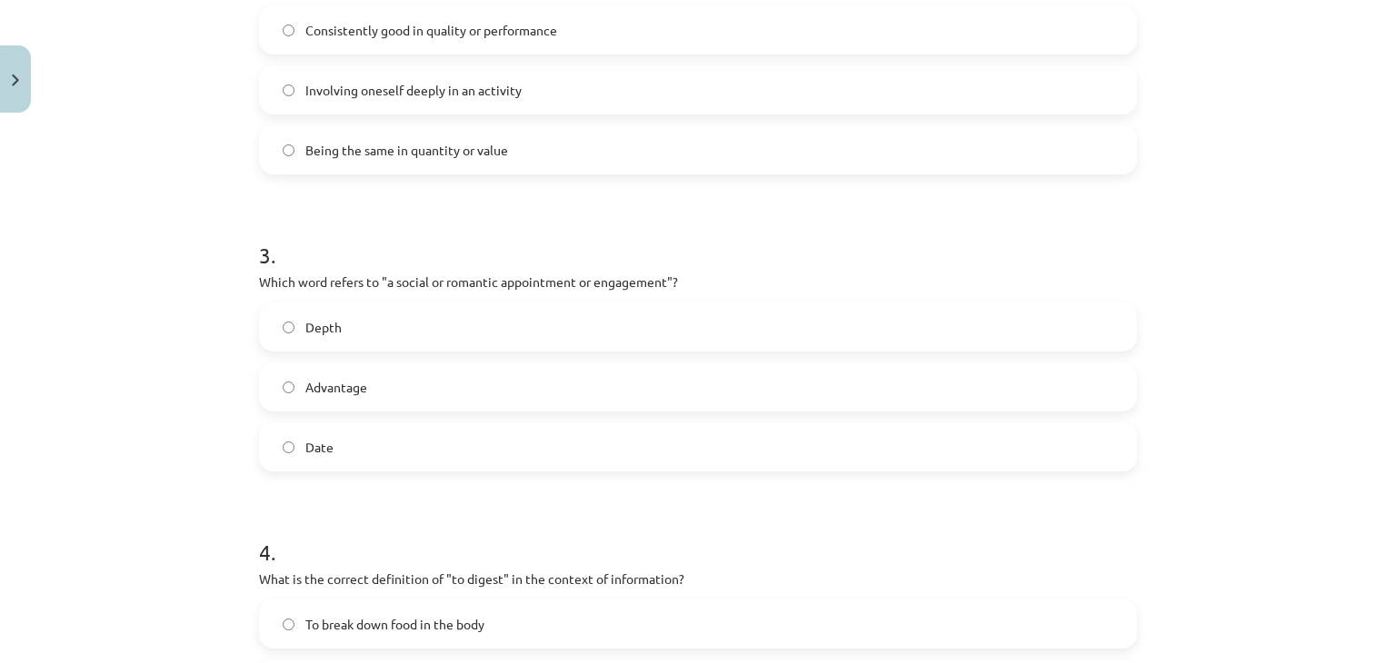
scroll to position [781, 0]
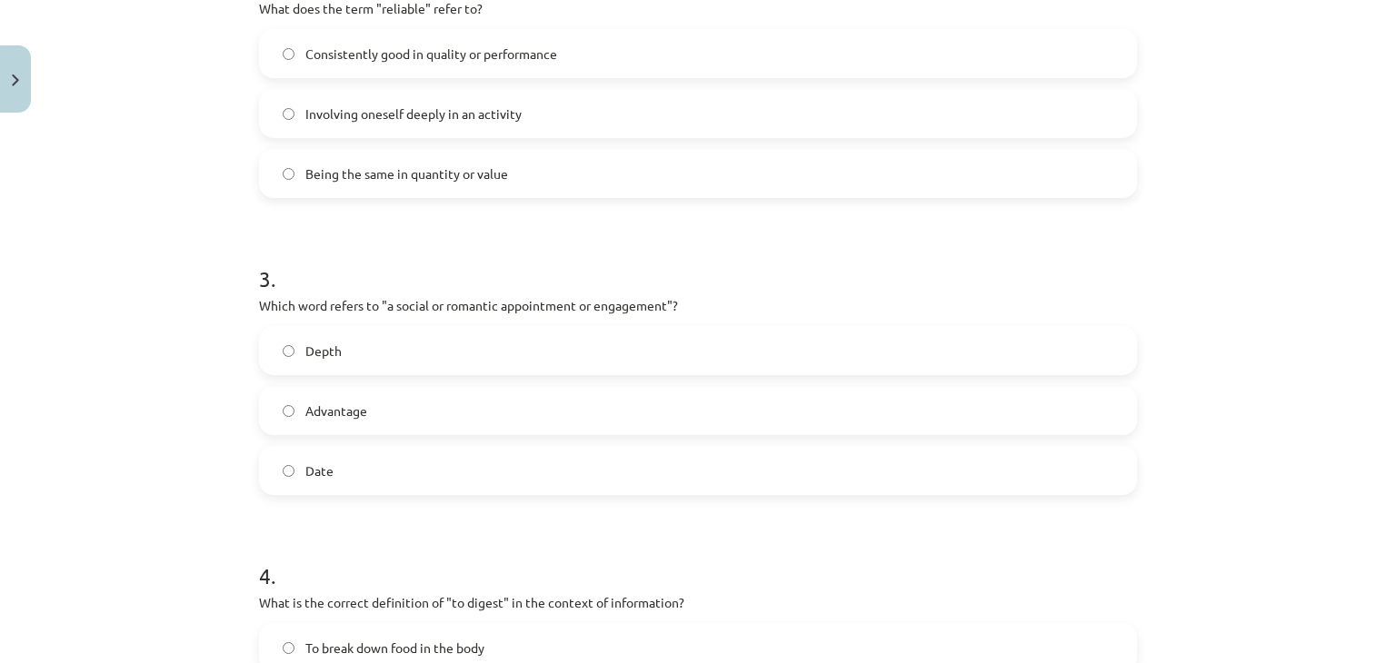
click at [319, 466] on span "Date" at bounding box center [319, 471] width 28 height 19
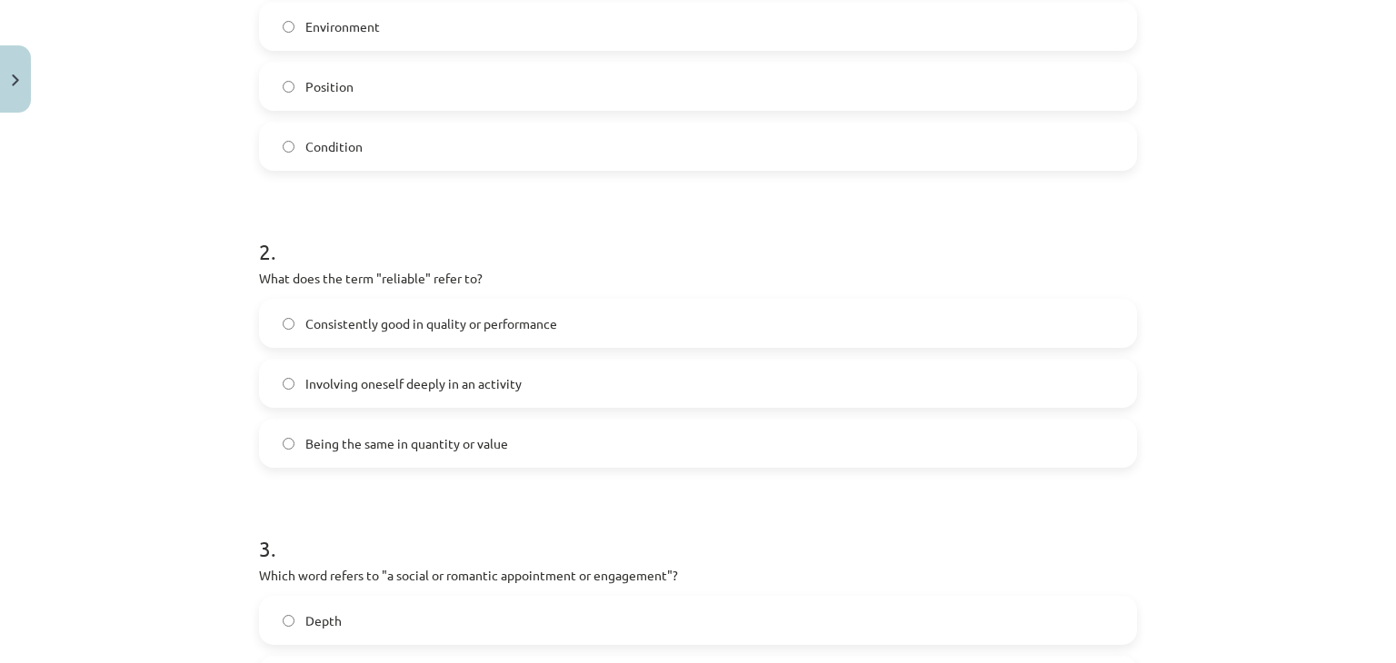
scroll to position [509, 0]
click at [437, 325] on span "Consistently good in quality or performance" at bounding box center [431, 326] width 252 height 19
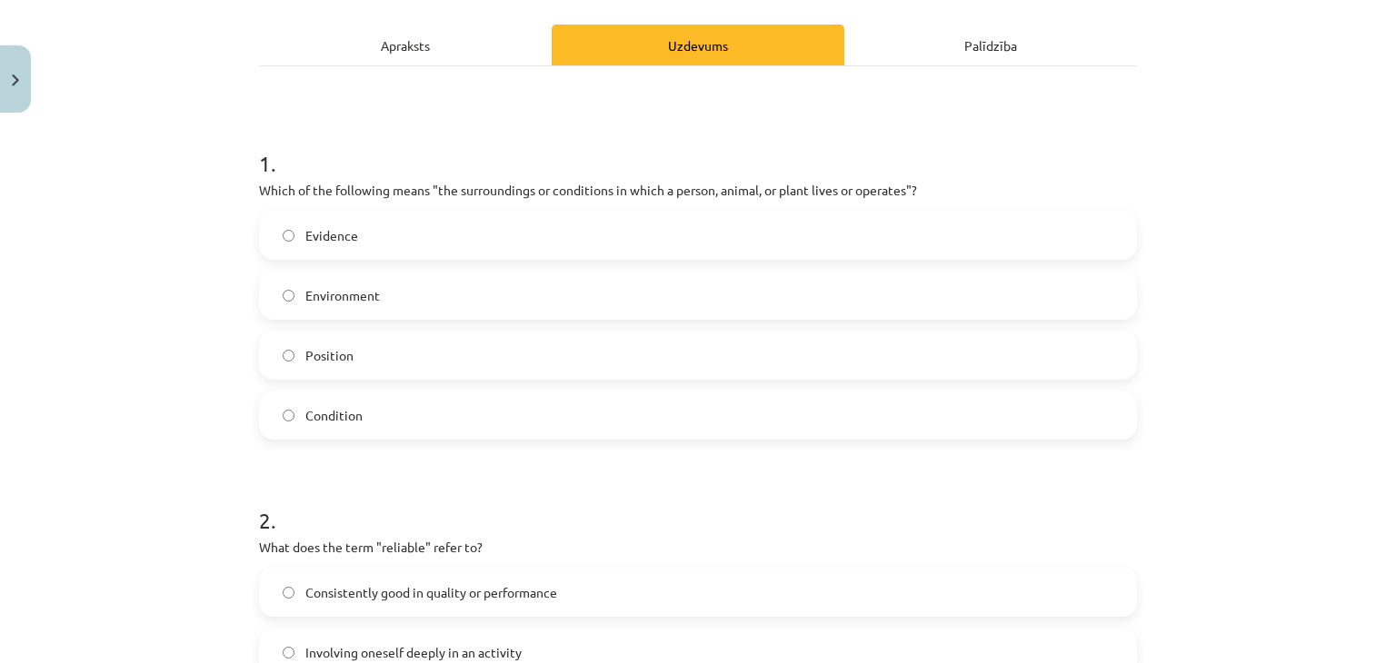
scroll to position [236, 0]
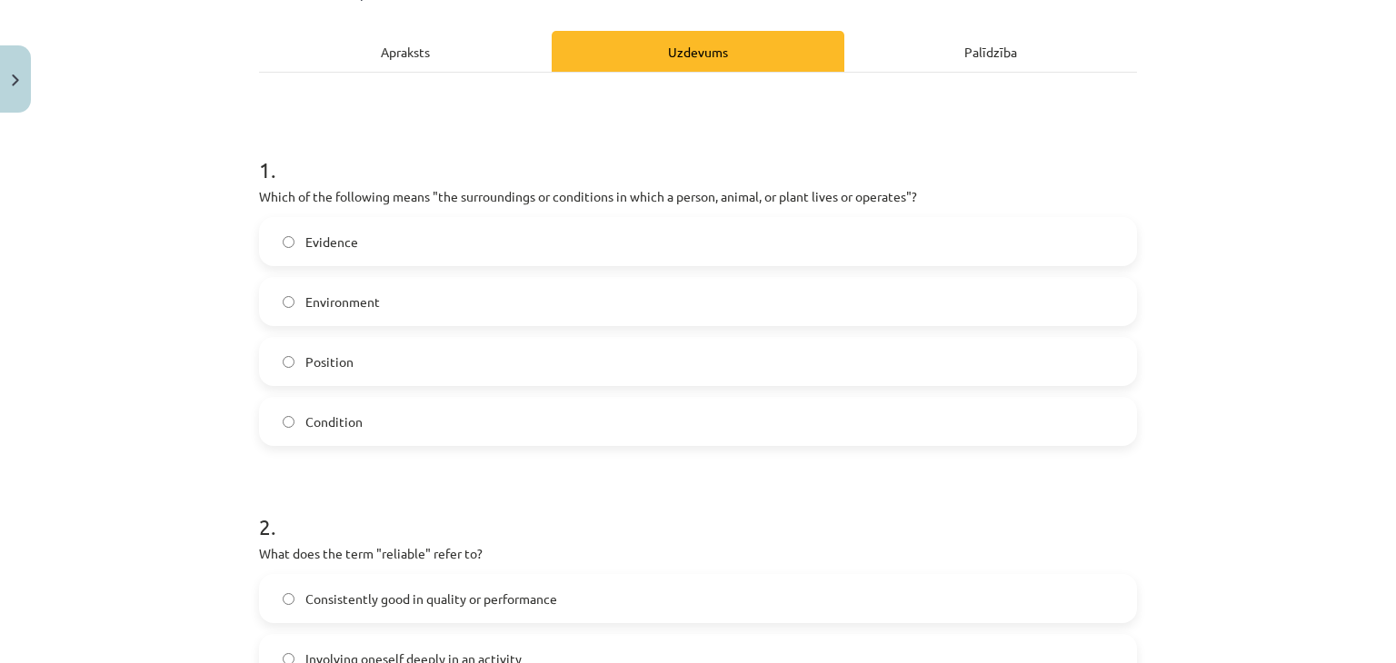
drag, startPoint x: 288, startPoint y: 241, endPoint x: 60, endPoint y: 204, distance: 230.9
drag, startPoint x: 60, startPoint y: 204, endPoint x: 108, endPoint y: 140, distance: 80.5
click at [108, 140] on div "Mācību tēma: Angļu valodas i - 11. klases 1. ieskaites mācību materiāls #8 🔤 To…" at bounding box center [698, 331] width 1396 height 663
click at [360, 303] on span "Environment" at bounding box center [342, 302] width 75 height 19
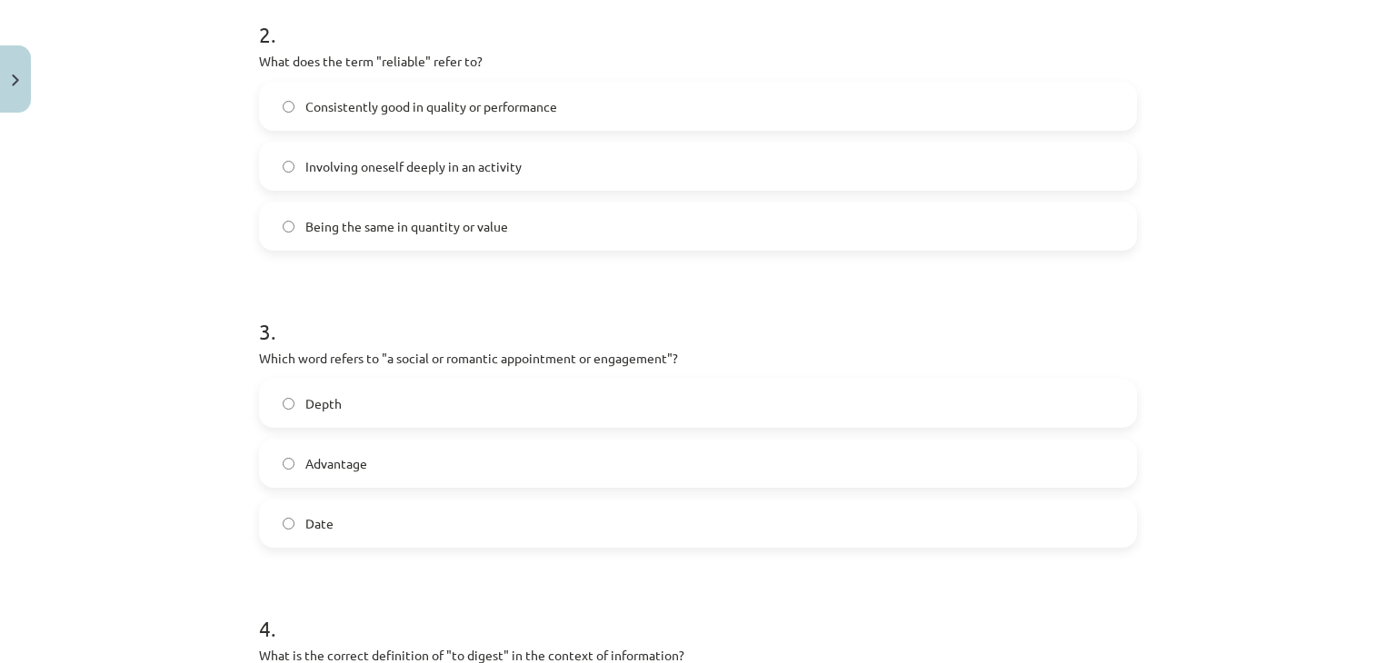
scroll to position [1417, 0]
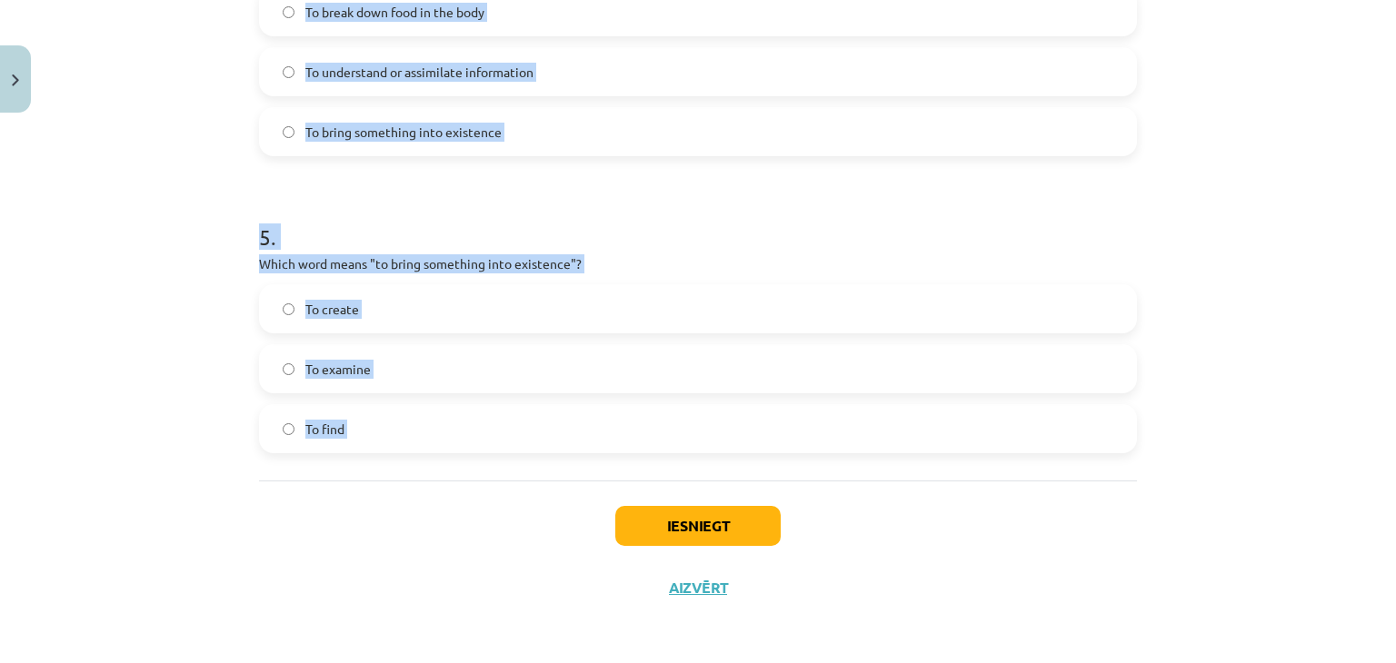
drag, startPoint x: 188, startPoint y: 138, endPoint x: 334, endPoint y: 362, distance: 267.1
click at [319, 477] on div "Mācību tēma: Angļu valodas i - 11. klases 1. ieskaites mācību materiāls #8 🔤 To…" at bounding box center [698, 331] width 1396 height 663
copy form "1 . Which of the following means "the surroundings or conditions in which a per…"
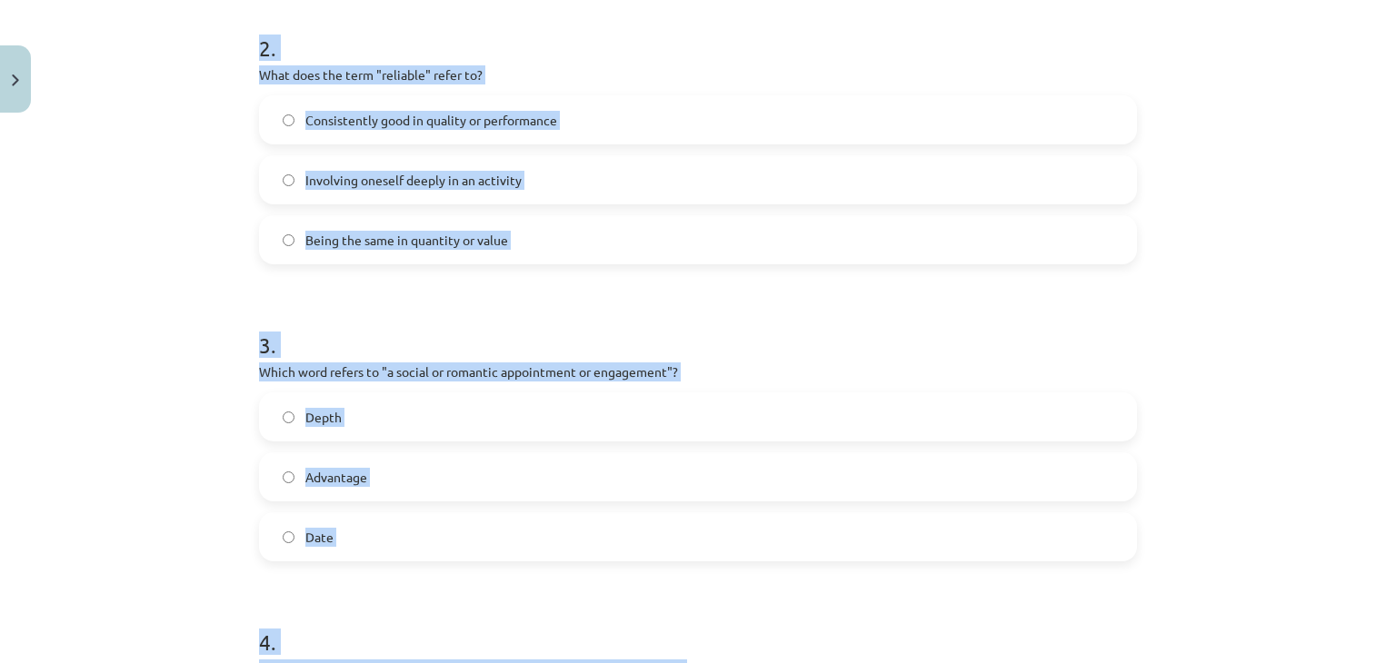
scroll to position [509, 0]
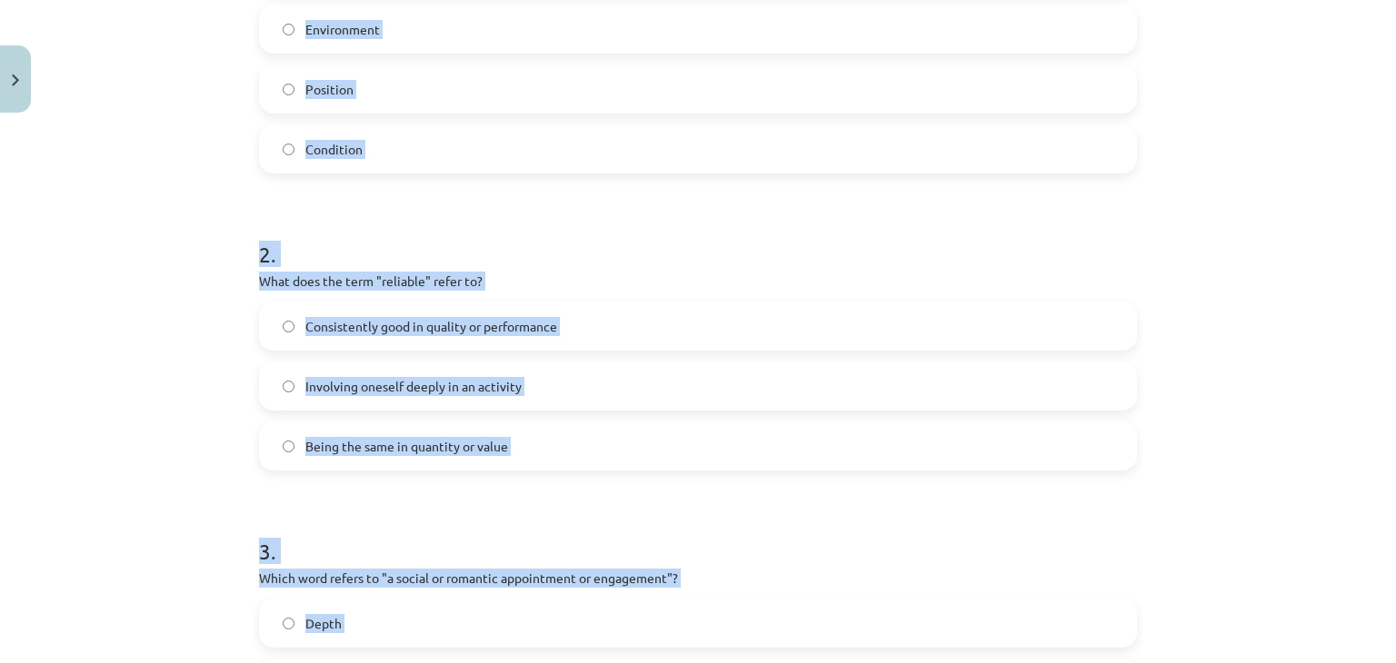
click at [167, 153] on div "Mācību tēma: Angļu valodas i - 11. klases 1. ieskaites mācību materiāls #8 🔤 To…" at bounding box center [698, 331] width 1396 height 663
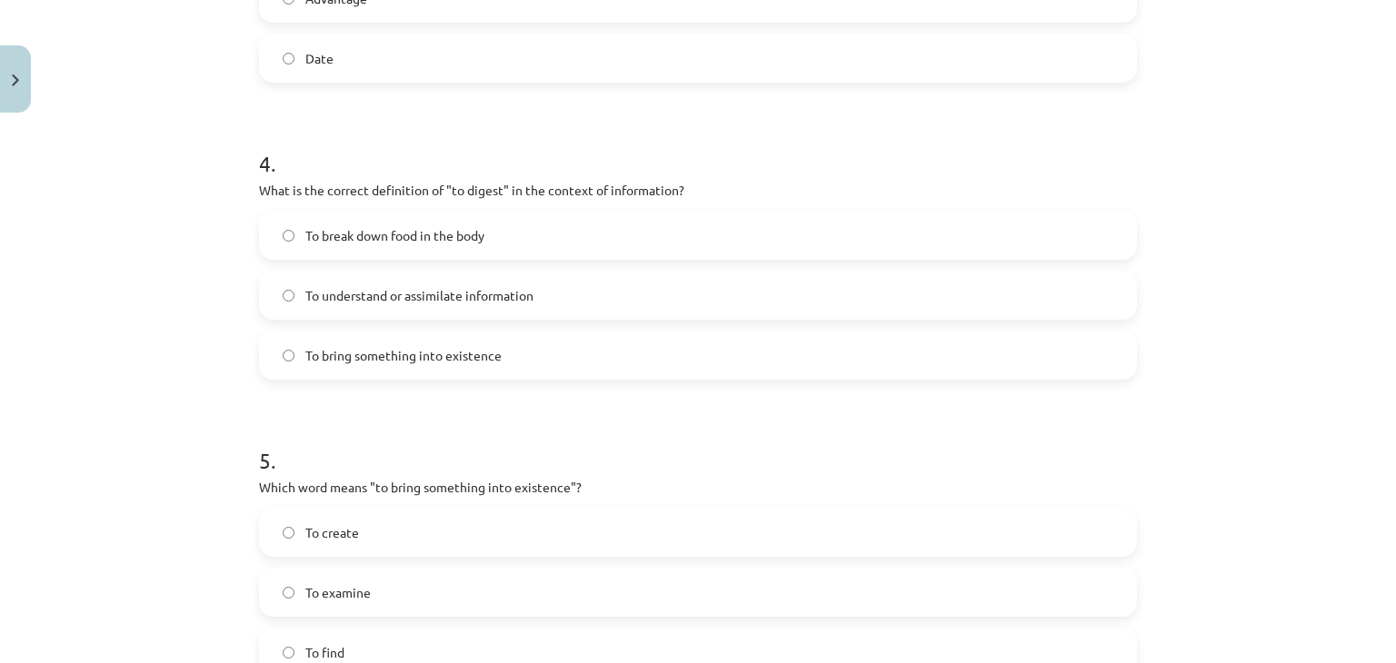
scroll to position [1327, 0]
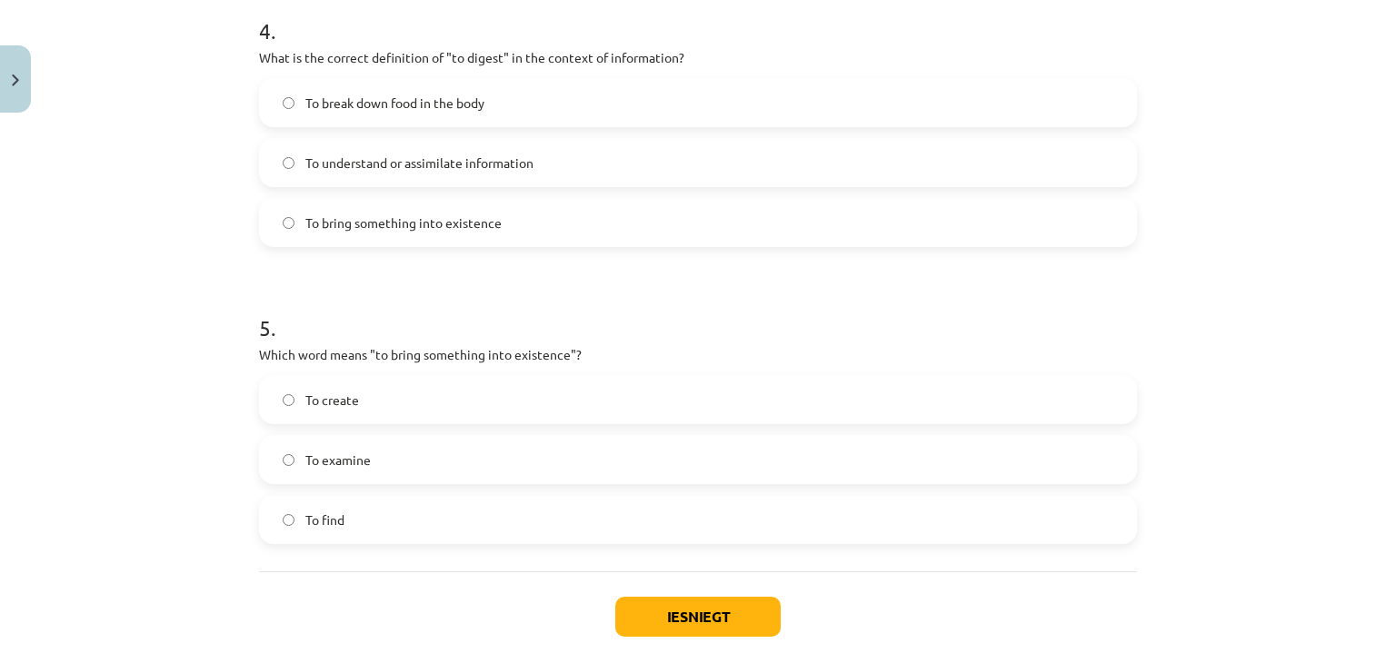
click at [360, 159] on span "To understand or assimilate information" at bounding box center [419, 163] width 228 height 19
click at [328, 396] on span "To create" at bounding box center [332, 400] width 54 height 19
click at [629, 611] on button "Iesniegt" at bounding box center [697, 617] width 165 height 40
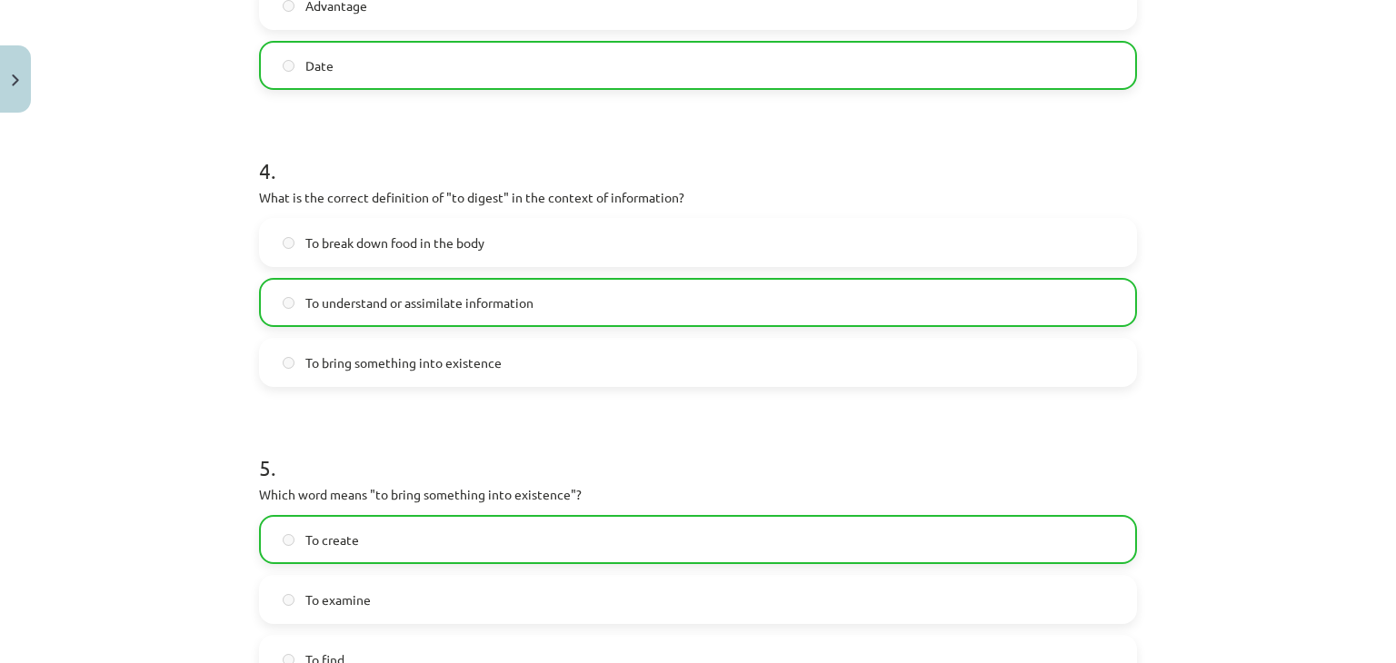
scroll to position [1476, 0]
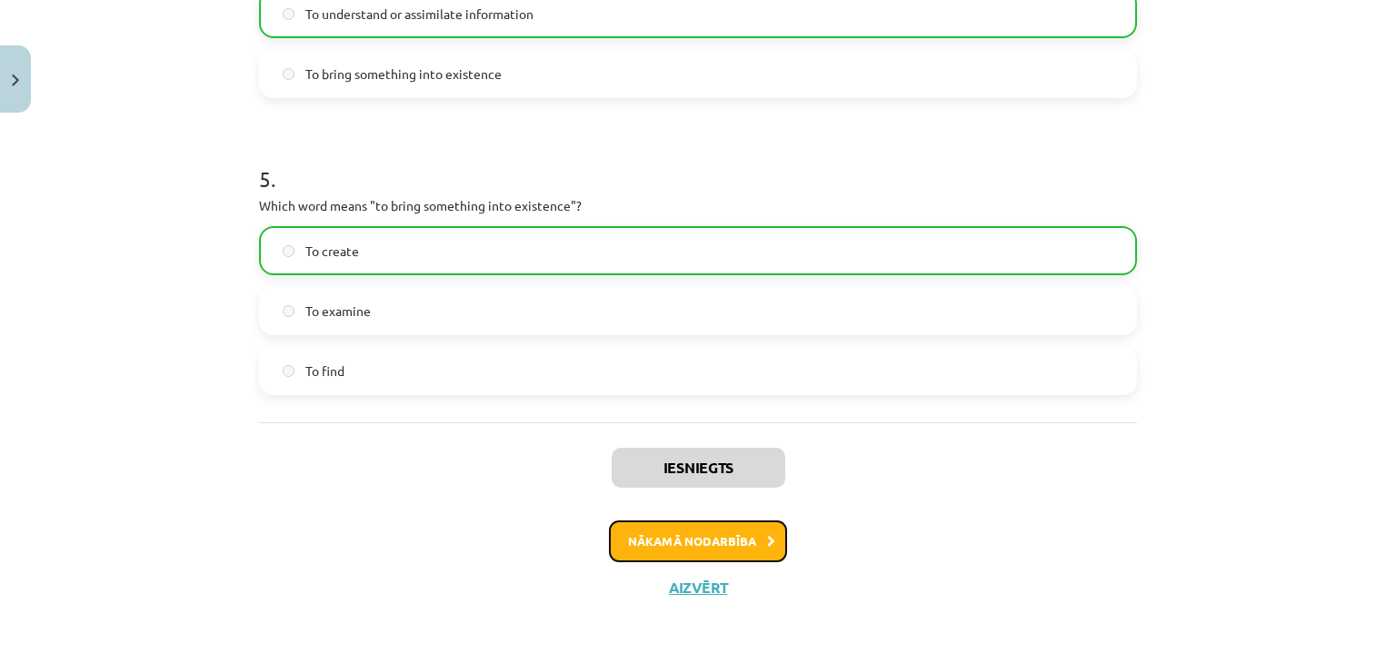
click at [625, 530] on button "Nākamā nodarbība" at bounding box center [698, 542] width 178 height 42
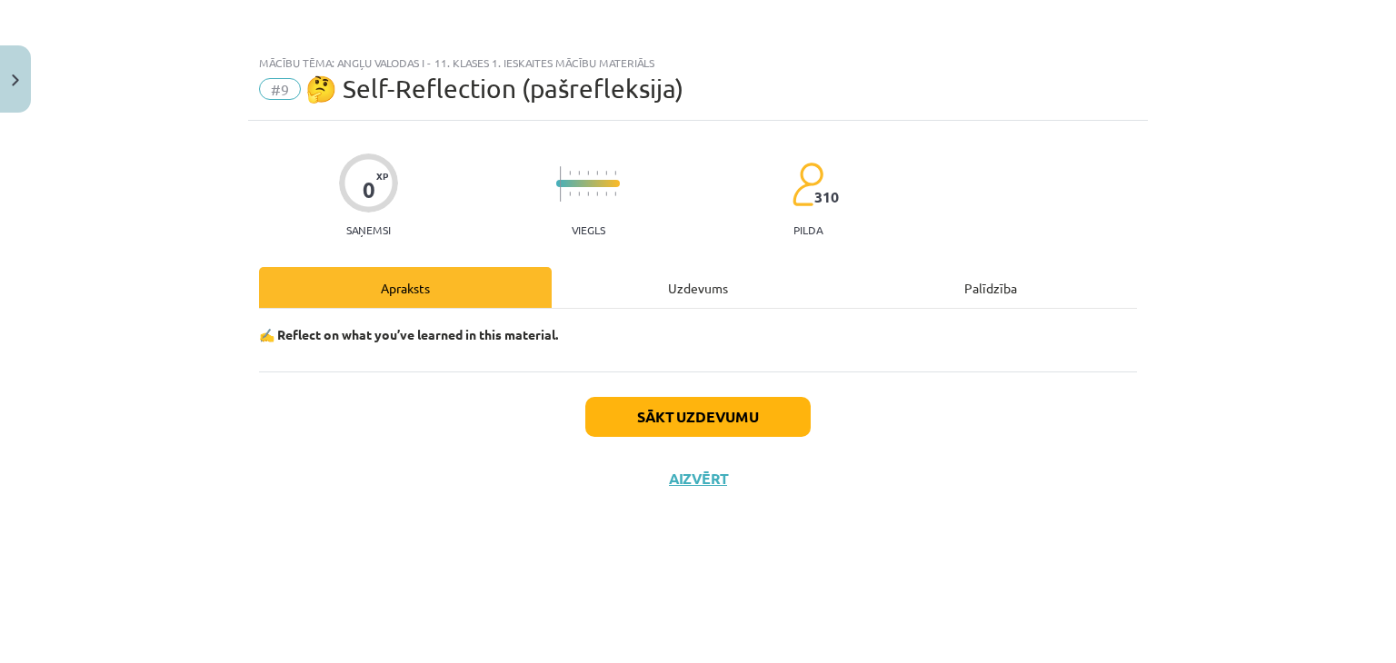
scroll to position [0, 0]
click at [677, 292] on div "Uzdevums" at bounding box center [698, 287] width 293 height 41
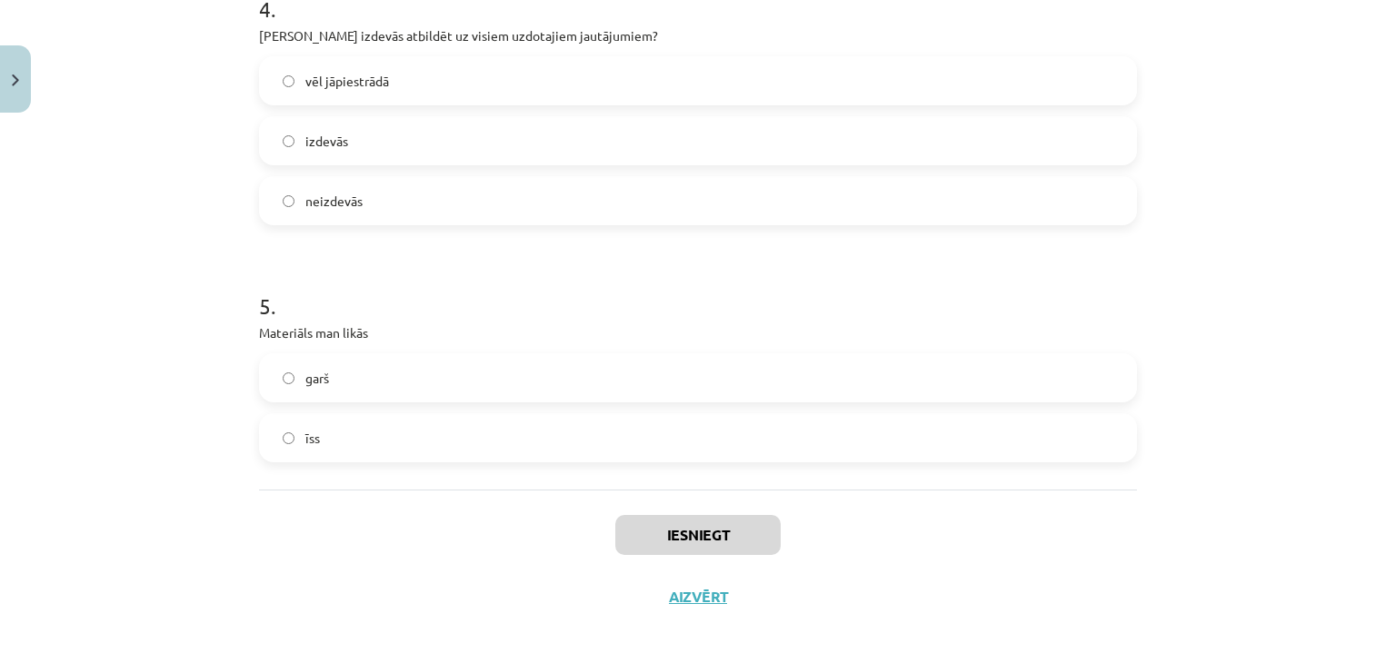
scroll to position [1118, 0]
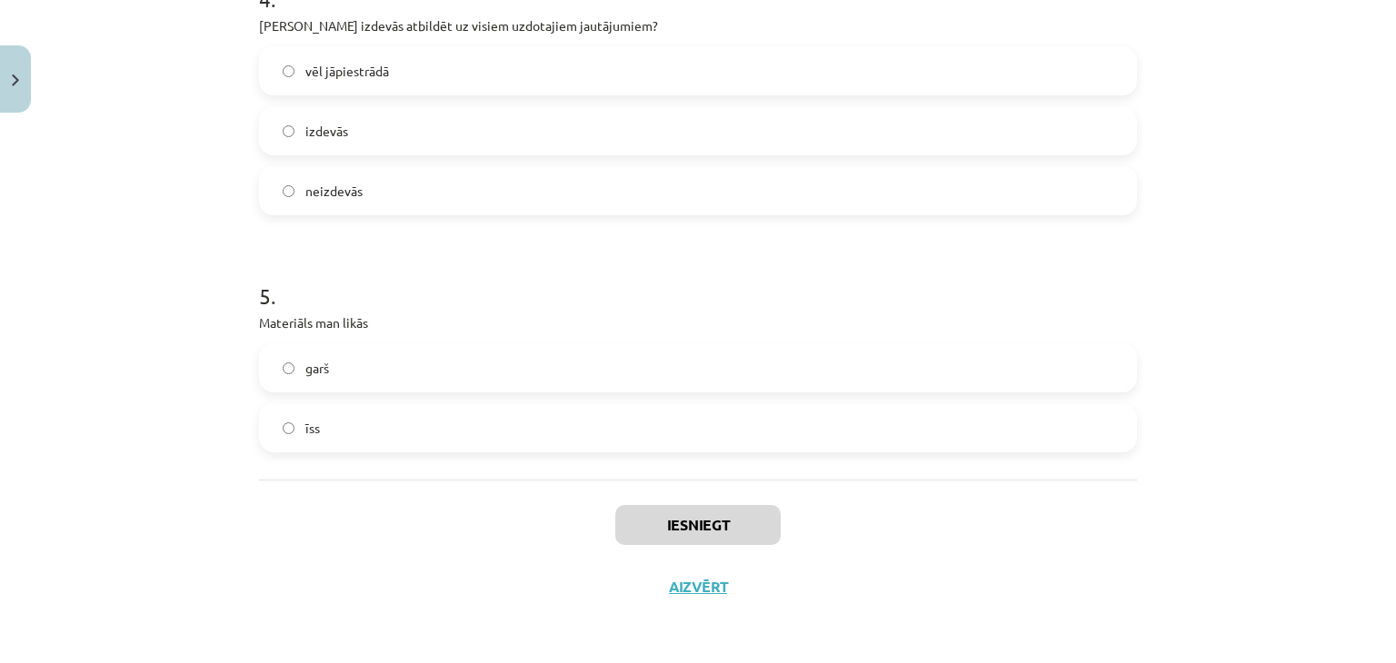
click at [280, 433] on label "īss" at bounding box center [698, 427] width 874 height 45
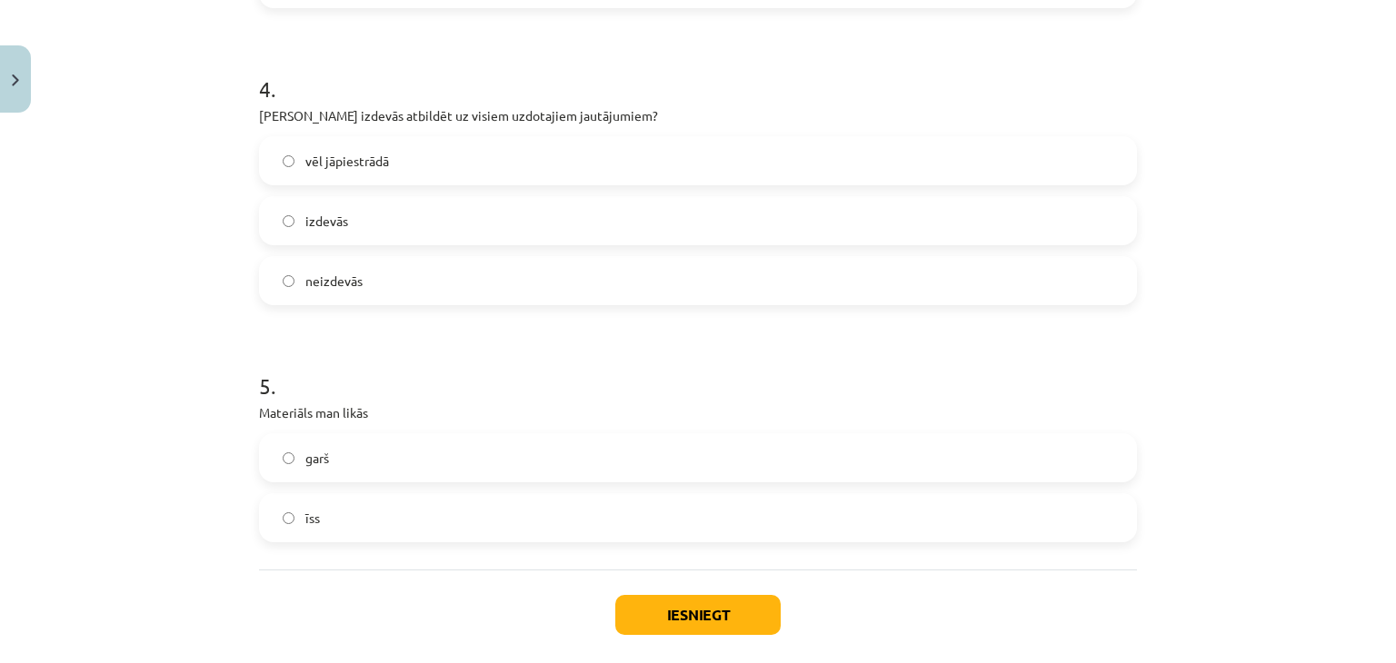
scroll to position [1028, 0]
click at [366, 229] on label "izdevās" at bounding box center [698, 221] width 874 height 45
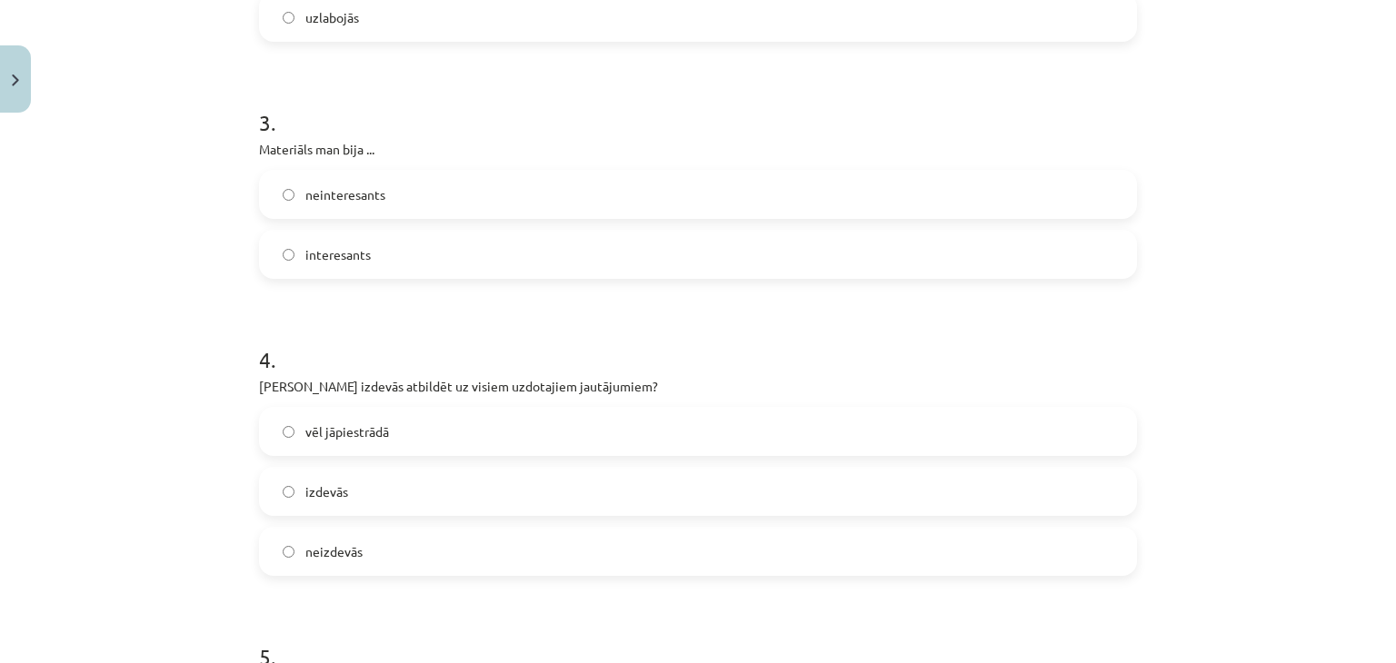
scroll to position [755, 0]
click at [420, 263] on label "interesants" at bounding box center [698, 256] width 874 height 45
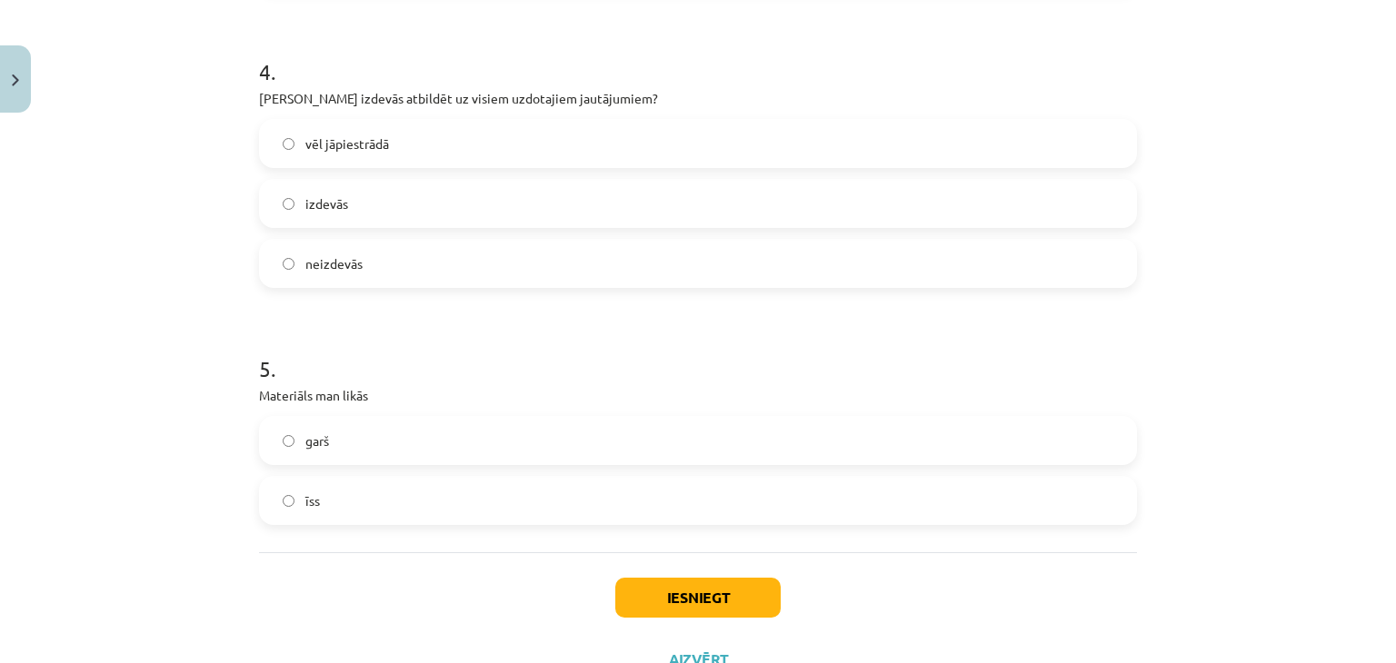
scroll to position [1118, 0]
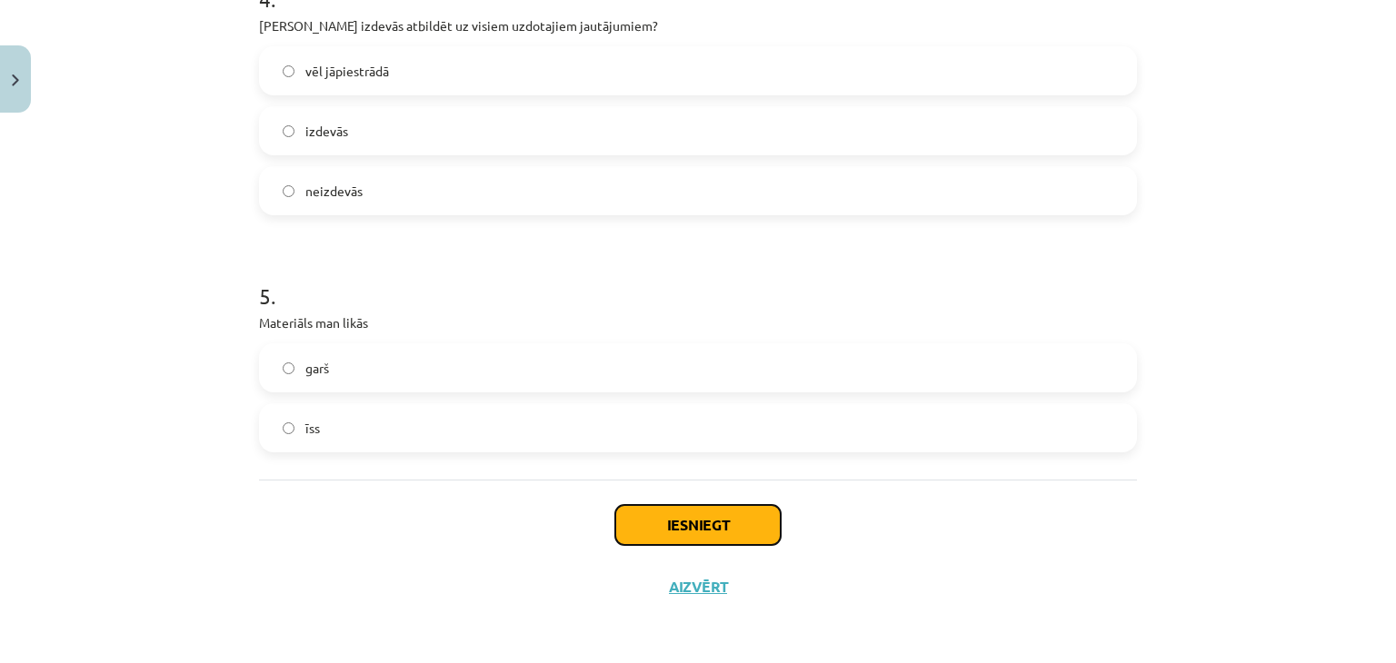
click at [661, 524] on button "Iesniegt" at bounding box center [697, 525] width 165 height 40
drag, startPoint x: 661, startPoint y: 524, endPoint x: 166, endPoint y: 484, distance: 496.8
drag, startPoint x: 166, startPoint y: 484, endPoint x: 397, endPoint y: 513, distance: 232.6
click at [397, 513] on div "Iesniegt Aizvērt" at bounding box center [698, 543] width 878 height 127
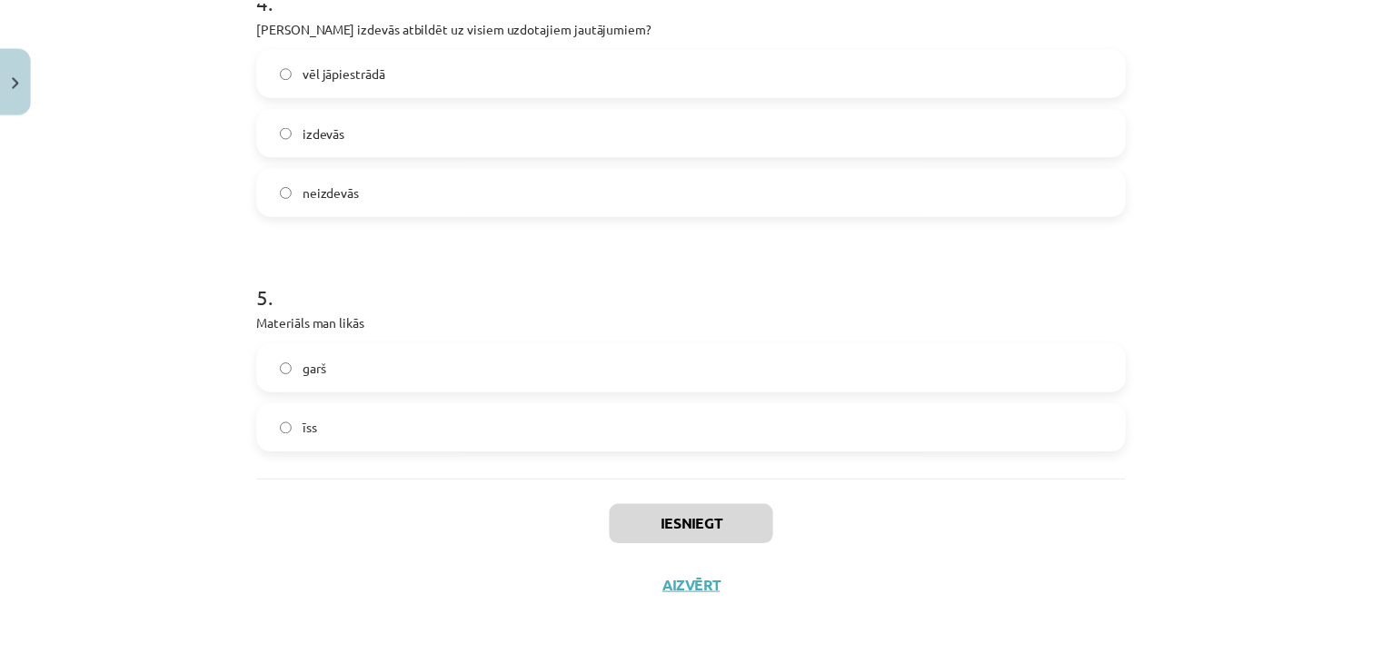
scroll to position [998, 0]
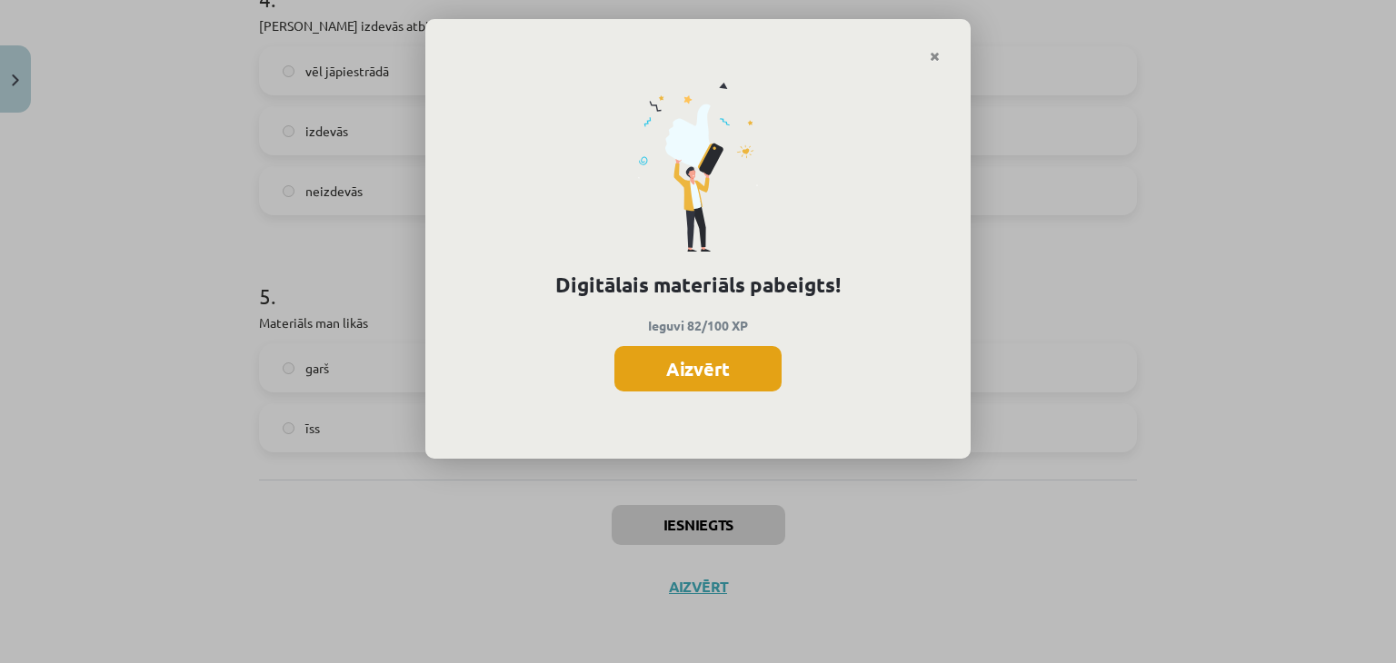
click at [701, 360] on button "Aizvērt" at bounding box center [697, 368] width 167 height 45
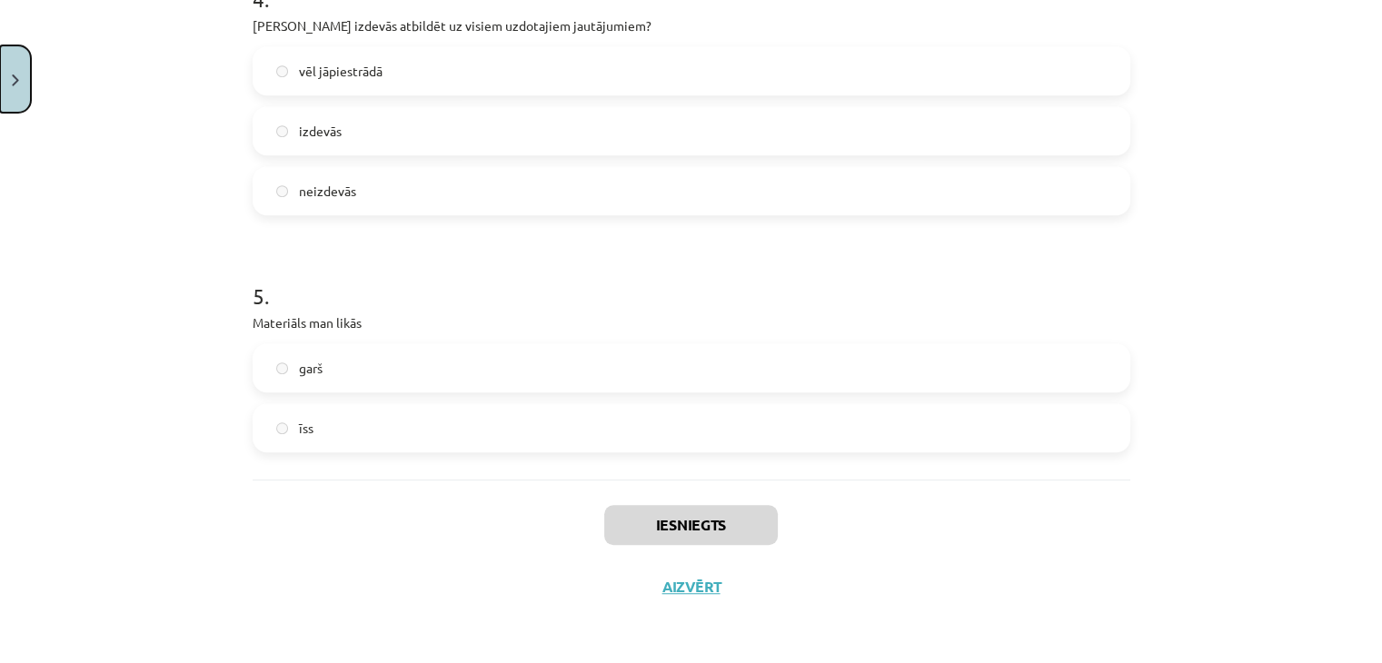
click at [7, 70] on button "Close" at bounding box center [15, 78] width 31 height 67
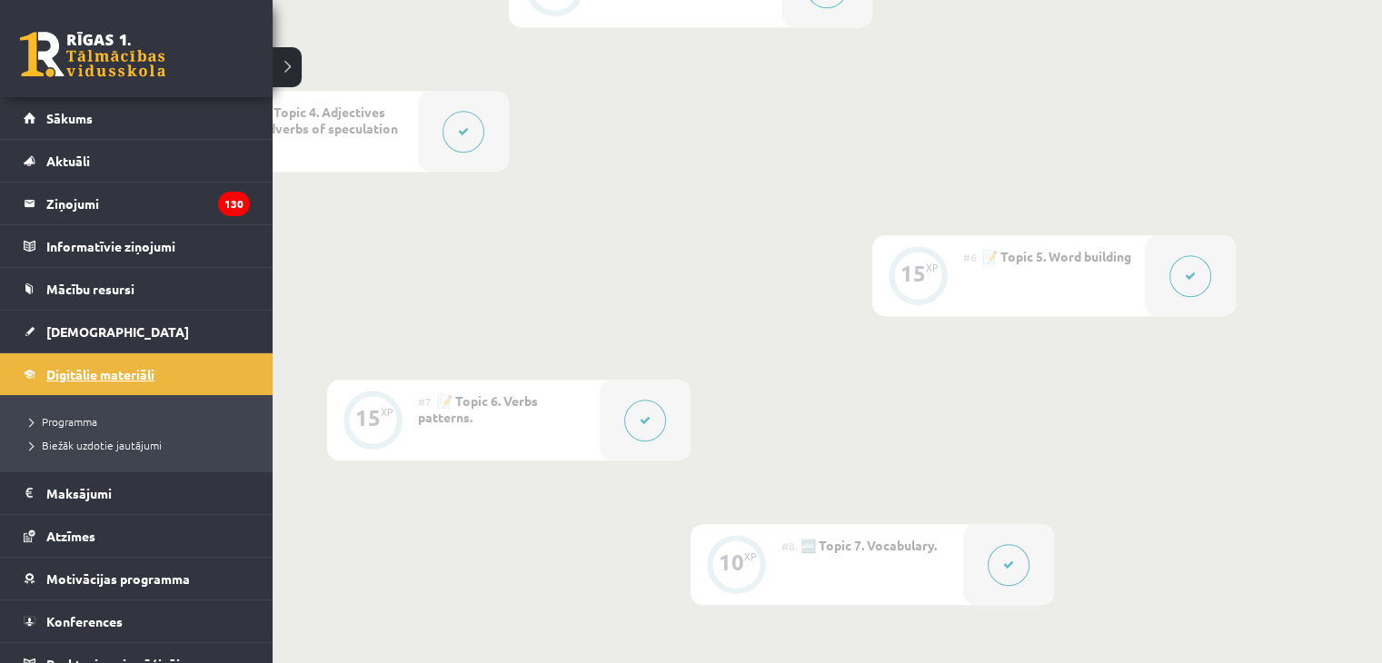
click at [135, 368] on span "Digitālie materiāli" at bounding box center [100, 374] width 108 height 16
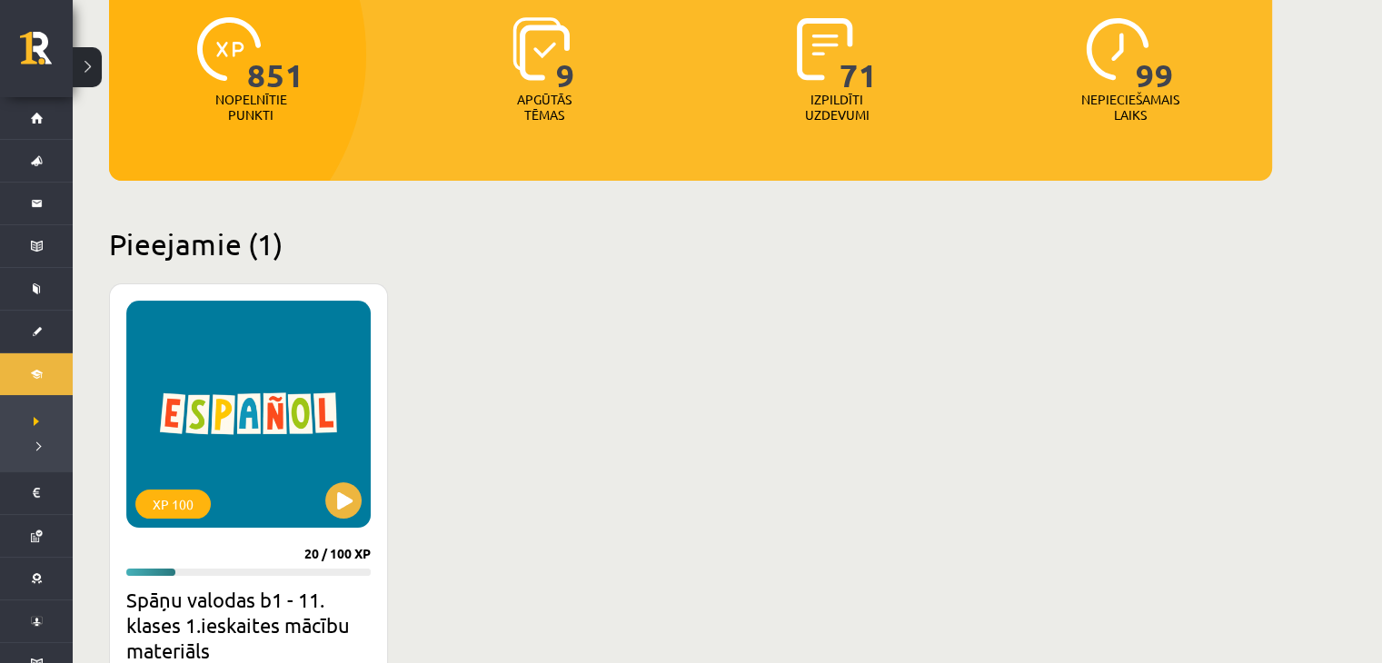
scroll to position [454, 0]
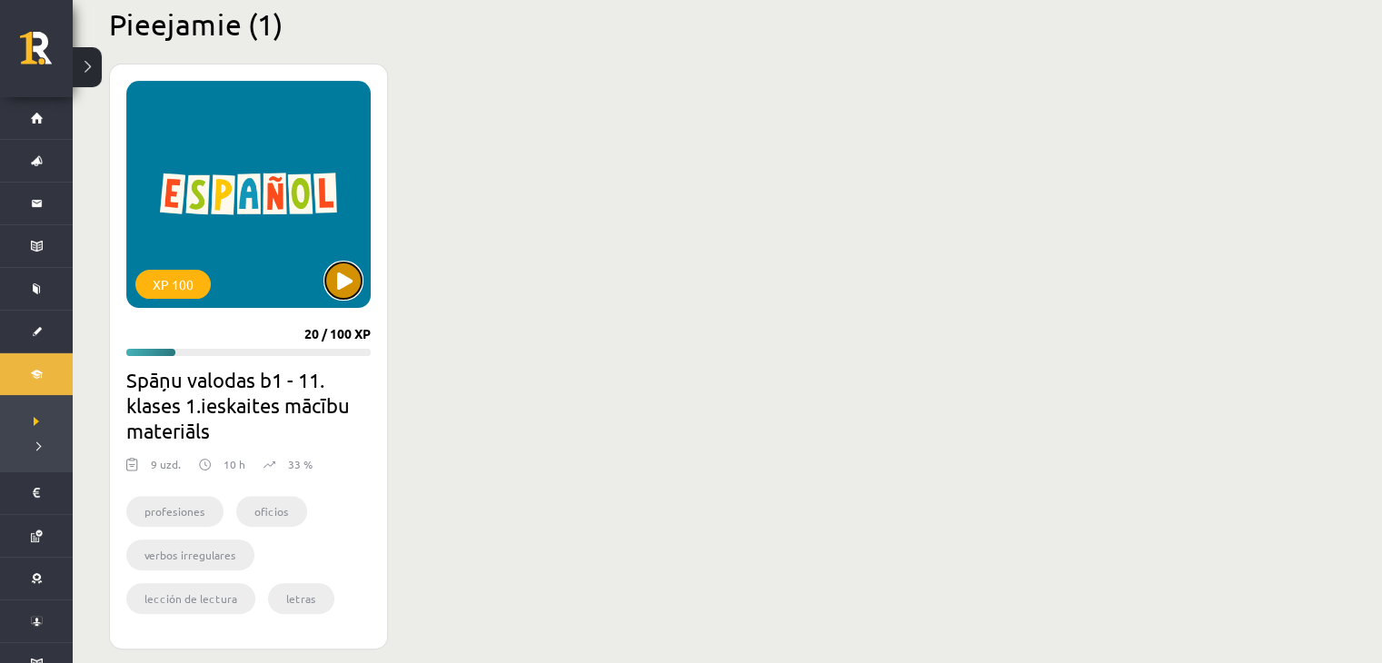
click at [346, 283] on button at bounding box center [343, 281] width 36 height 36
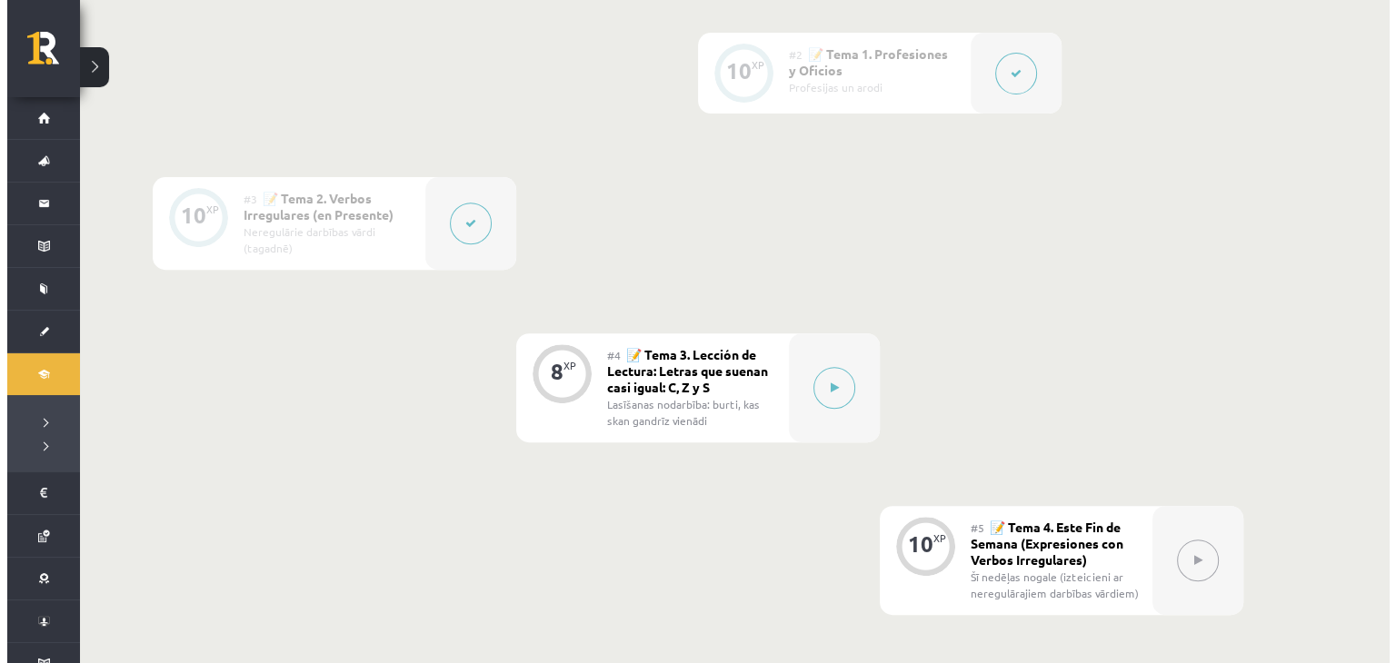
scroll to position [817, 0]
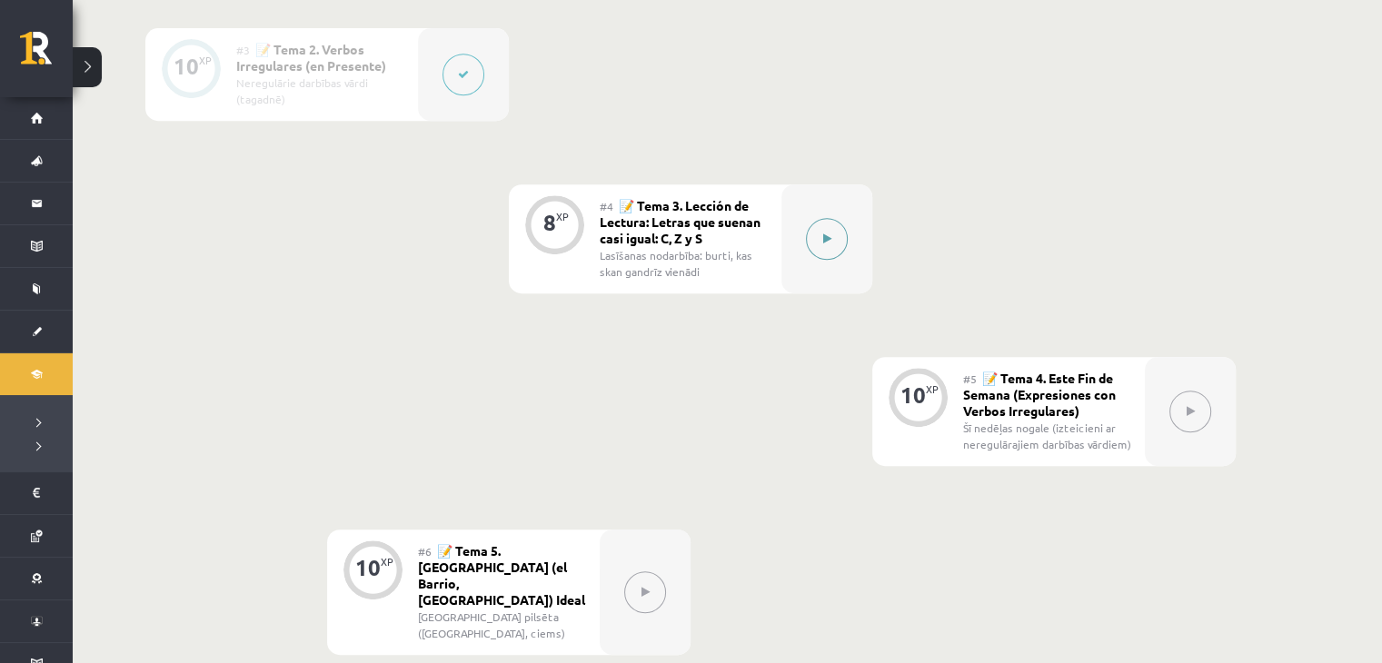
click at [813, 239] on button at bounding box center [827, 239] width 42 height 42
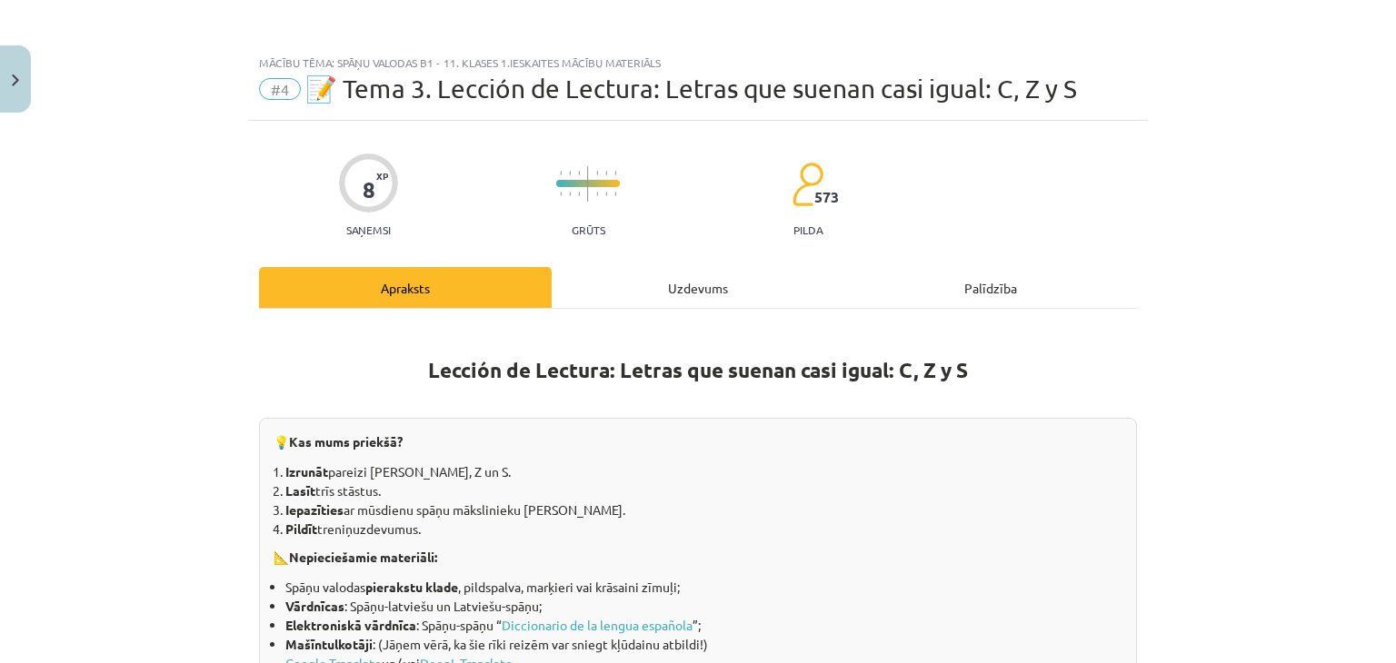
click at [734, 281] on div "Uzdevums" at bounding box center [698, 287] width 293 height 41
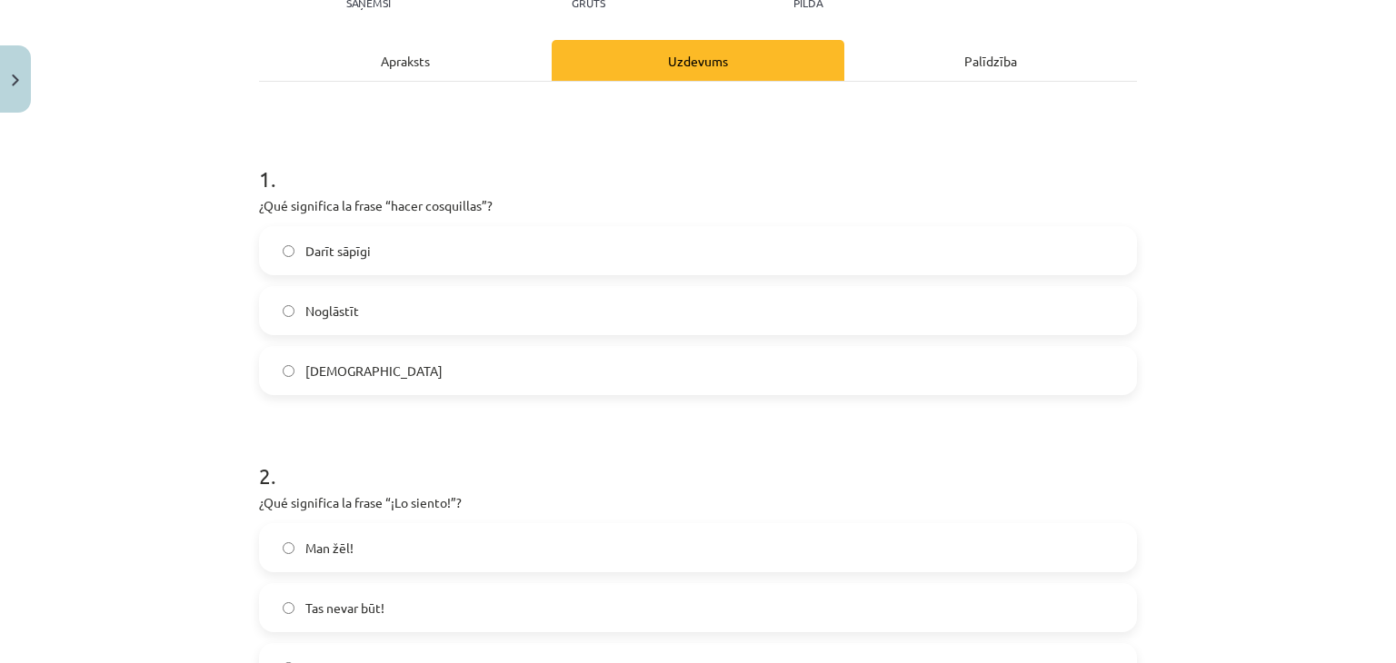
scroll to position [318, 0]
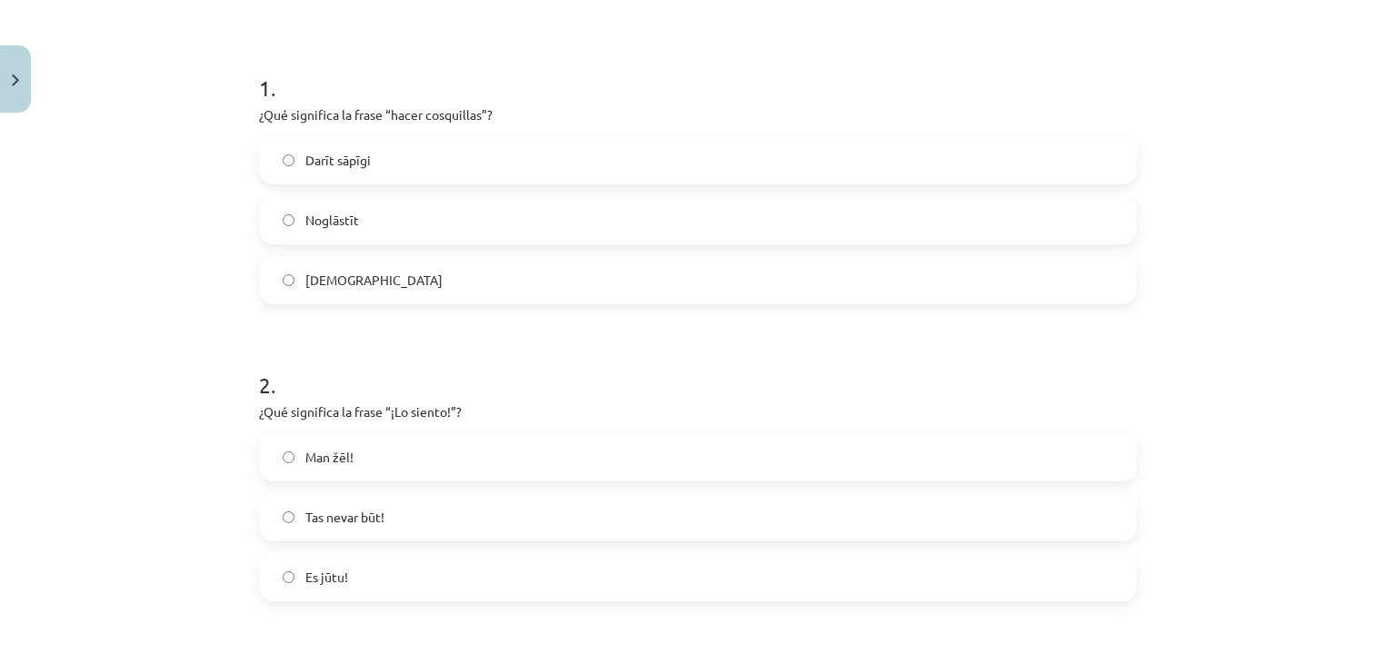
drag, startPoint x: 199, startPoint y: 299, endPoint x: 144, endPoint y: 299, distance: 55.4
click at [144, 299] on div "Mācību tēma: Spāņu valodas b1 - 11. klases 1.ieskaites mācību materiāls #4 📝 Te…" at bounding box center [698, 331] width 1396 height 663
click at [326, 456] on span "Man žēl!" at bounding box center [329, 457] width 48 height 19
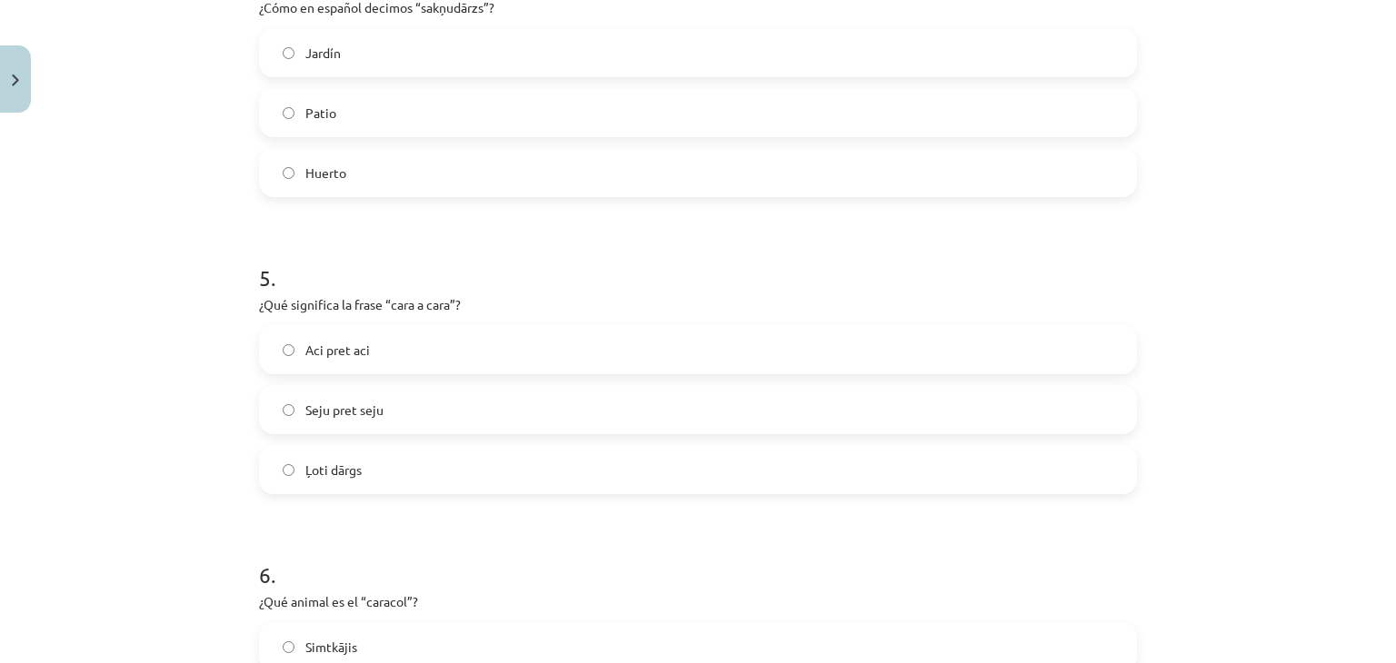
scroll to position [1317, 0]
drag, startPoint x: 322, startPoint y: 459, endPoint x: 15, endPoint y: 429, distance: 308.6
drag, startPoint x: 15, startPoint y: 429, endPoint x: 101, endPoint y: 430, distance: 86.3
click at [101, 430] on div "Mācību tēma: Spāņu valodas b1 - 11. klases 1.ieskaites mācību materiāls #4 📝 Te…" at bounding box center [698, 331] width 1396 height 663
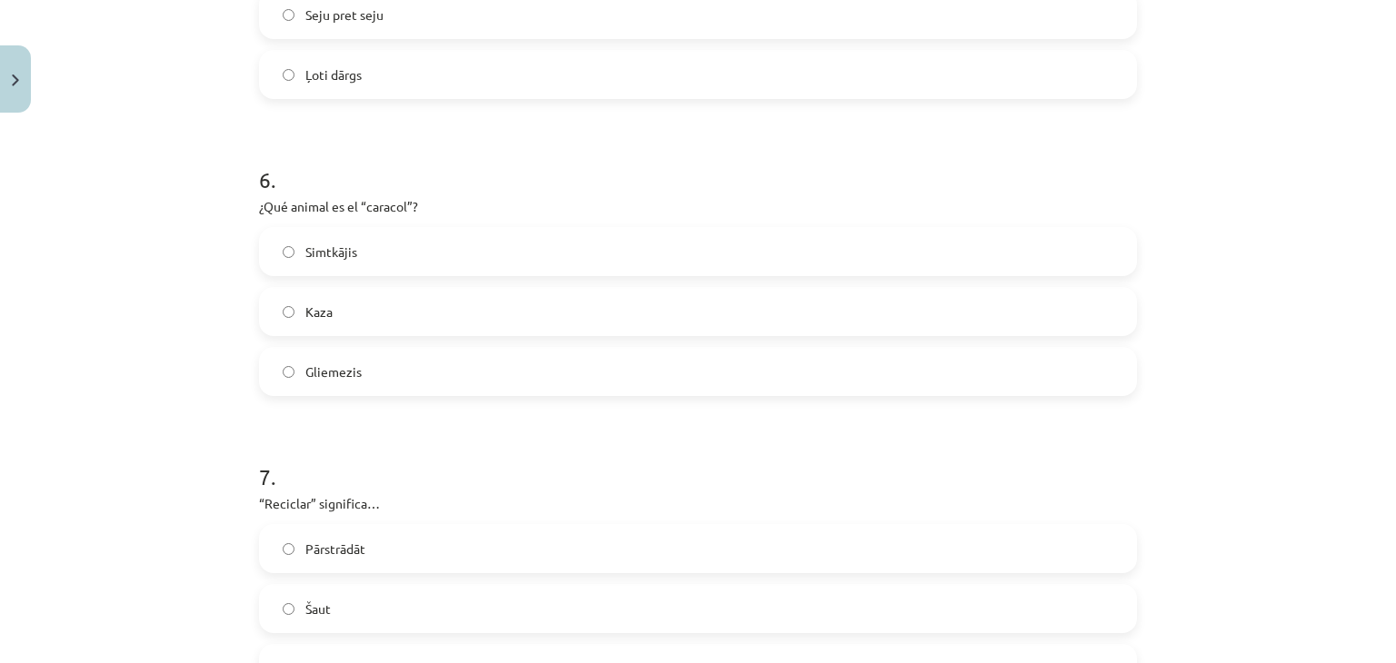
scroll to position [2250, 0]
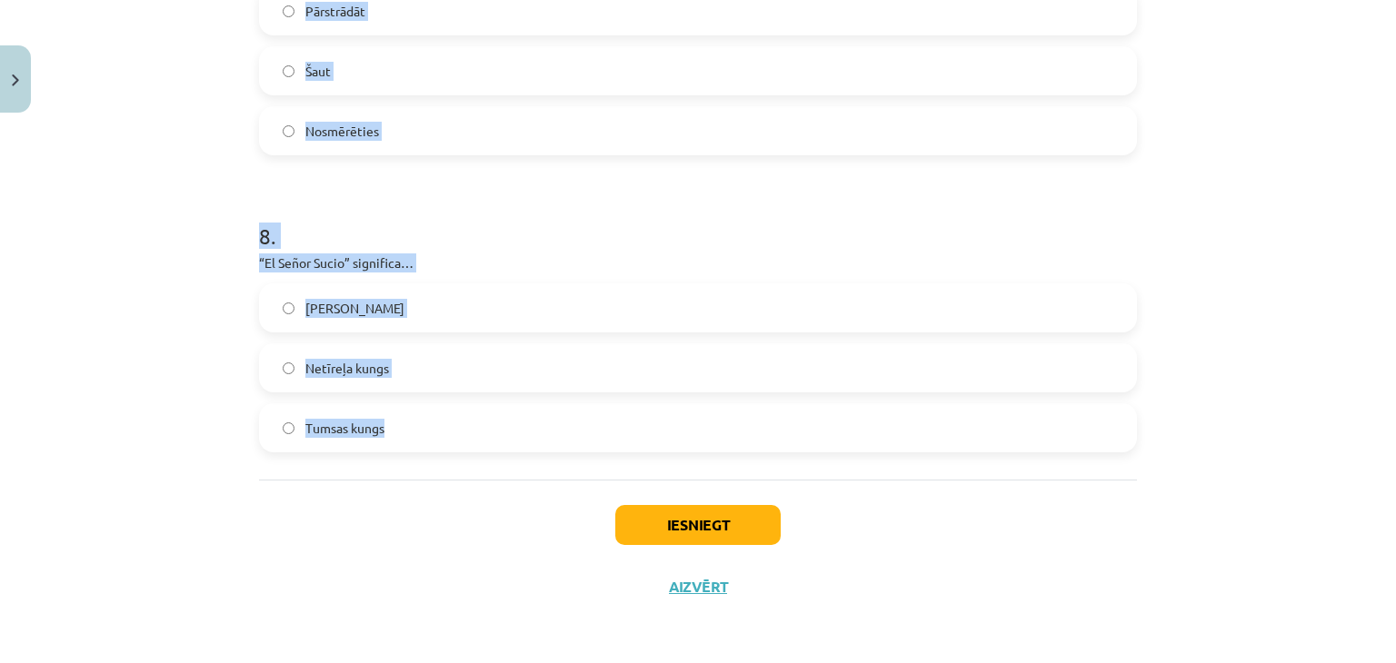
drag, startPoint x: 254, startPoint y: 226, endPoint x: 425, endPoint y: 394, distance: 239.6
click at [425, 394] on div "Mācību tēma: Spāņu valodas b1 - 11. klases 1.ieskaites mācību materiāls #4 📝 Te…" at bounding box center [698, 331] width 1396 height 663
copy form "1 . ¿Qué significa la frase “hacer cosquillas”? Darīt sāpīgi Noglāstīt Kutināt …"
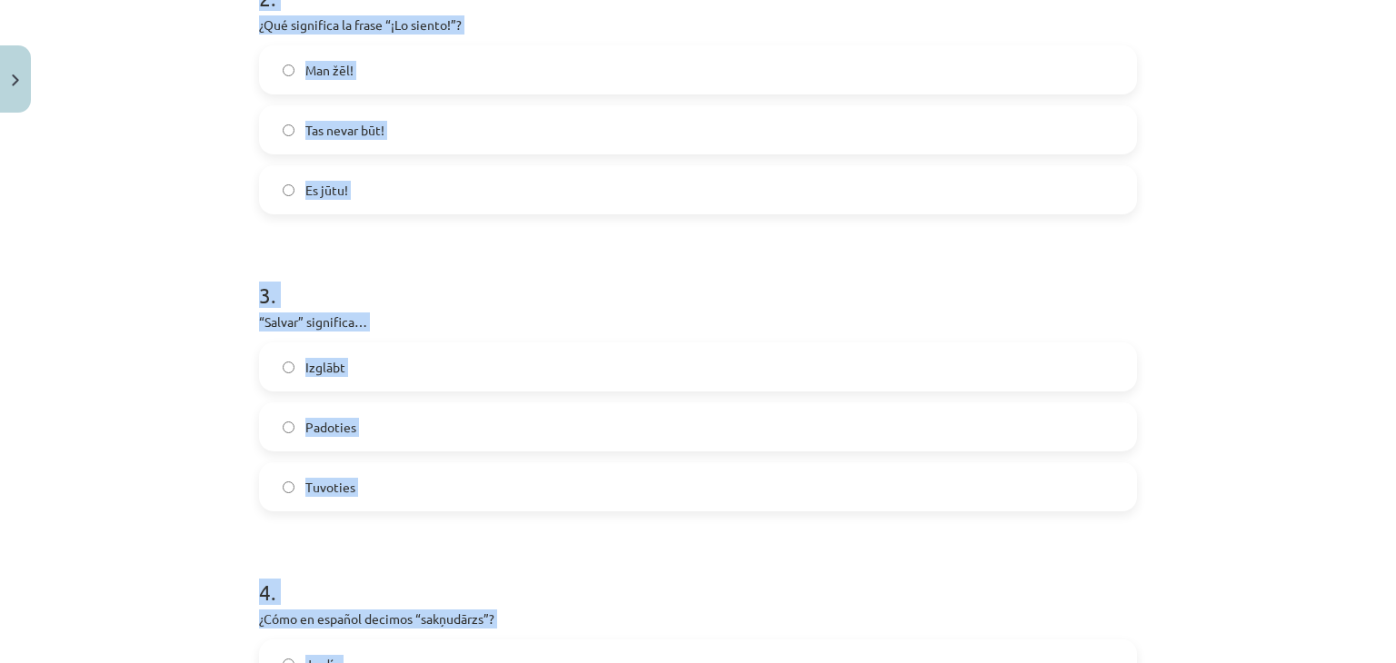
scroll to position [251, 0]
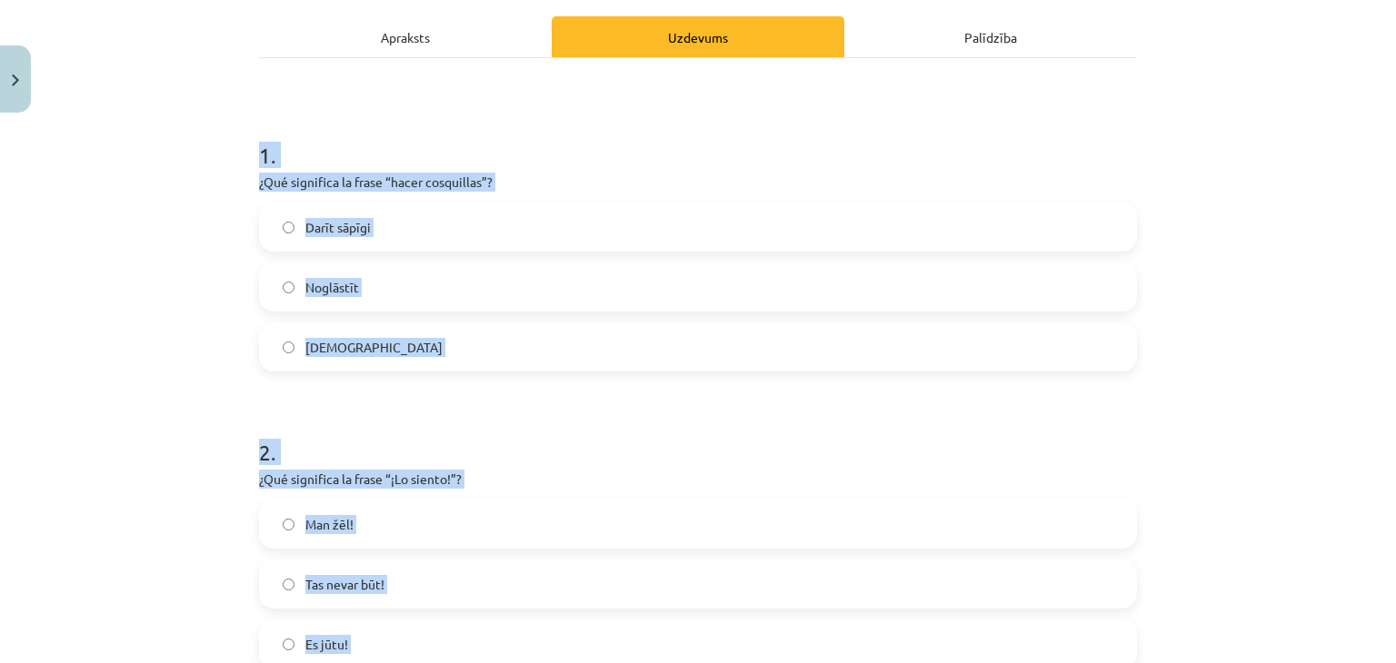
click at [422, 351] on label "Kutināt" at bounding box center [698, 346] width 874 height 45
click at [149, 412] on div "Mācību tēma: Spāņu valodas b1 - 11. klases 1.ieskaites mācību materiāls #4 📝 Te…" at bounding box center [698, 331] width 1396 height 663
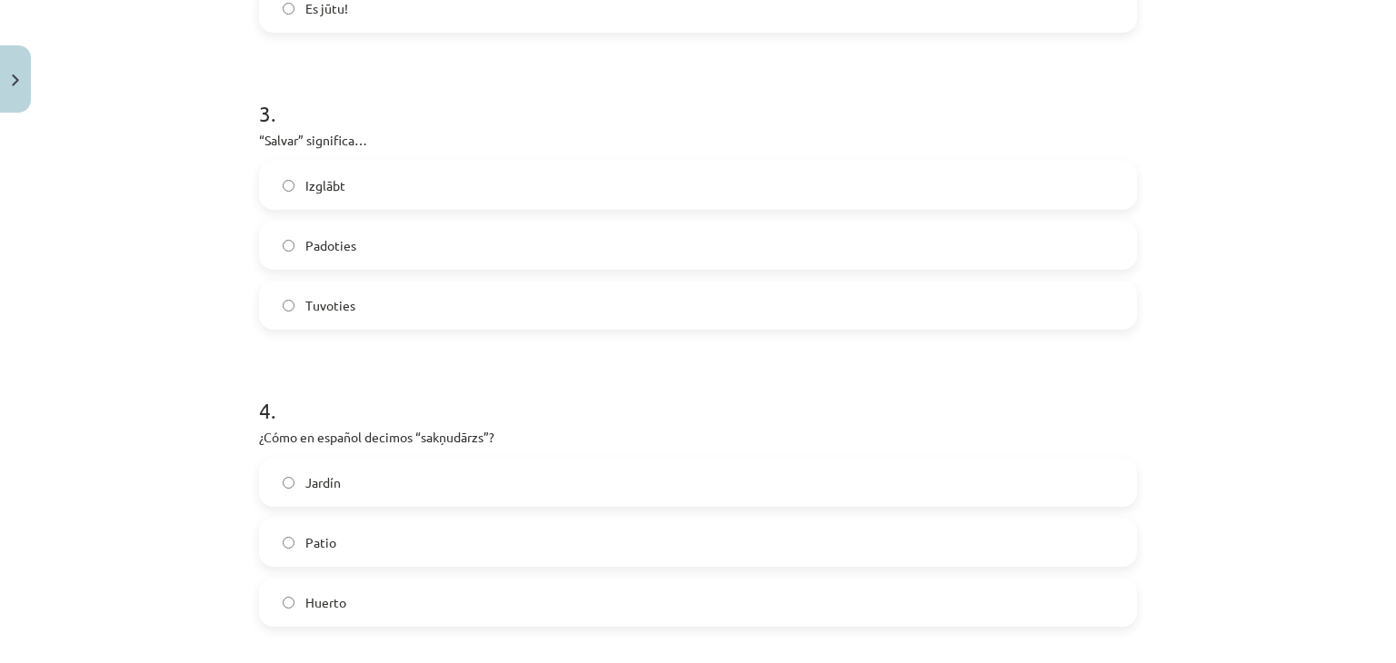
click at [407, 189] on label "Izglābt" at bounding box center [698, 185] width 874 height 45
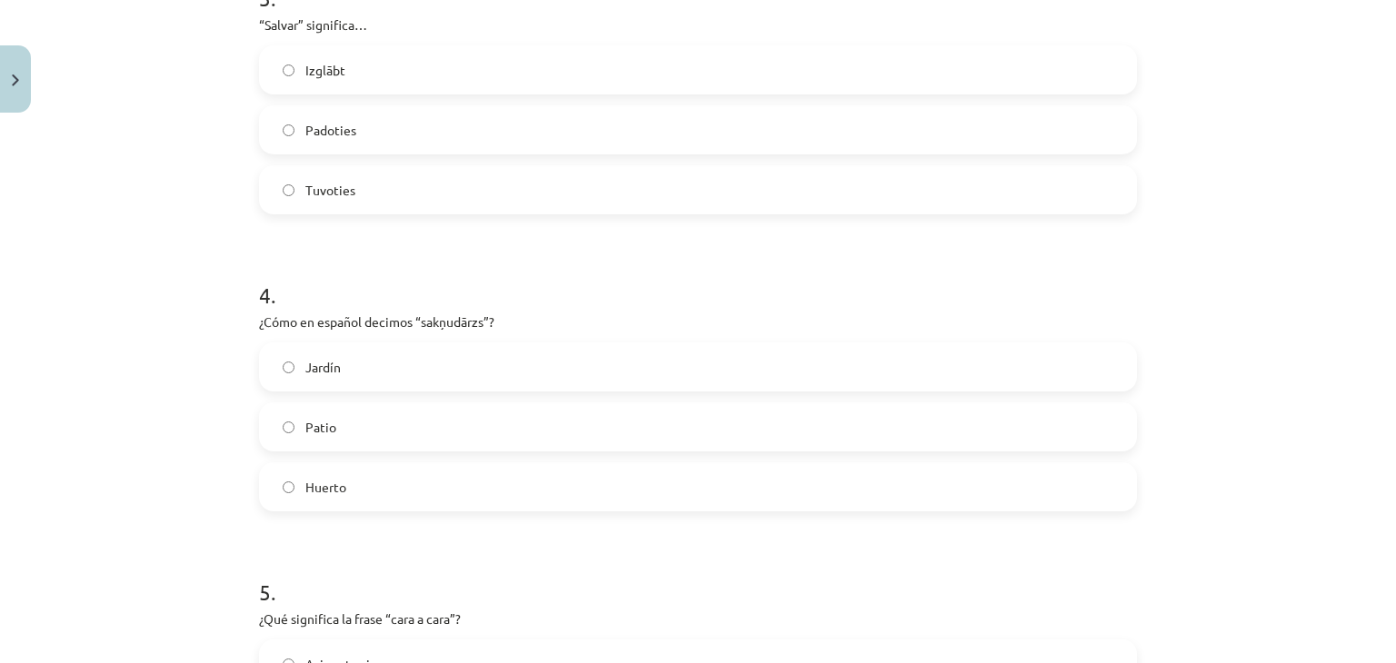
scroll to position [1250, 0]
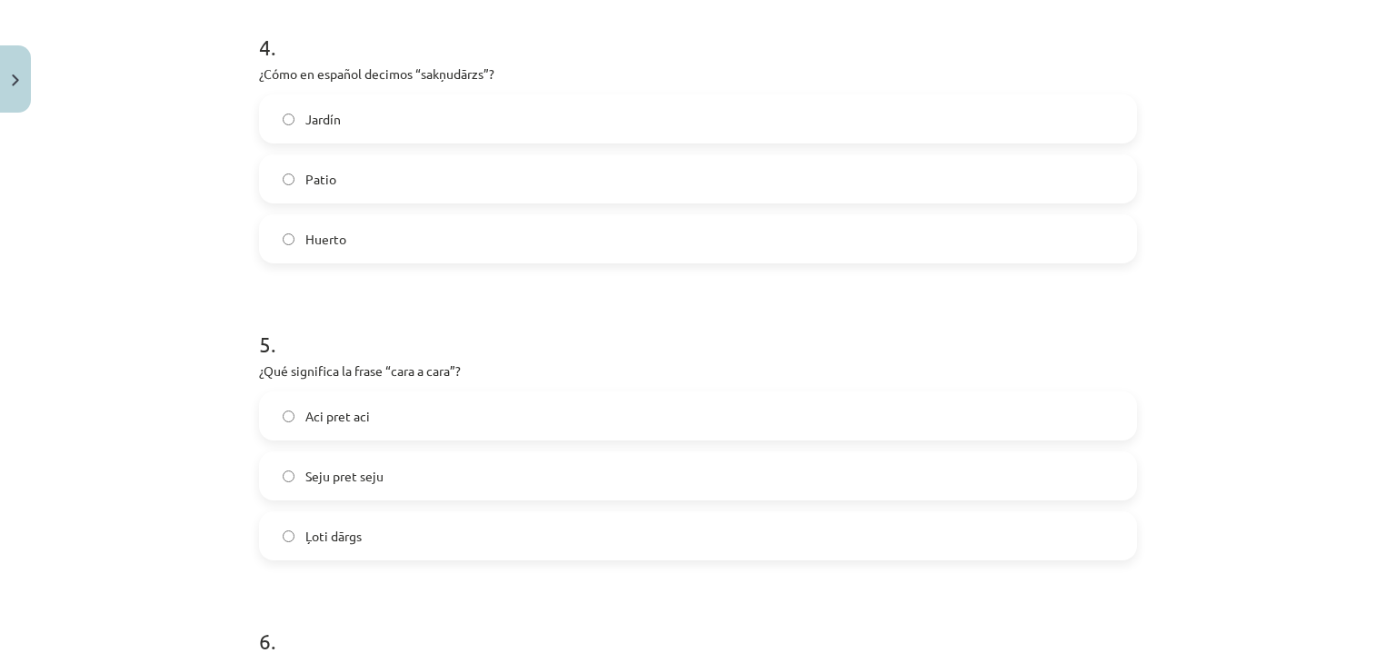
click at [330, 257] on label "Huerto" at bounding box center [698, 238] width 874 height 45
click at [394, 412] on label "Aci pret aci" at bounding box center [698, 415] width 874 height 45
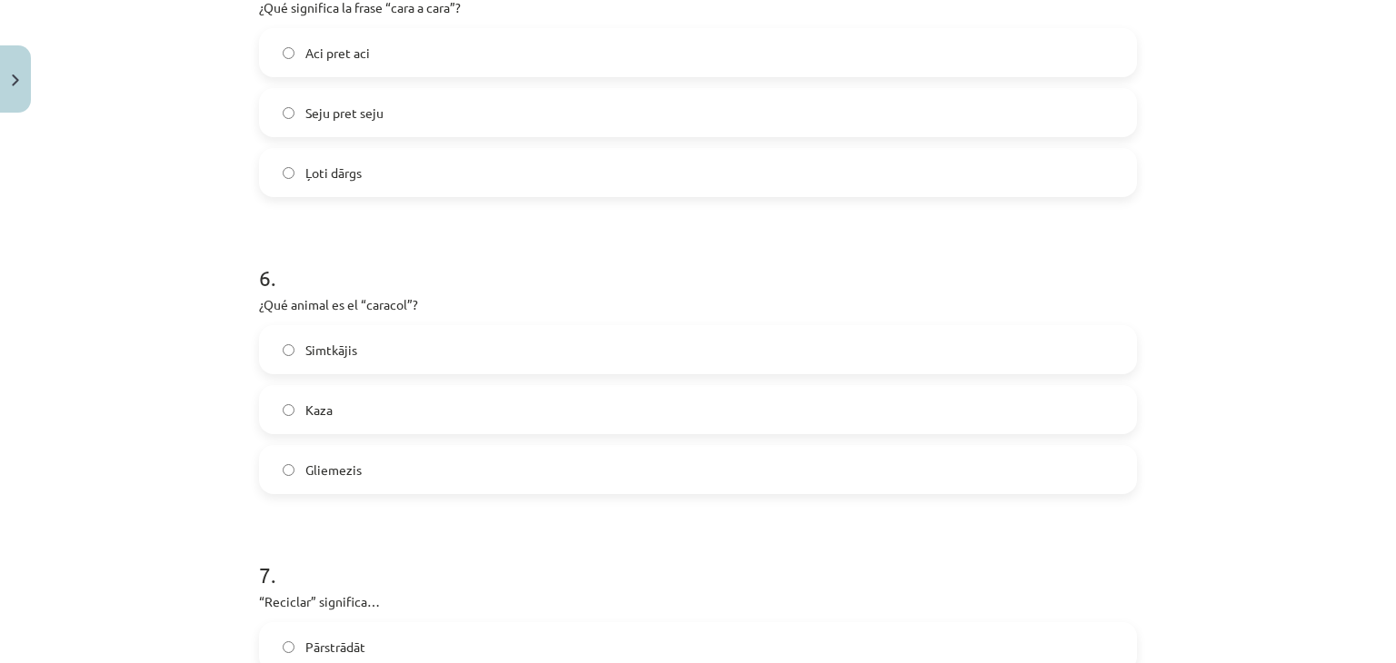
click at [326, 482] on label "Gliemezis" at bounding box center [698, 469] width 874 height 45
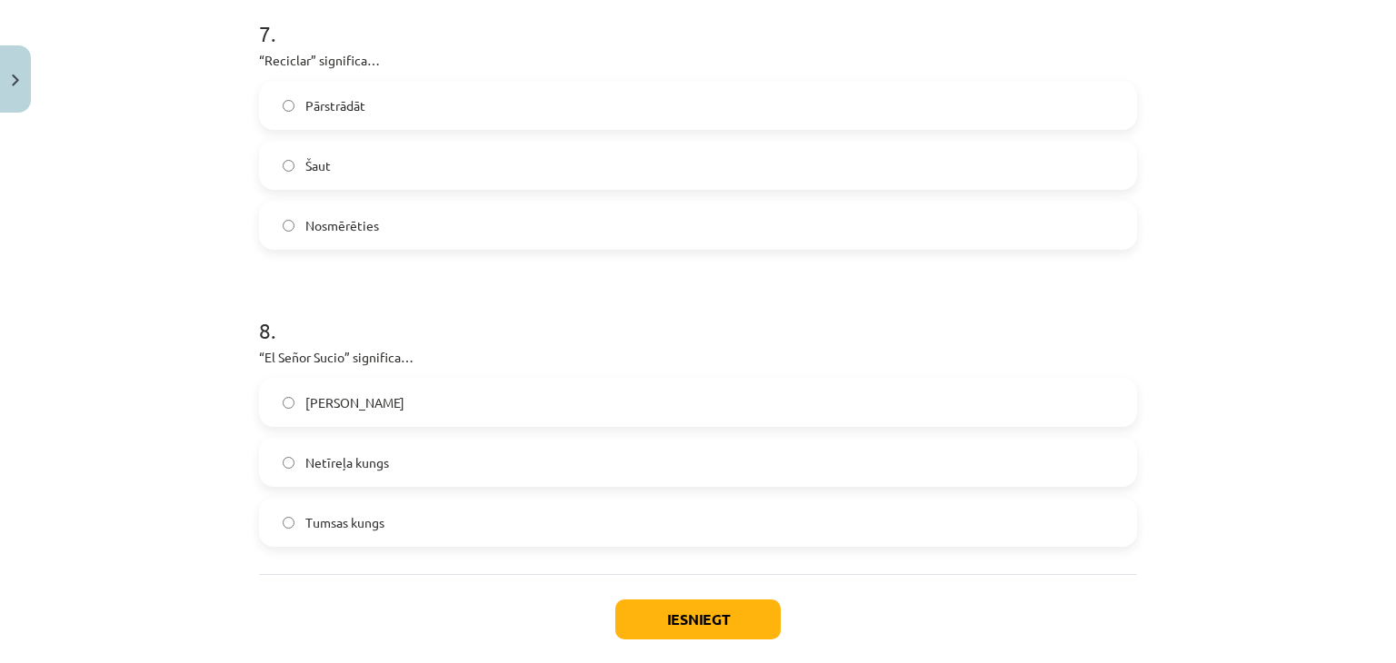
scroll to position [2159, 0]
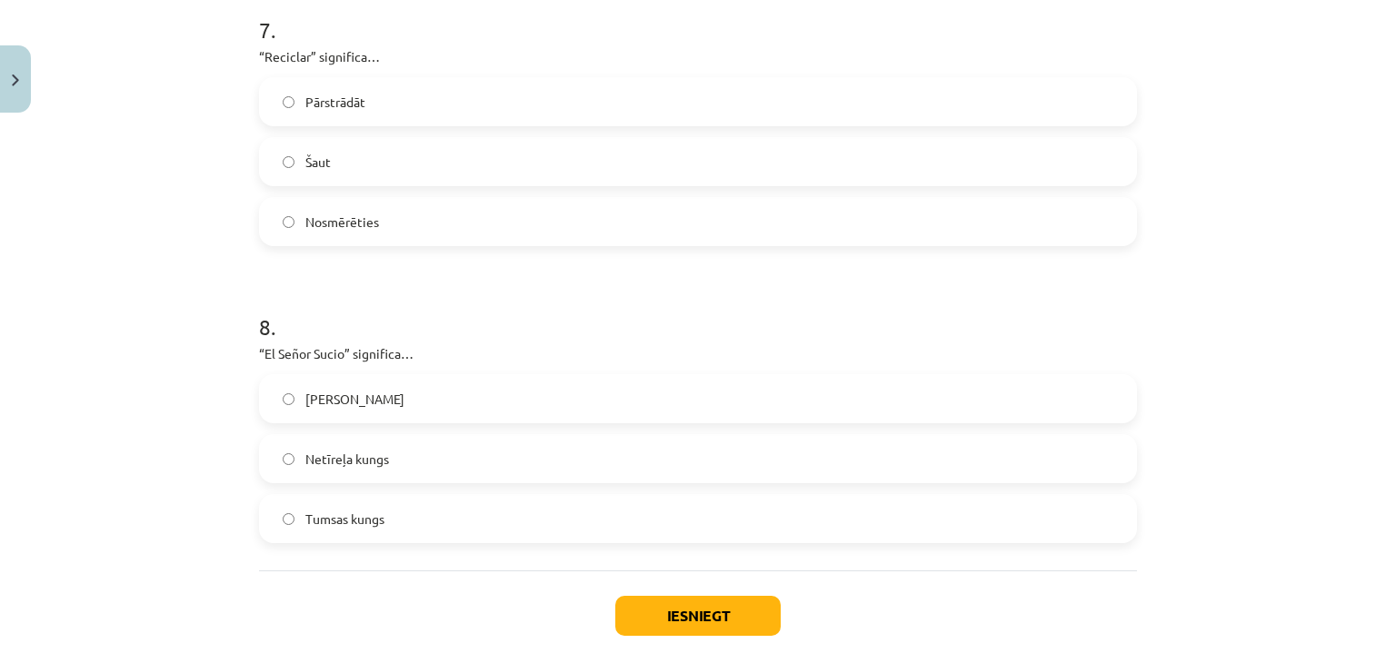
click at [353, 114] on label "Pārstrādāt" at bounding box center [698, 101] width 874 height 45
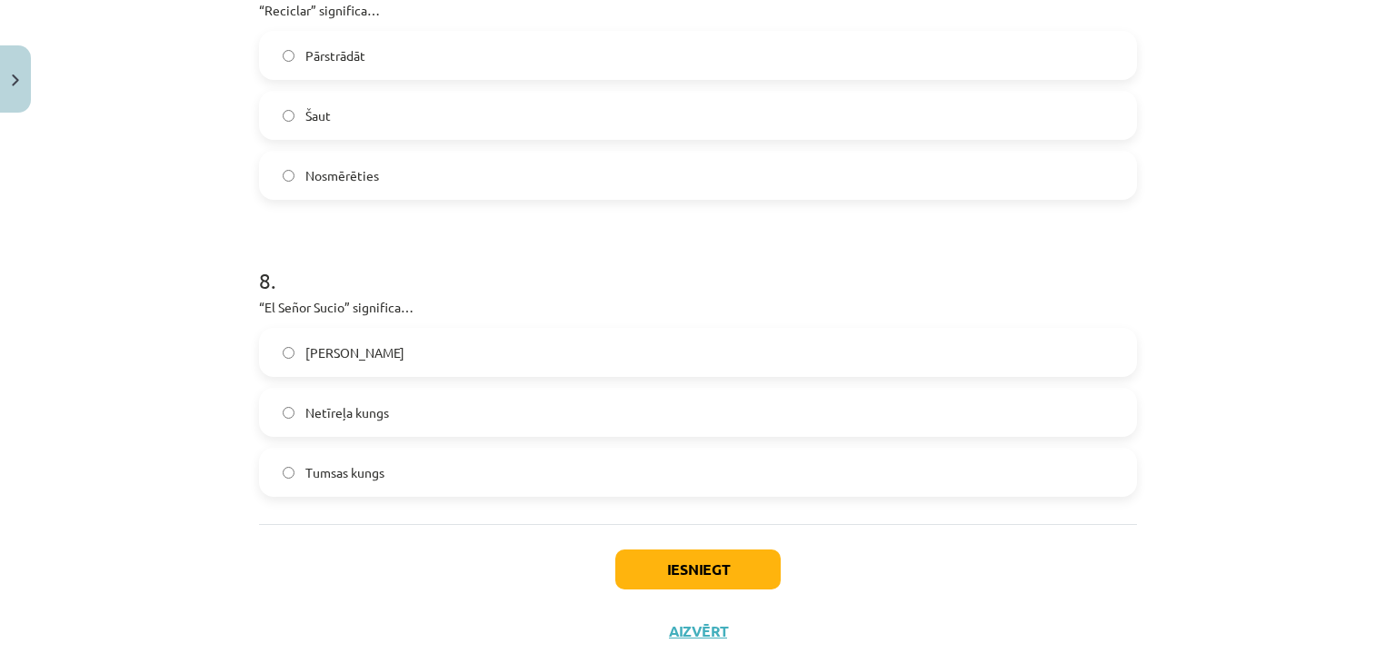
scroll to position [2250, 0]
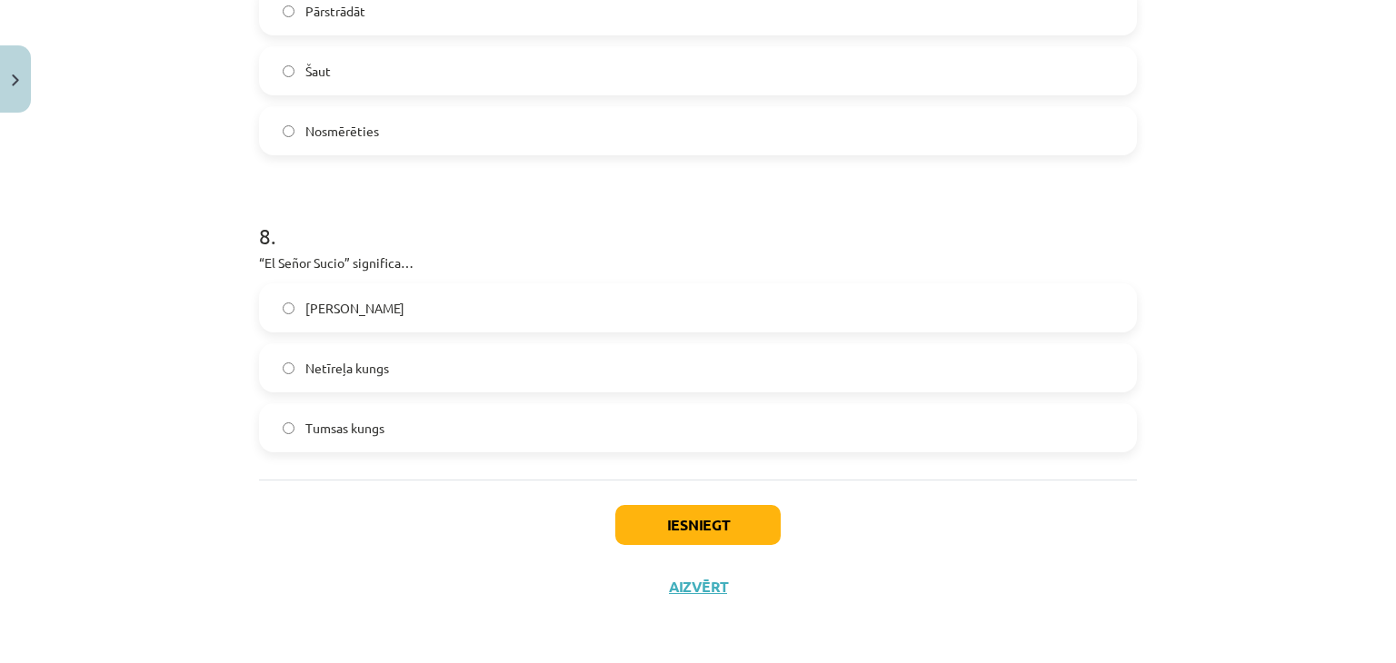
click at [393, 381] on label "Netīreļa kungs" at bounding box center [698, 367] width 874 height 45
click at [690, 527] on button "Iesniegt" at bounding box center [697, 525] width 165 height 40
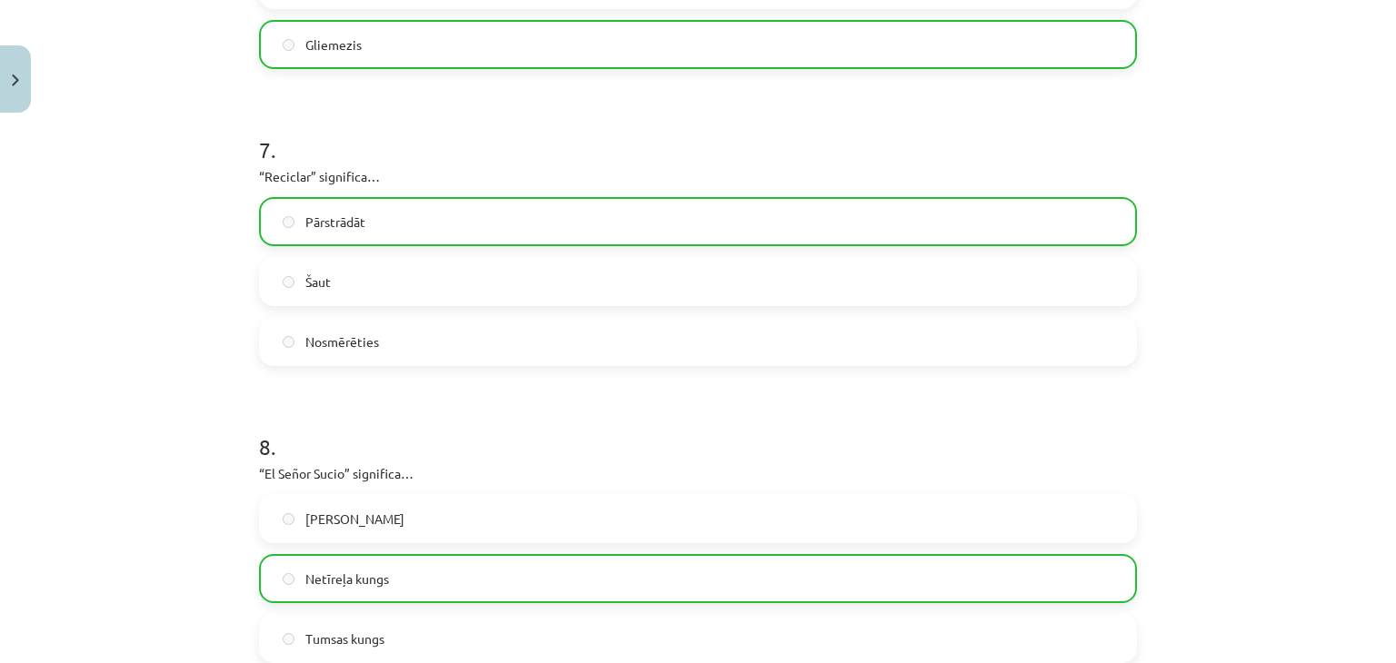
scroll to position [2307, 0]
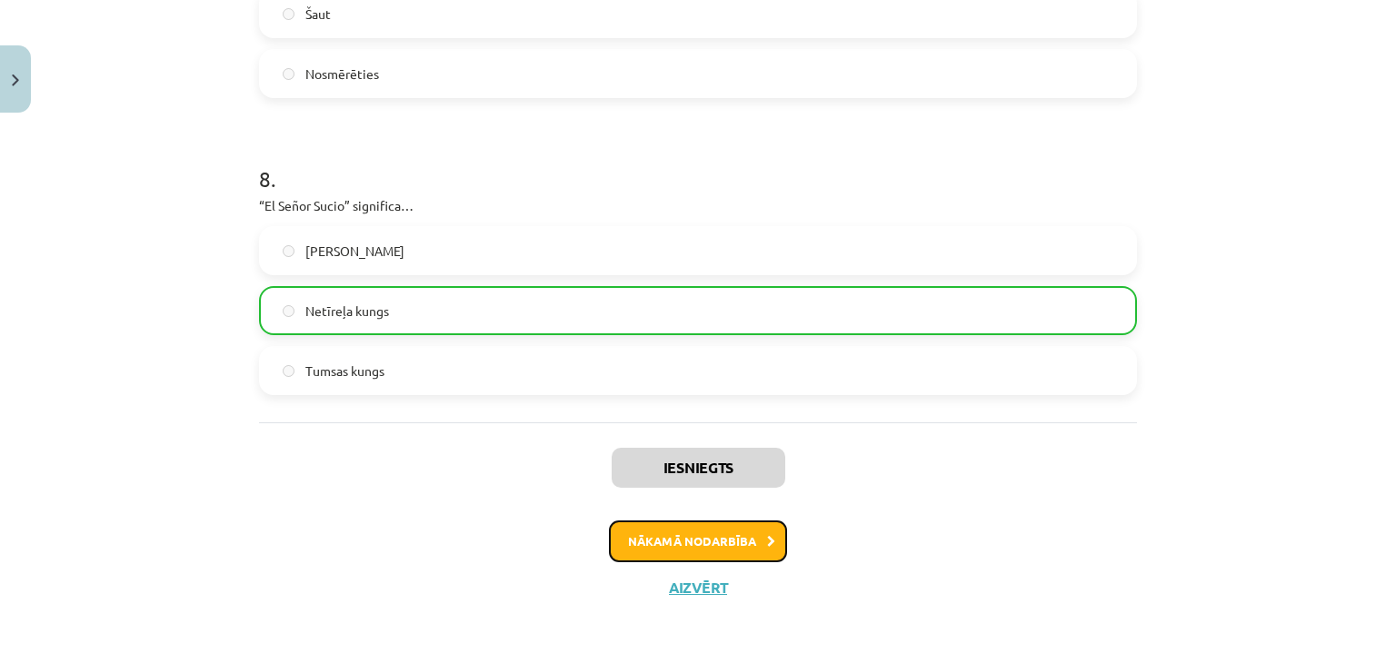
click at [700, 535] on button "Nākamā nodarbība" at bounding box center [698, 542] width 178 height 42
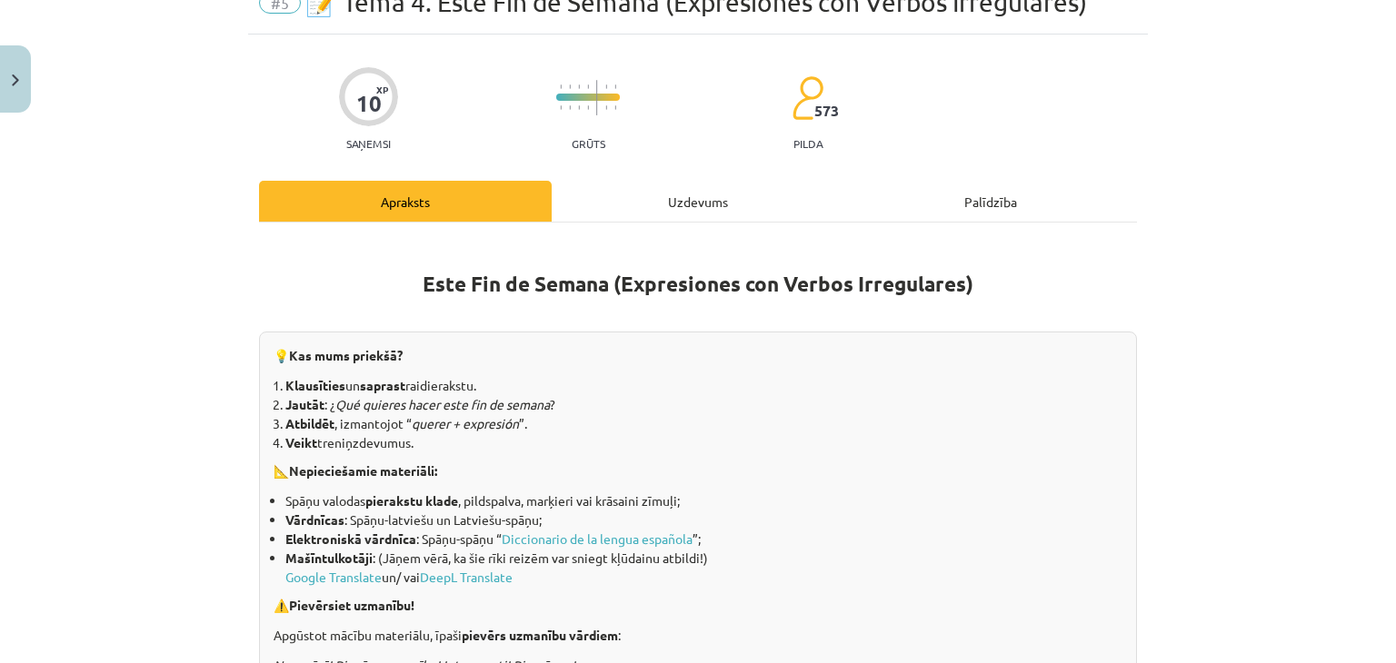
scroll to position [45, 0]
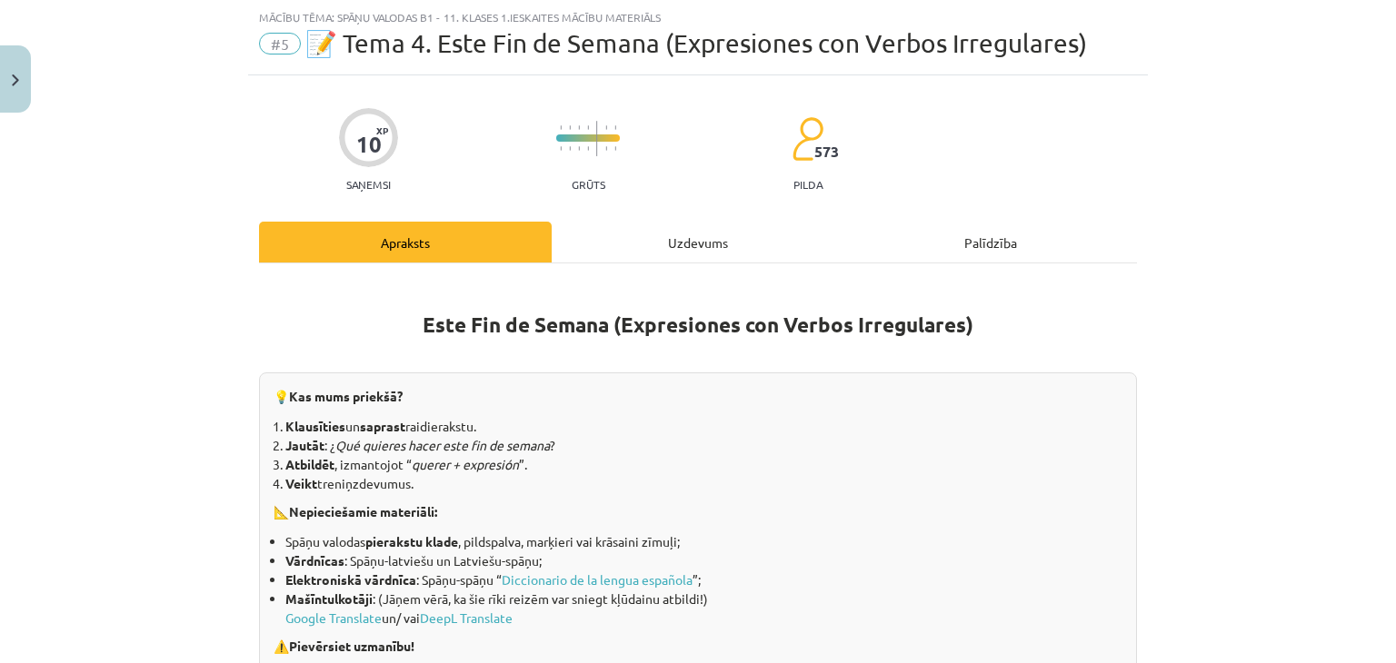
click at [669, 232] on div "Uzdevums" at bounding box center [698, 242] width 293 height 41
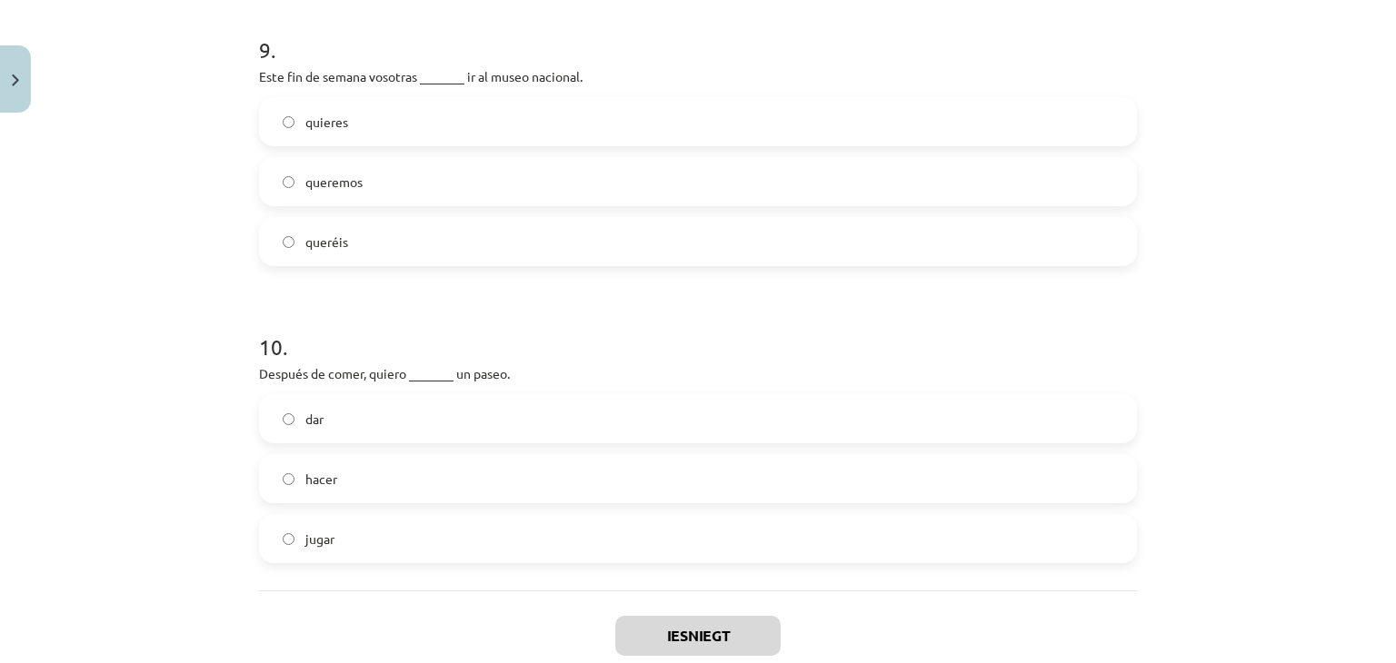
scroll to position [2843, 0]
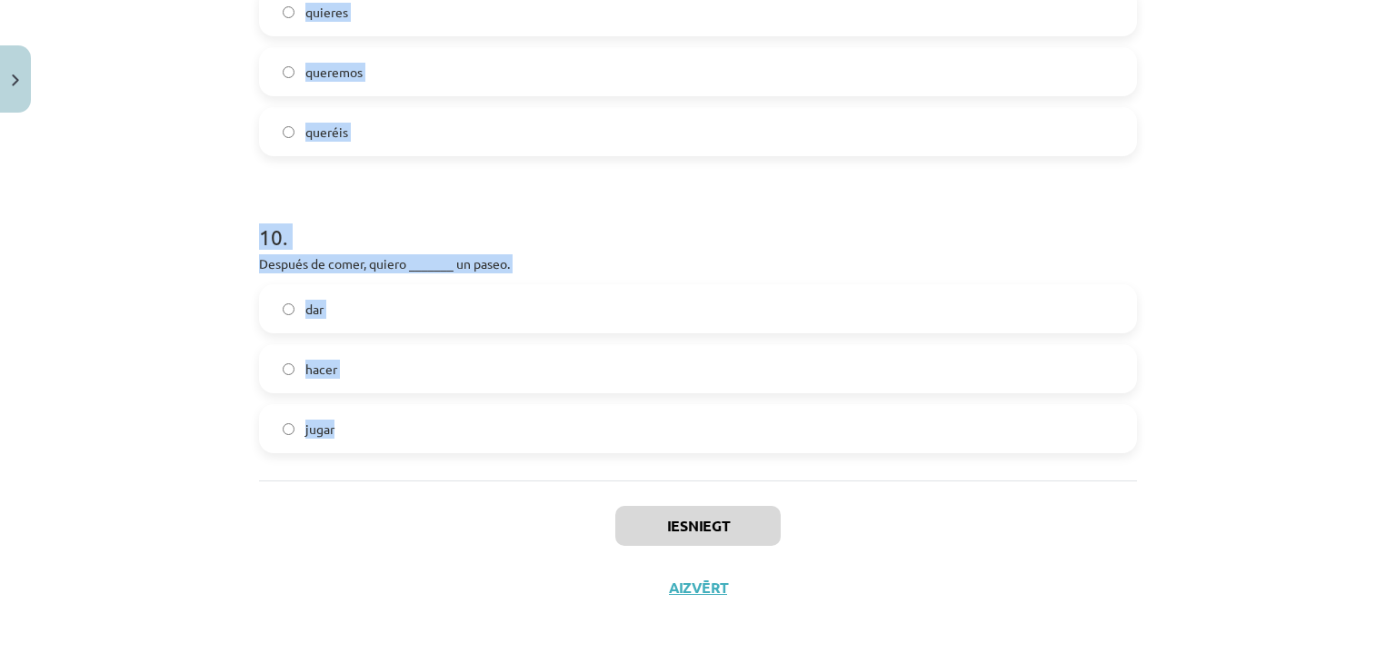
drag, startPoint x: 309, startPoint y: 239, endPoint x: 375, endPoint y: 424, distance: 196.9
copy form "1 . Ellas siempre _______ decir la verdad. quiere quieren queremos 2 . Estoy mu…"
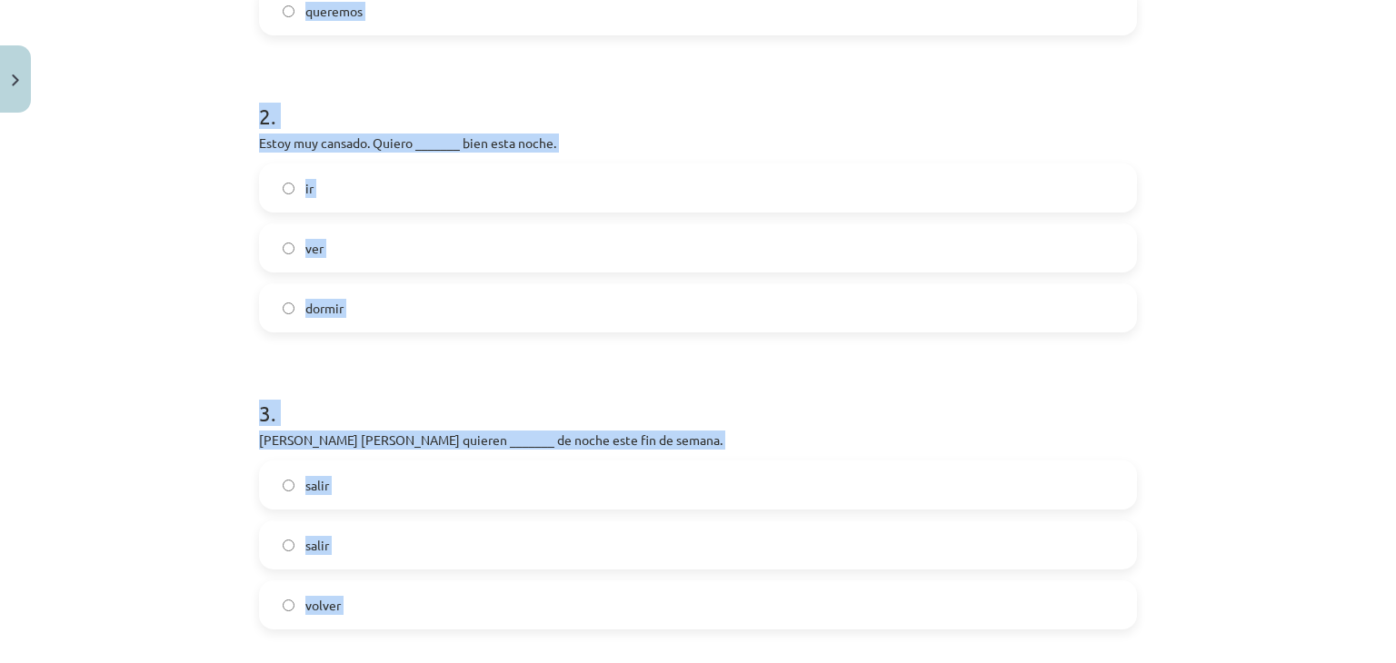
scroll to position [390, 0]
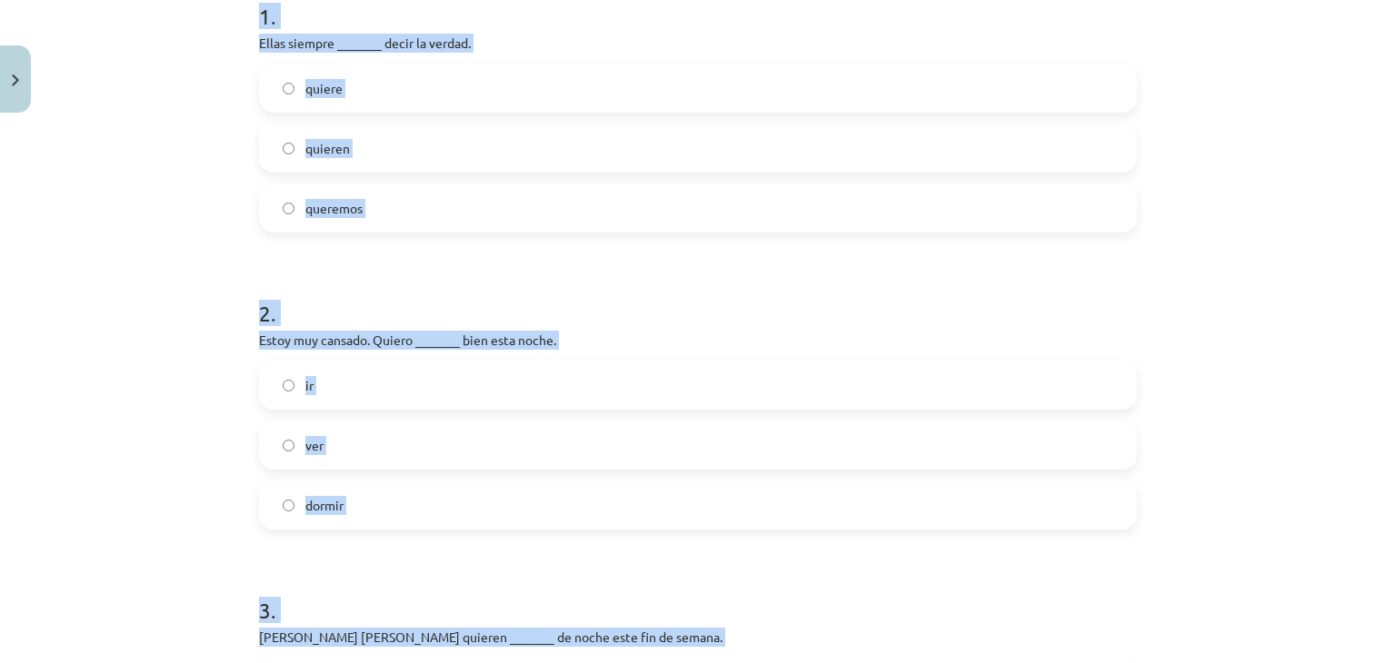
click at [130, 287] on div "Mācību tēma: Spāņu valodas b1 - 11. klases 1.ieskaites mācību materiāls #5 📝 Te…" at bounding box center [698, 331] width 1396 height 663
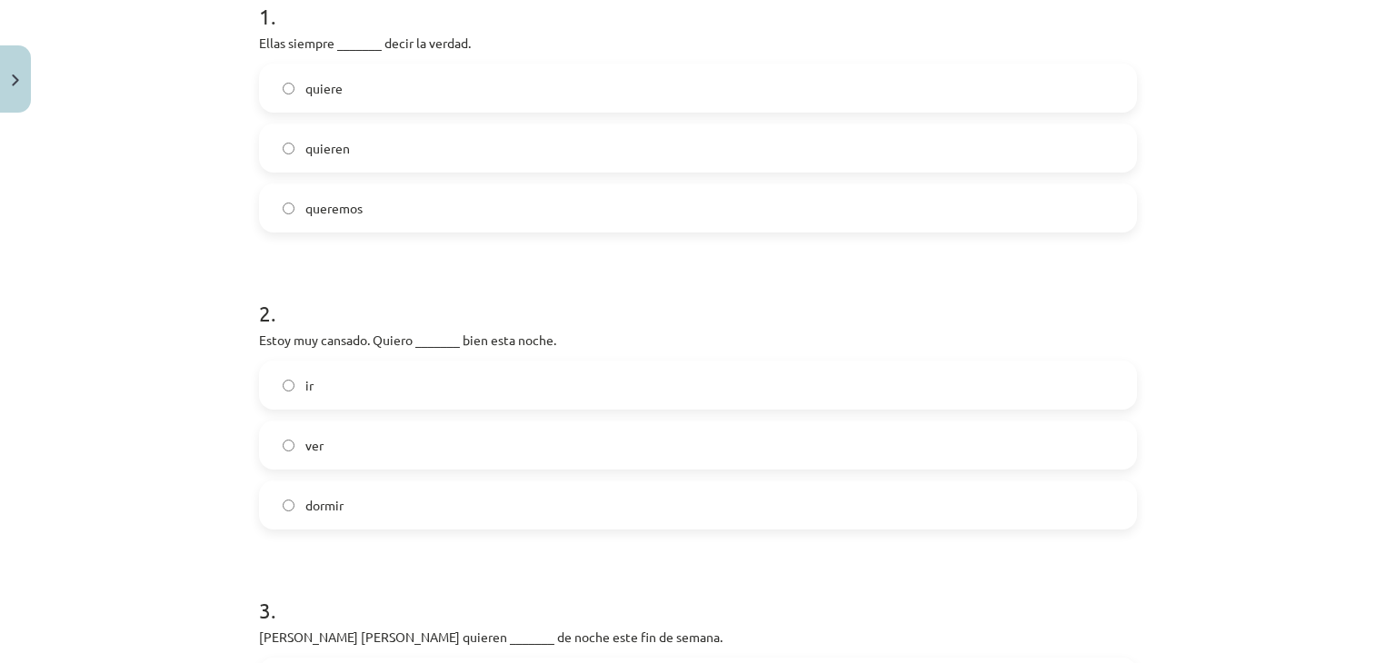
scroll to position [299, 0]
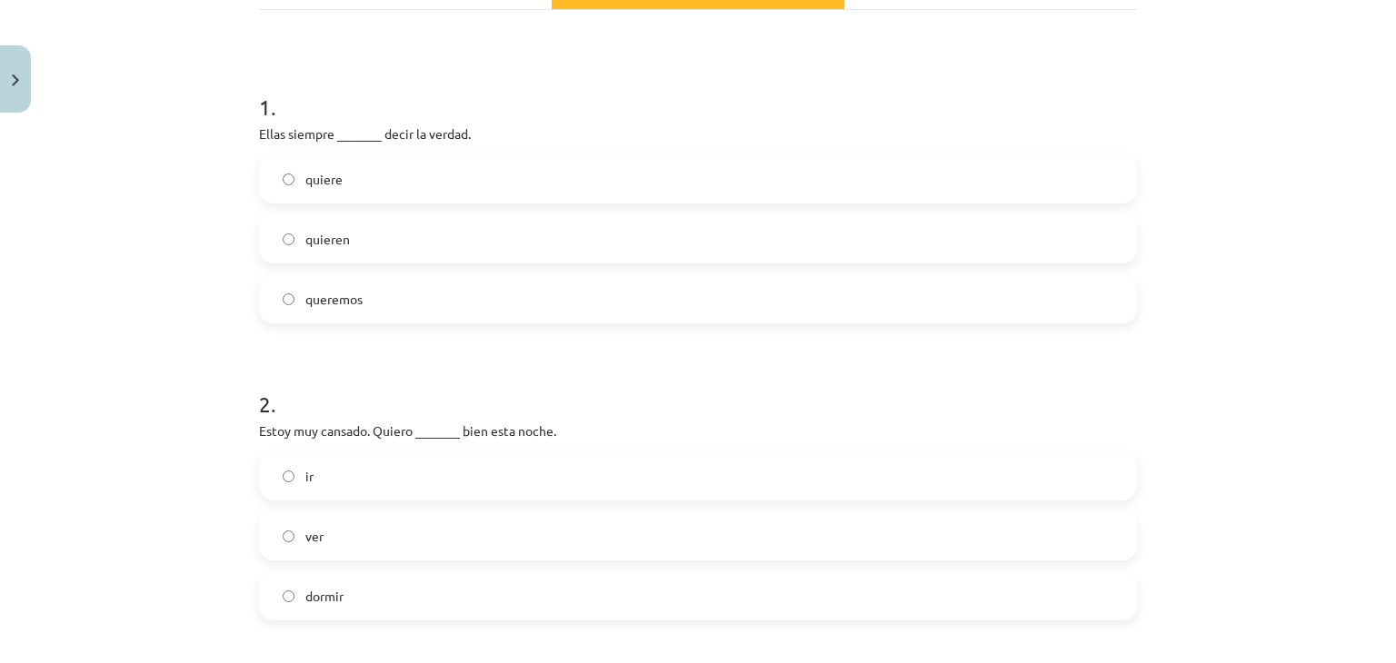
click at [323, 236] on span "quieren" at bounding box center [327, 239] width 45 height 19
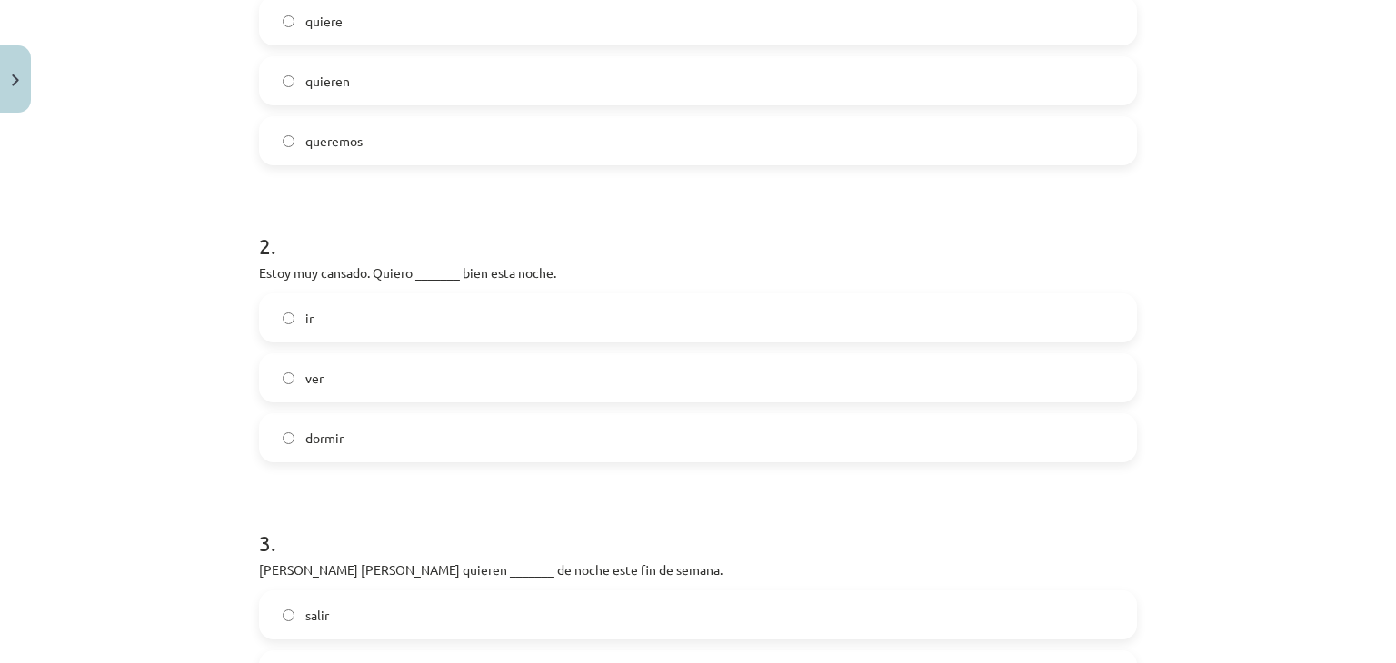
scroll to position [571, 0]
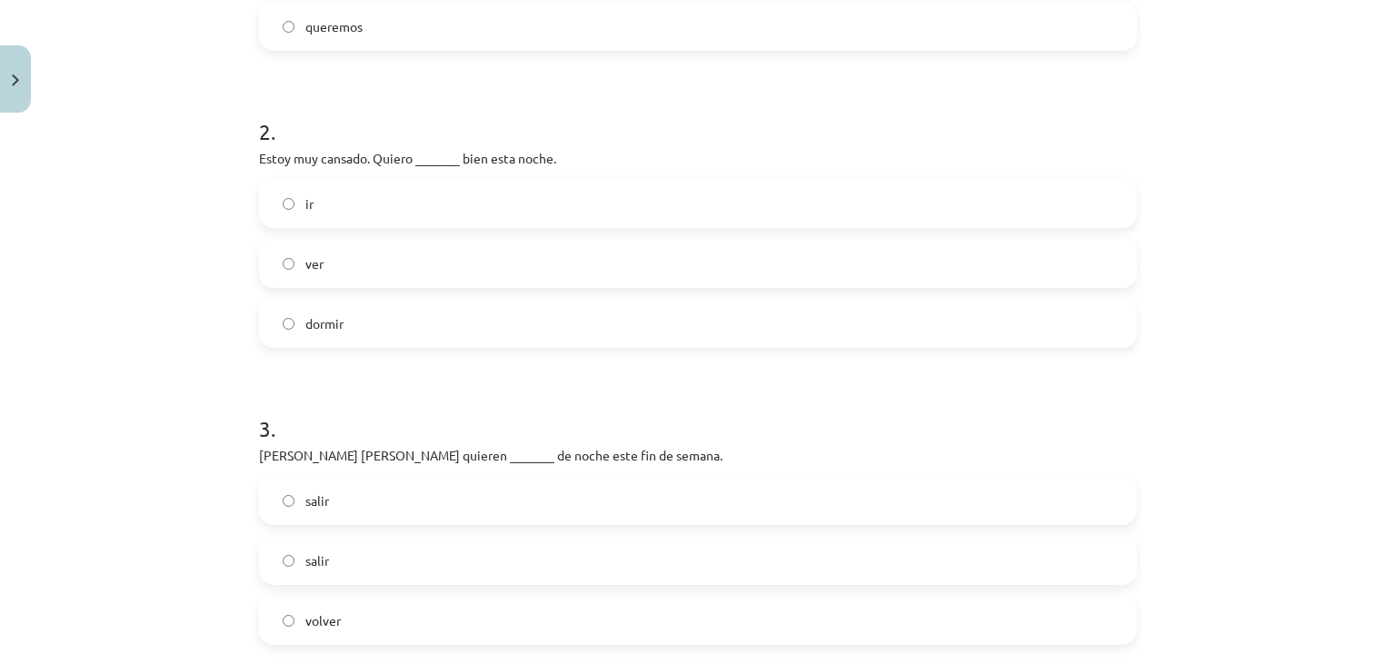
click at [291, 323] on label "dormir" at bounding box center [698, 323] width 874 height 45
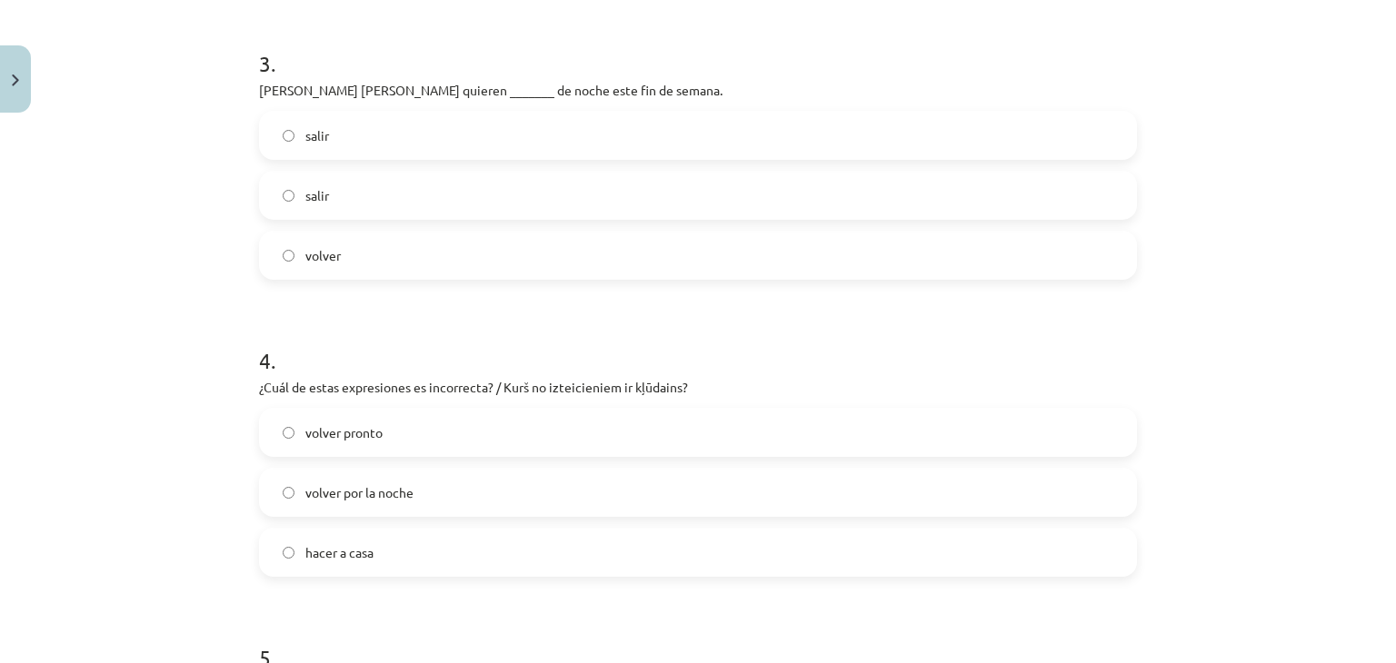
scroll to position [935, 0]
click at [338, 183] on label "salir" at bounding box center [698, 196] width 874 height 45
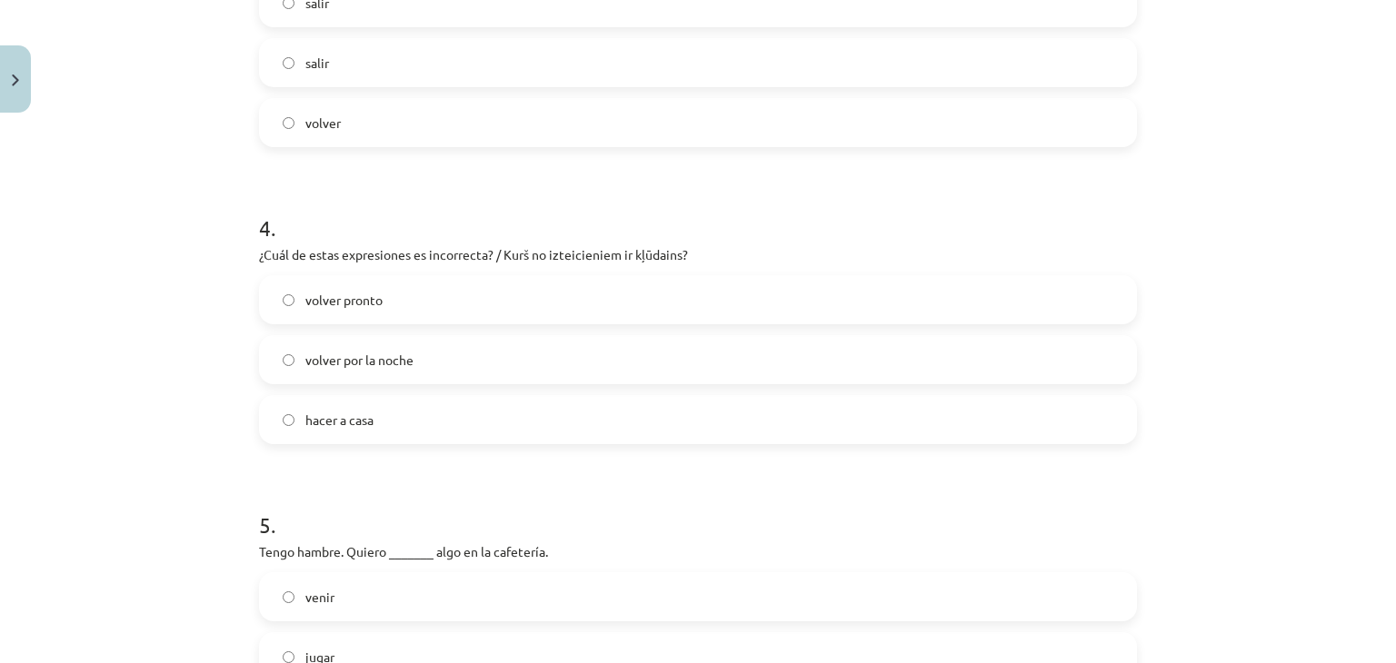
scroll to position [1298, 0]
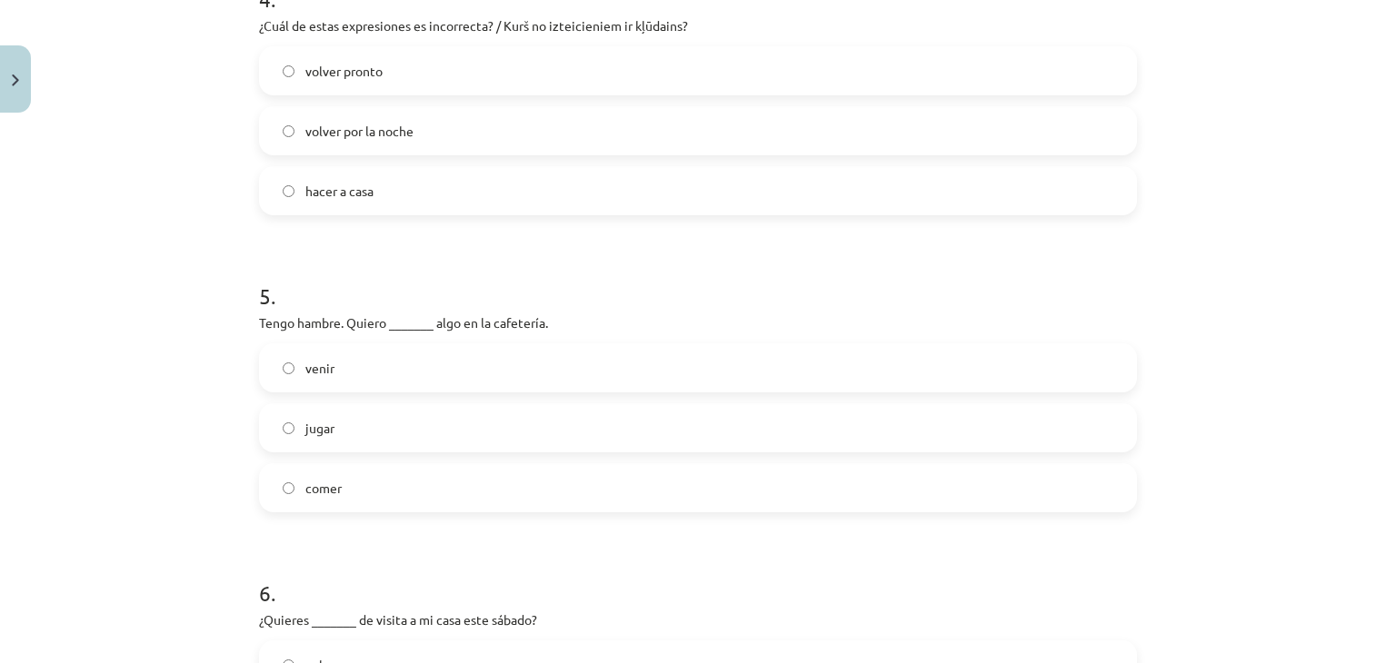
click at [367, 184] on label "hacer a casa" at bounding box center [698, 190] width 874 height 45
click at [327, 473] on label "comer" at bounding box center [698, 487] width 874 height 45
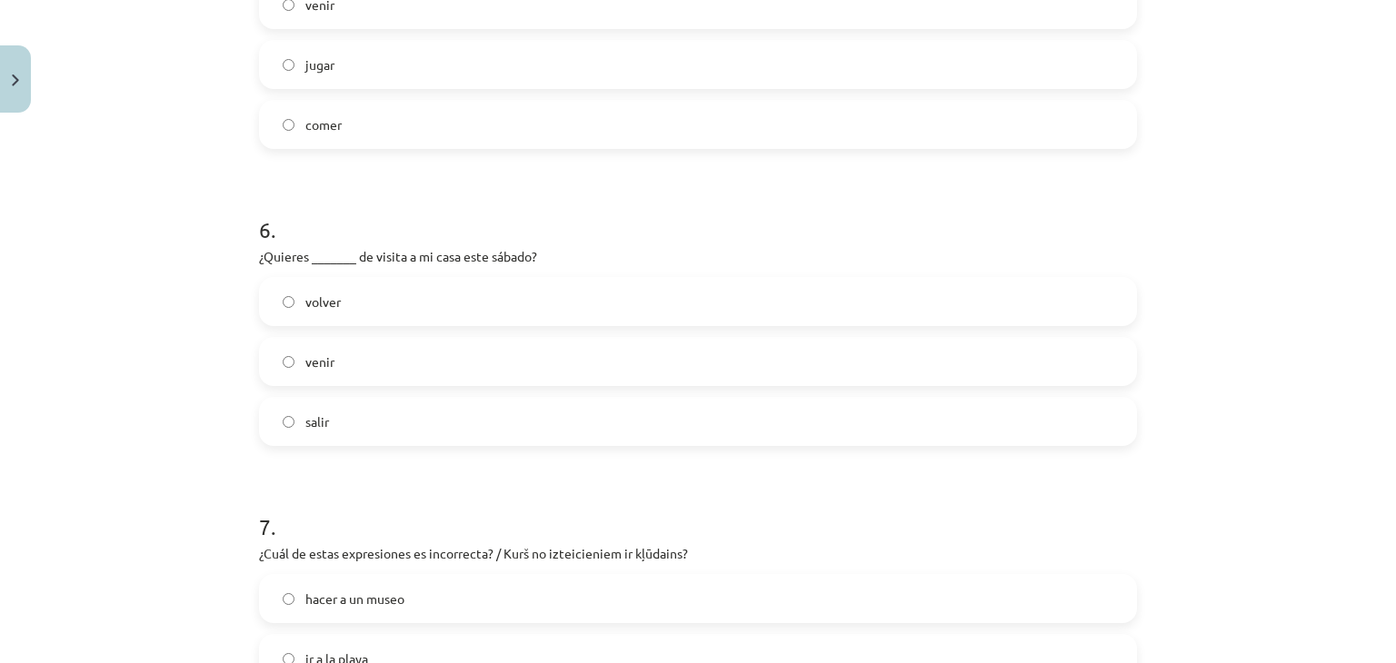
click at [390, 374] on label "venir" at bounding box center [698, 361] width 874 height 45
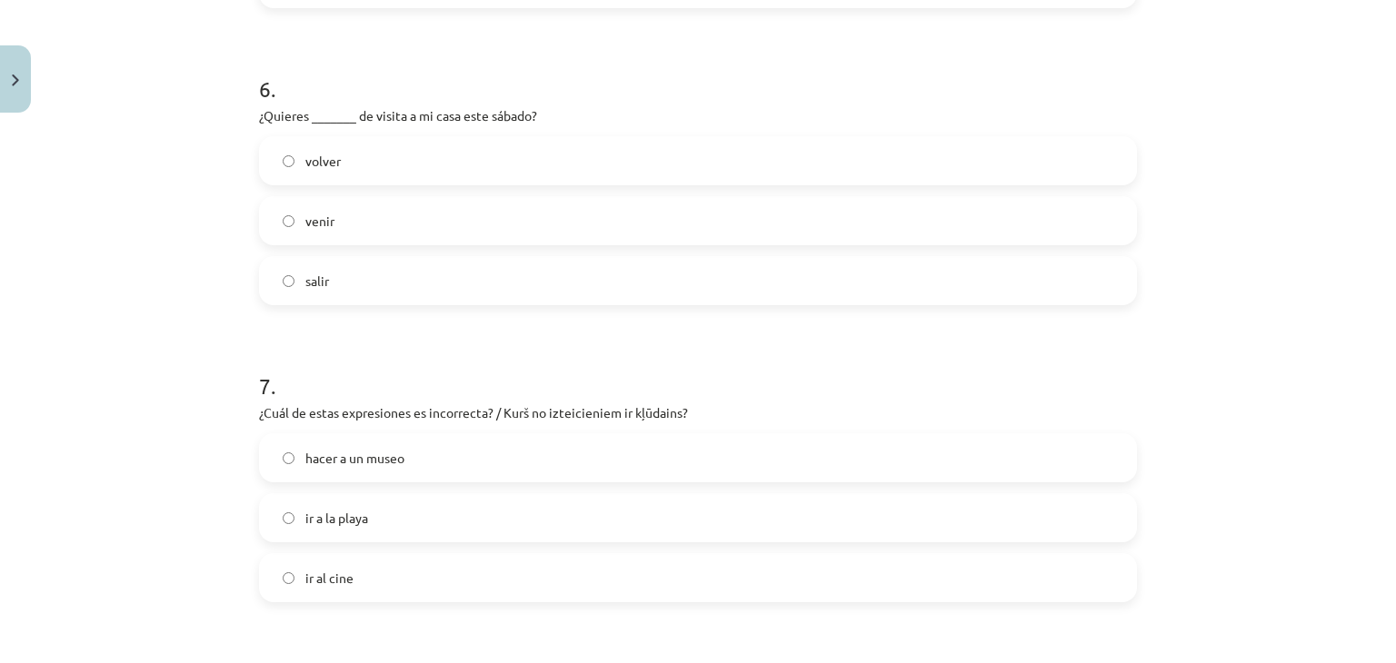
scroll to position [1934, 0]
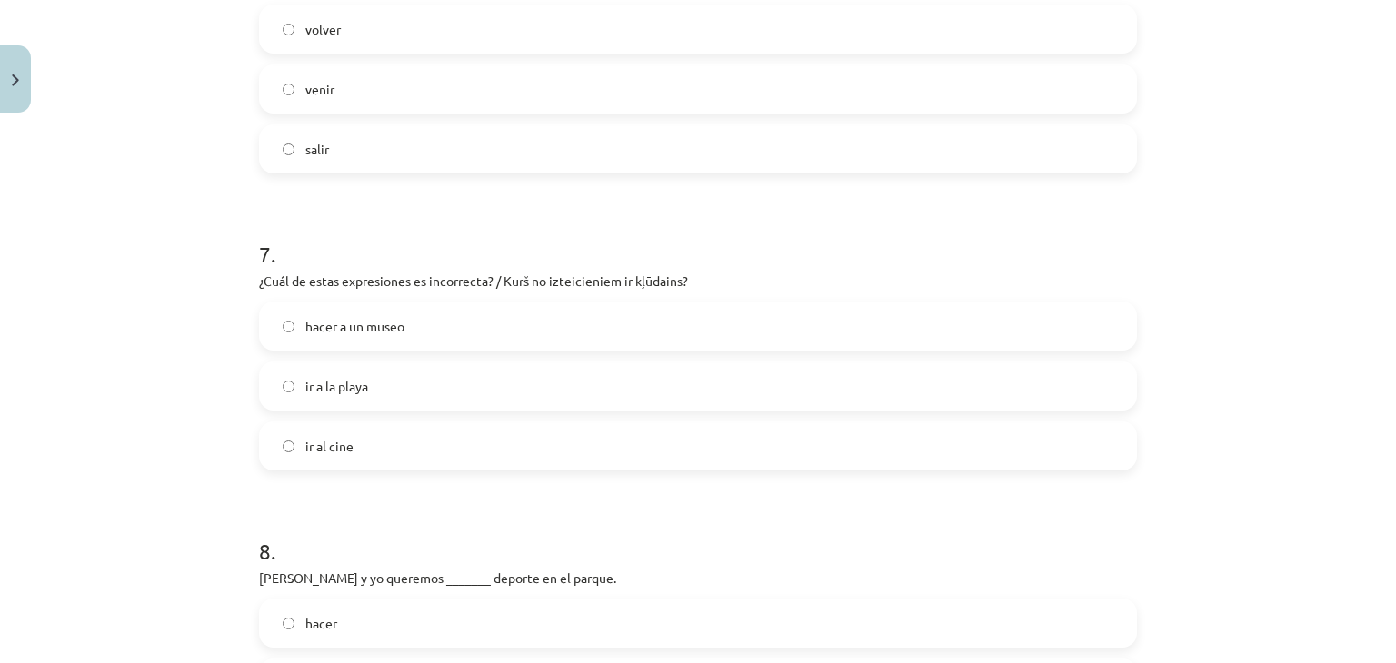
click at [395, 342] on label "hacer a un museo" at bounding box center [698, 325] width 874 height 45
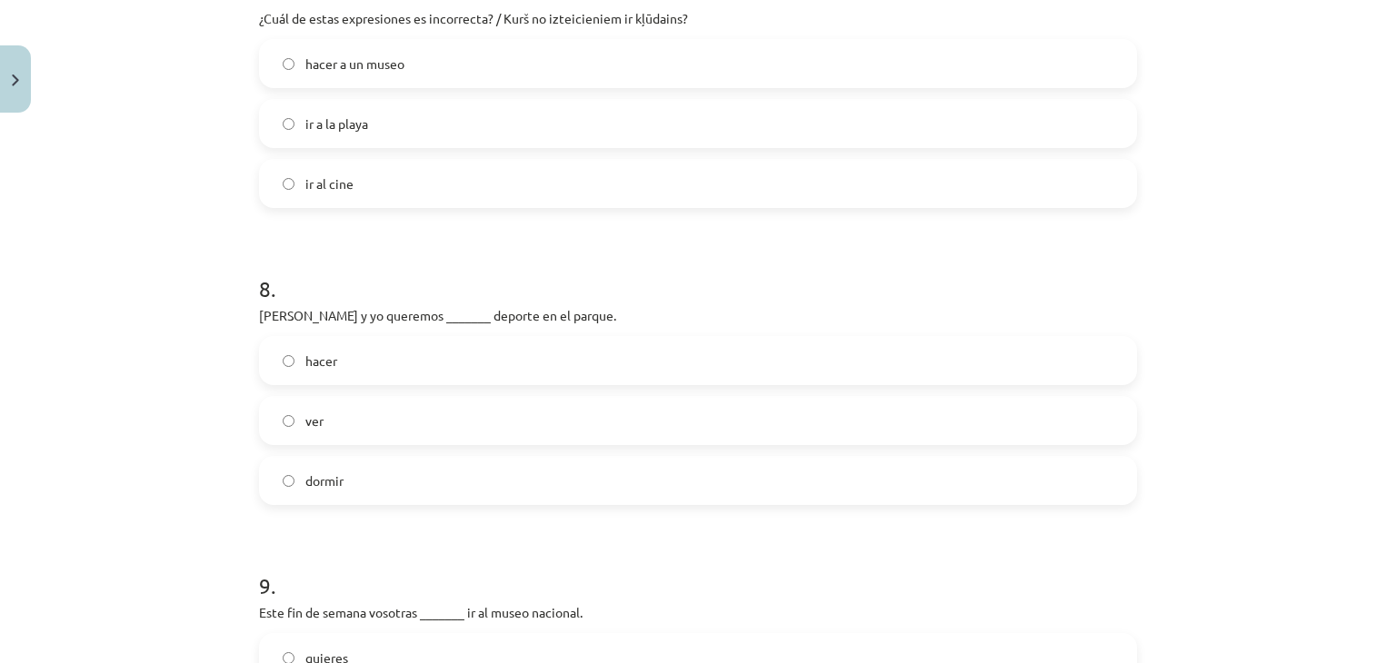
scroll to position [2207, 0]
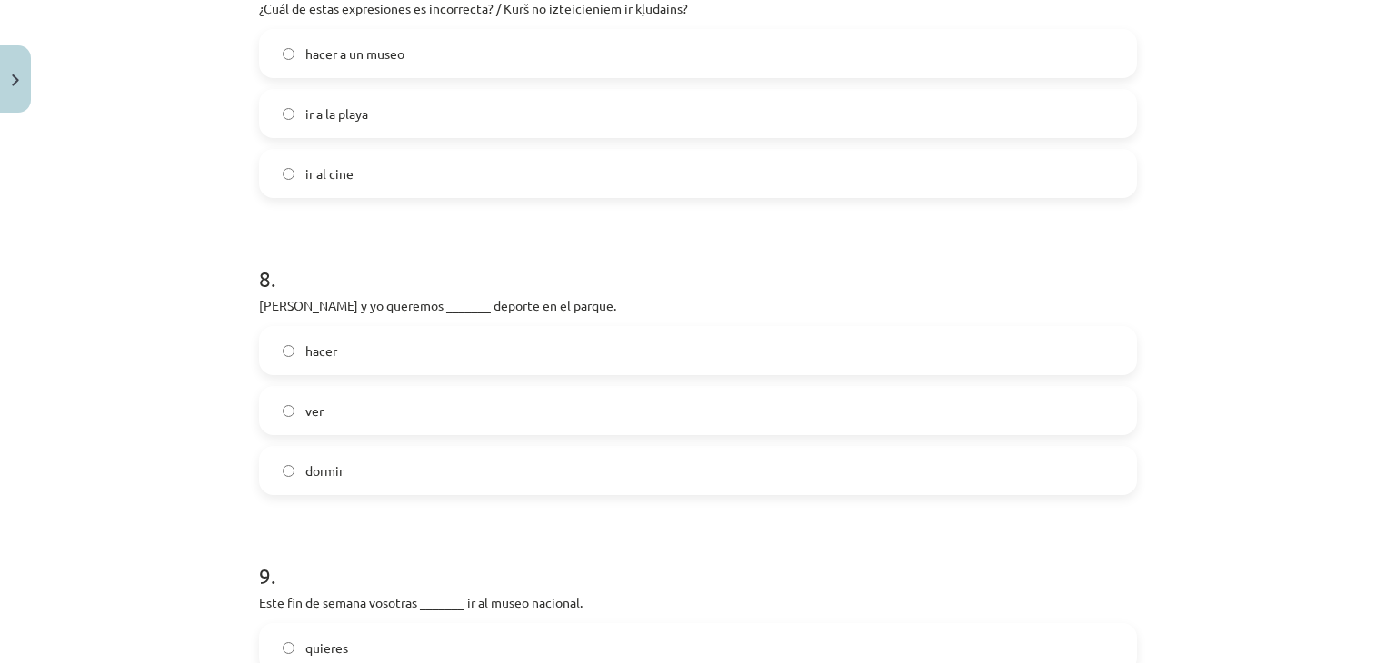
click at [356, 355] on label "hacer" at bounding box center [698, 350] width 874 height 45
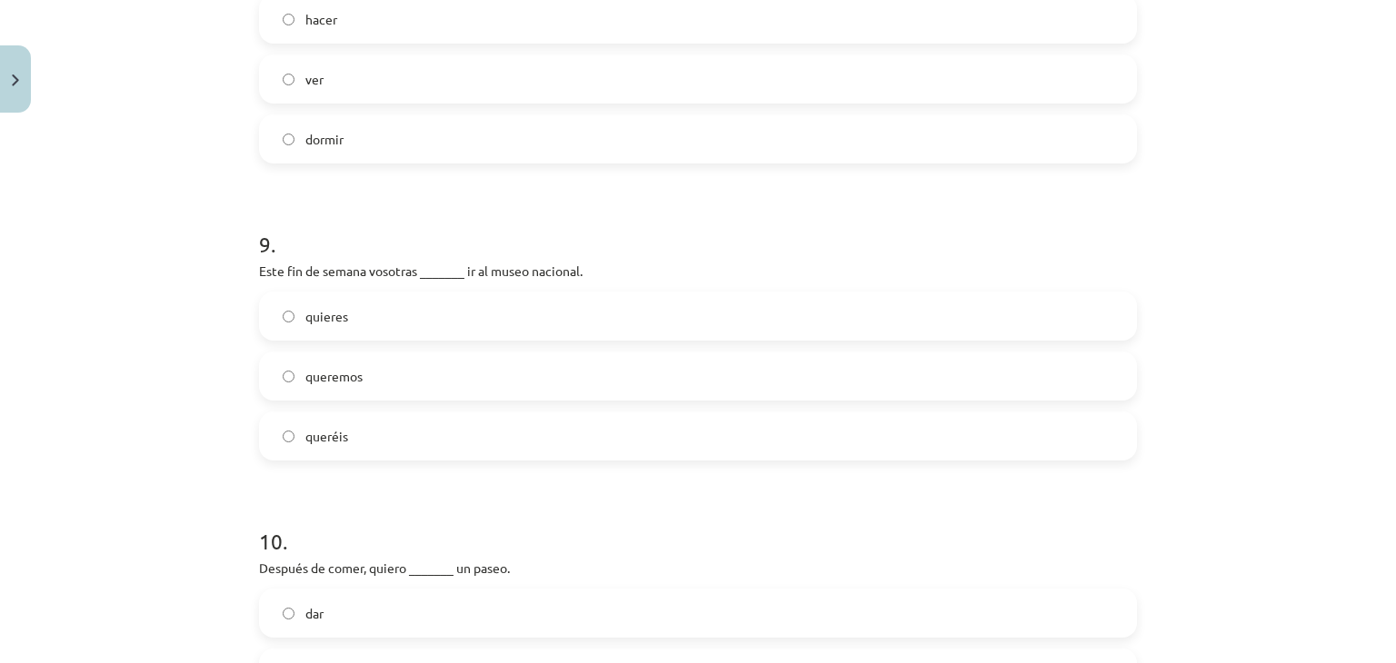
scroll to position [2661, 0]
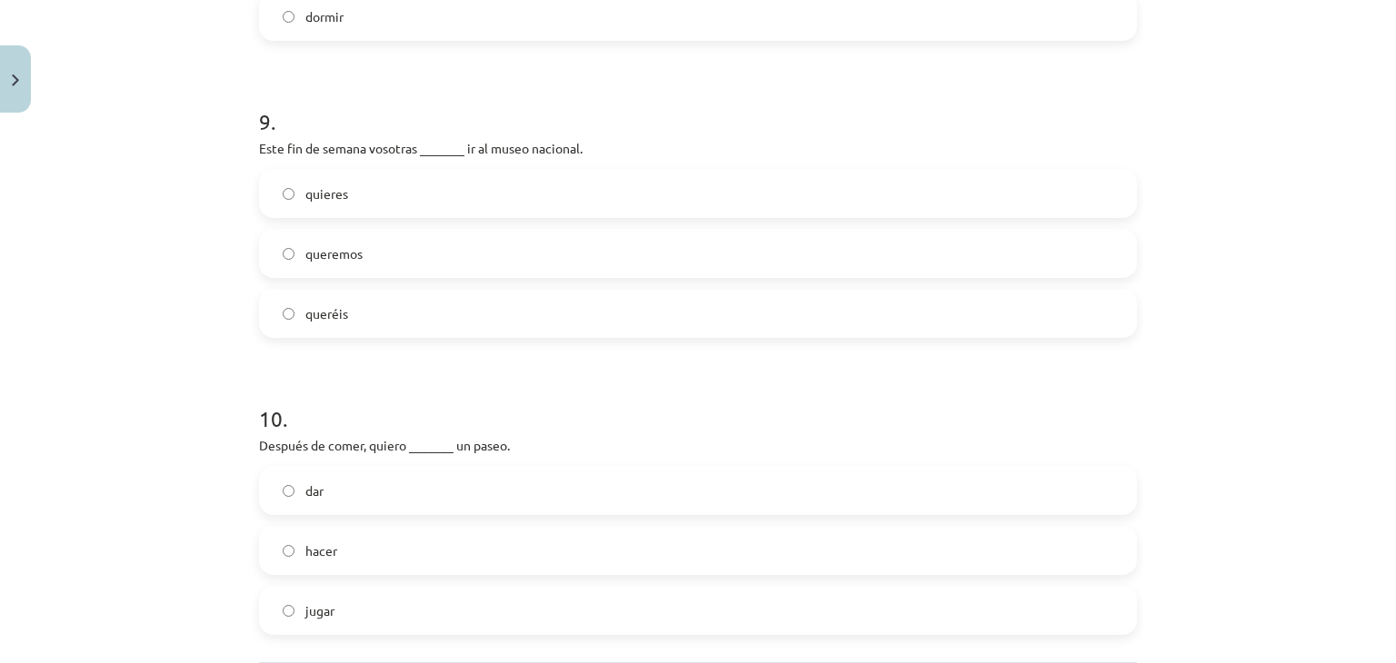
click at [357, 323] on label "queréis" at bounding box center [698, 313] width 874 height 45
click at [302, 505] on label "dar" at bounding box center [698, 490] width 874 height 45
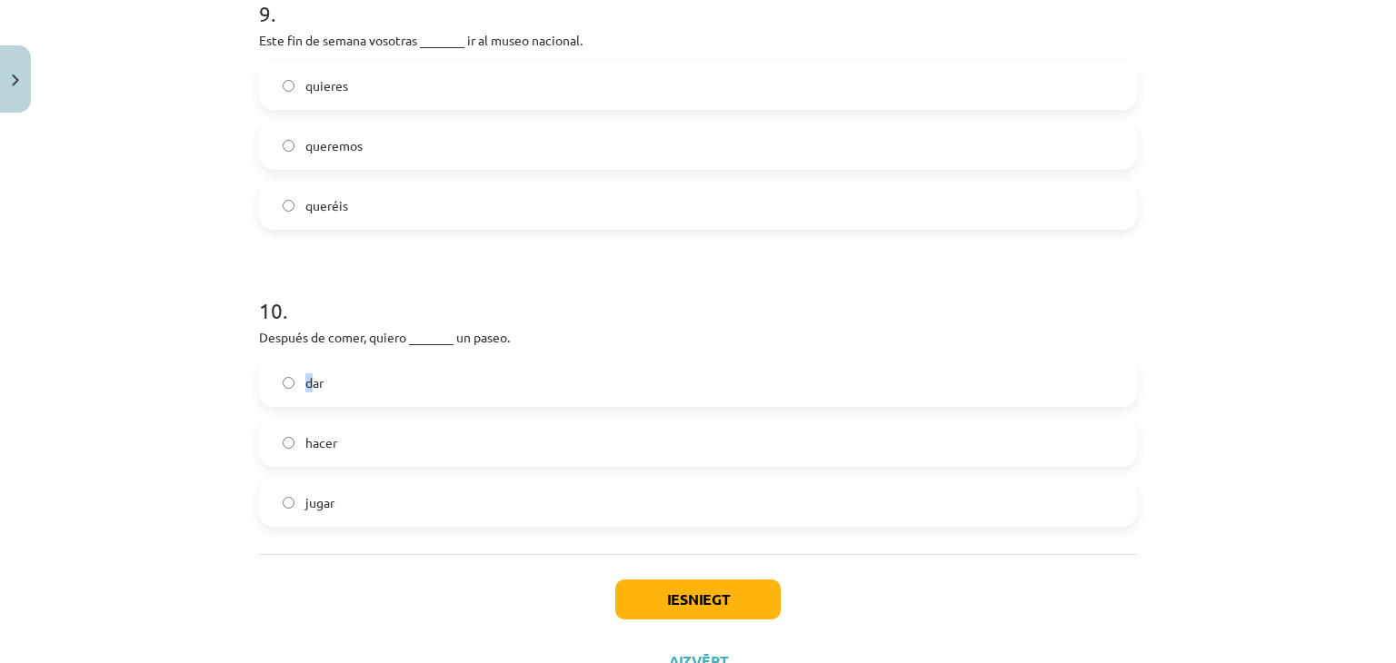
scroll to position [2843, 0]
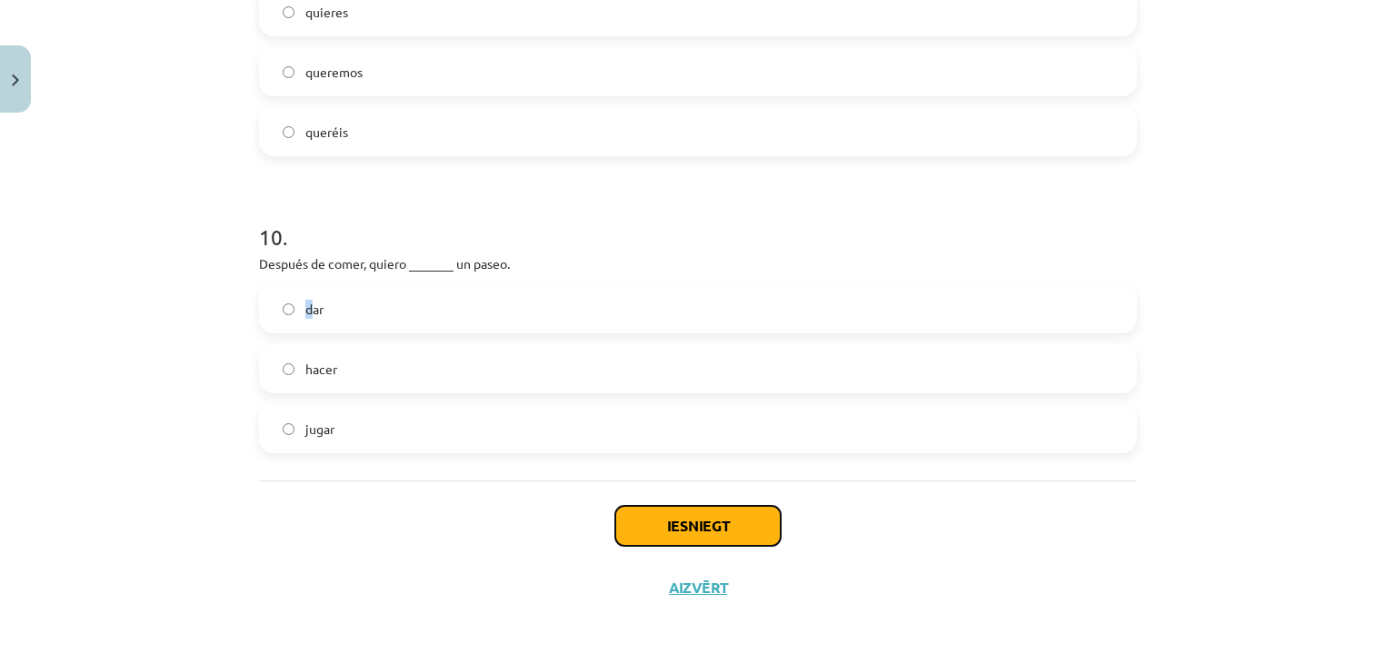
click at [716, 513] on button "Iesniegt" at bounding box center [697, 526] width 165 height 40
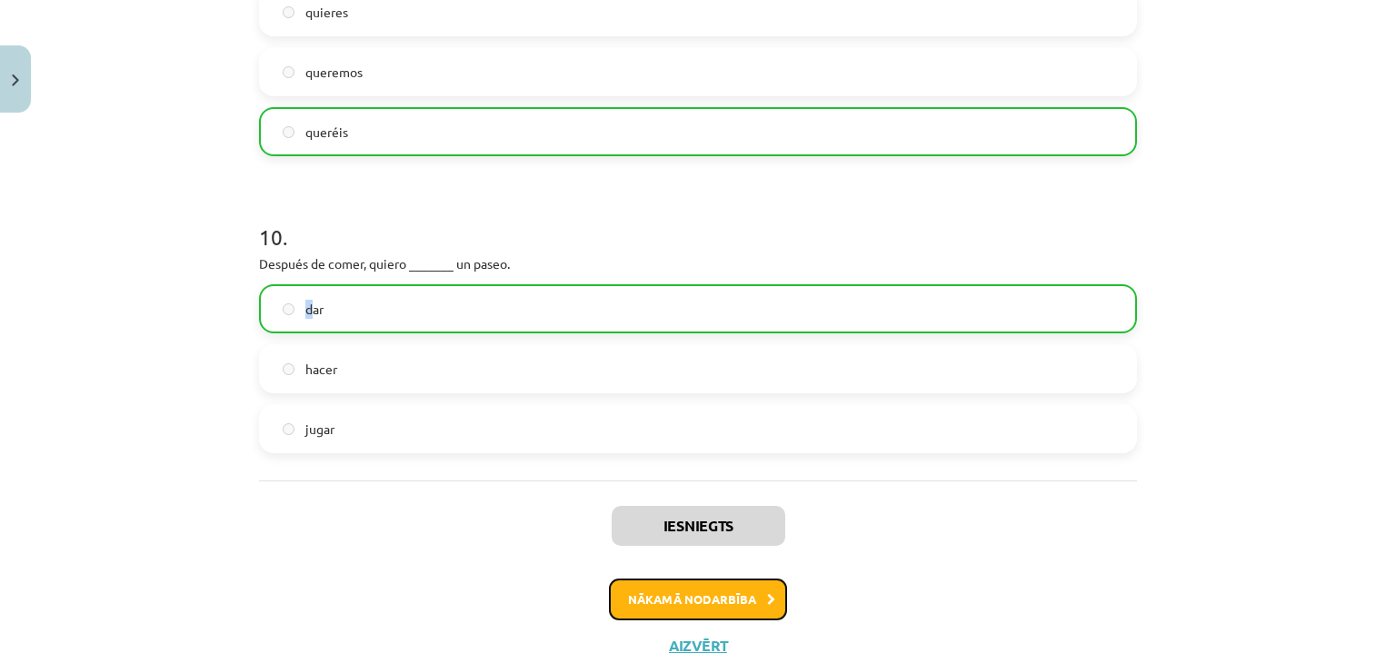
click at [682, 604] on button "Nākamā nodarbība" at bounding box center [698, 600] width 178 height 42
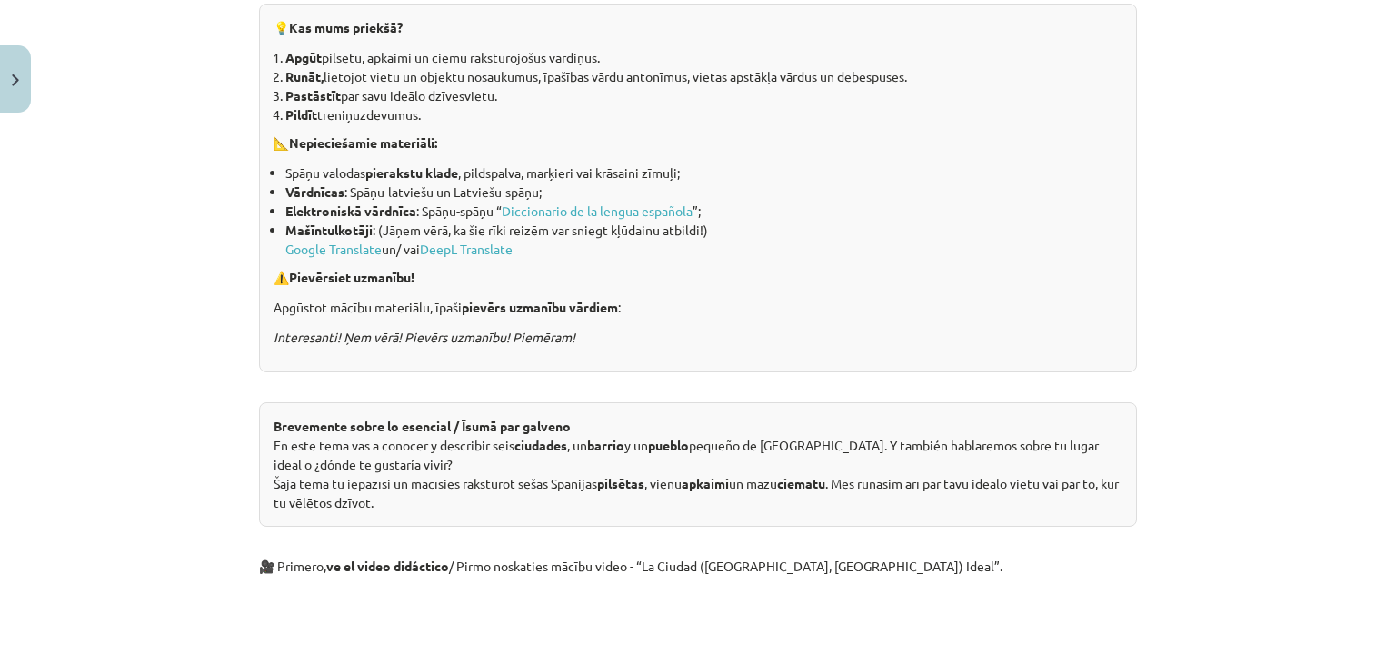
scroll to position [136, 0]
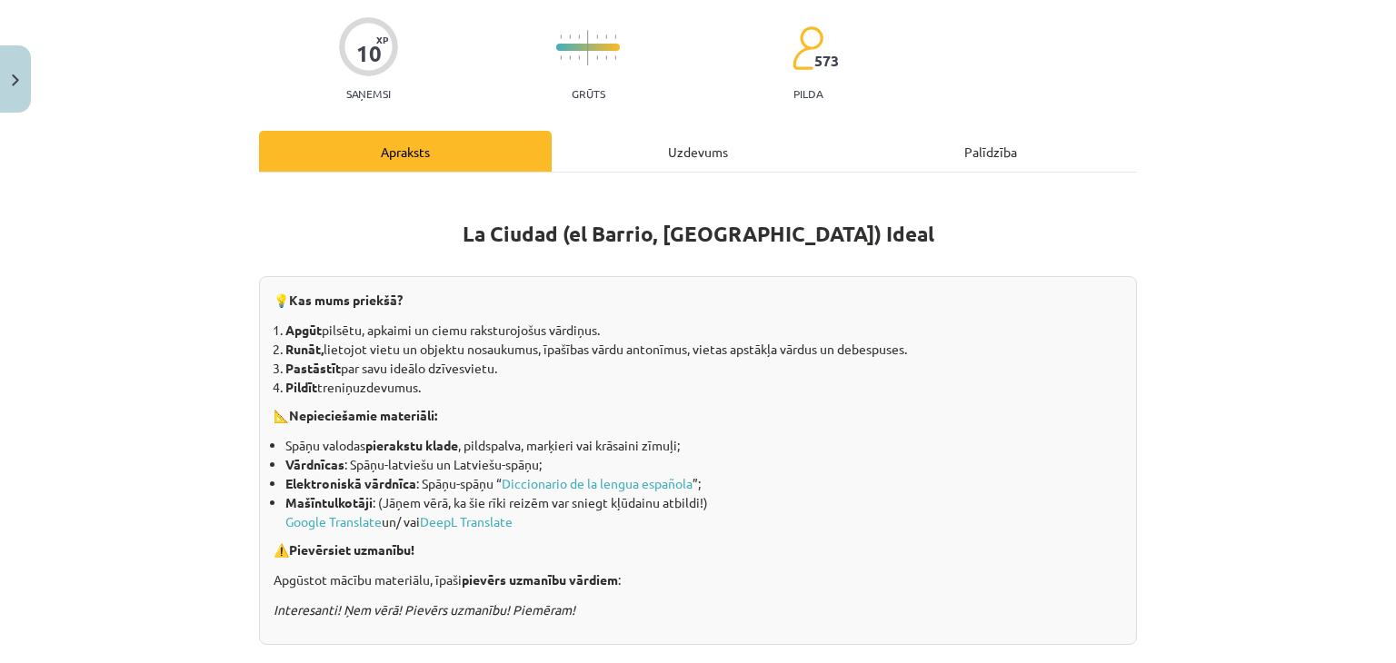
click at [655, 169] on div "Uzdevums" at bounding box center [698, 151] width 293 height 41
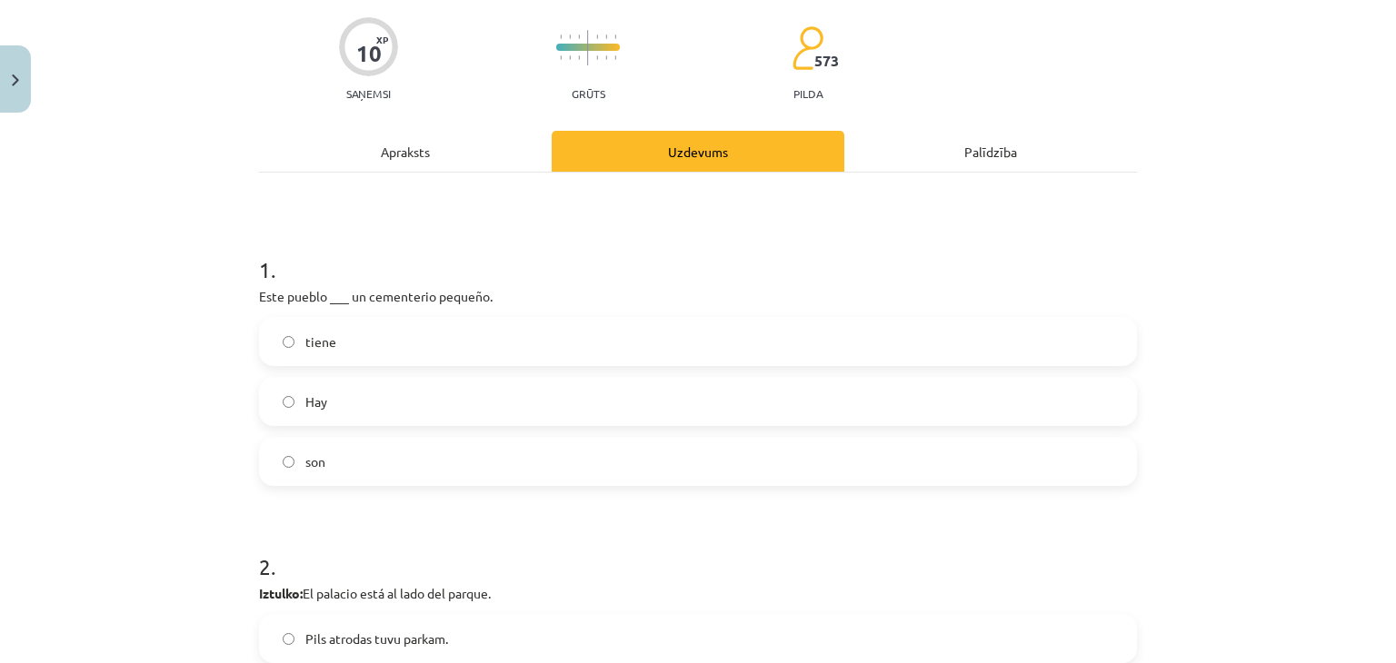
scroll to position [45, 0]
